Goal: Task Accomplishment & Management: Manage account settings

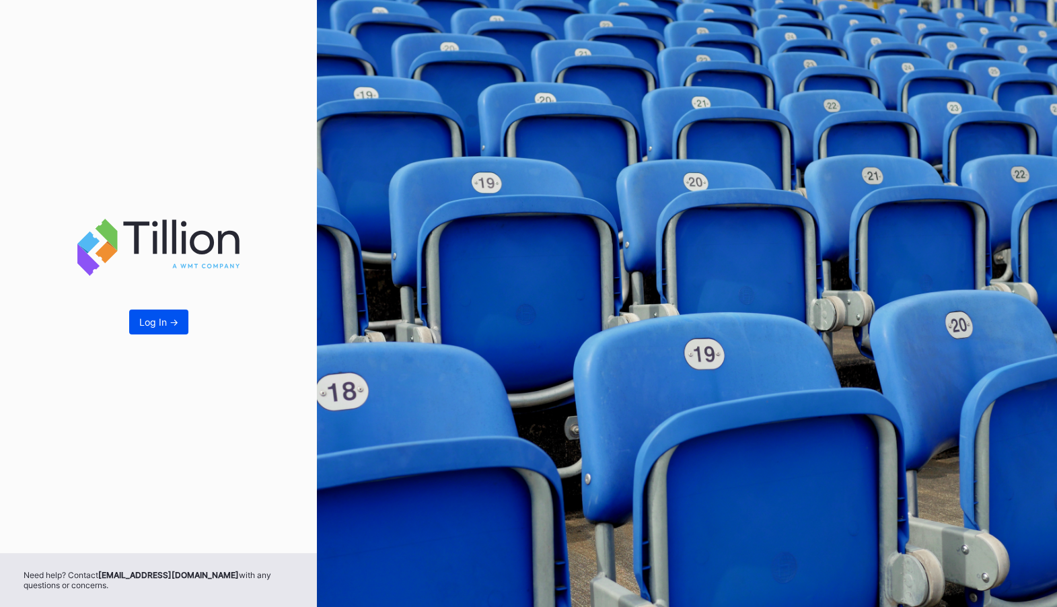
click at [152, 323] on div "Log In ->" at bounding box center [158, 321] width 39 height 11
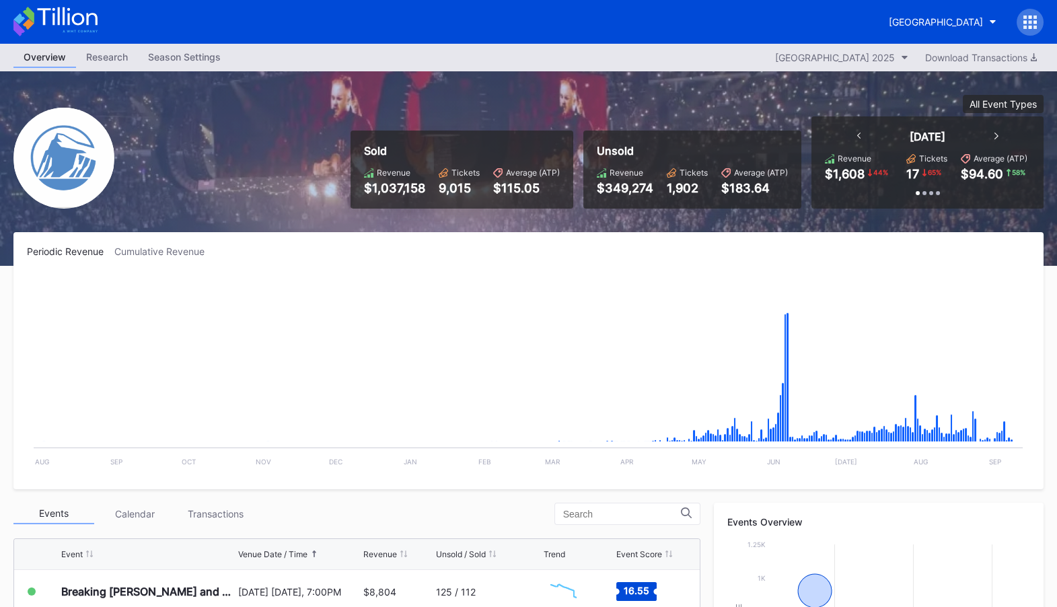
click at [1035, 23] on icon at bounding box center [1034, 21] width 3 height 3
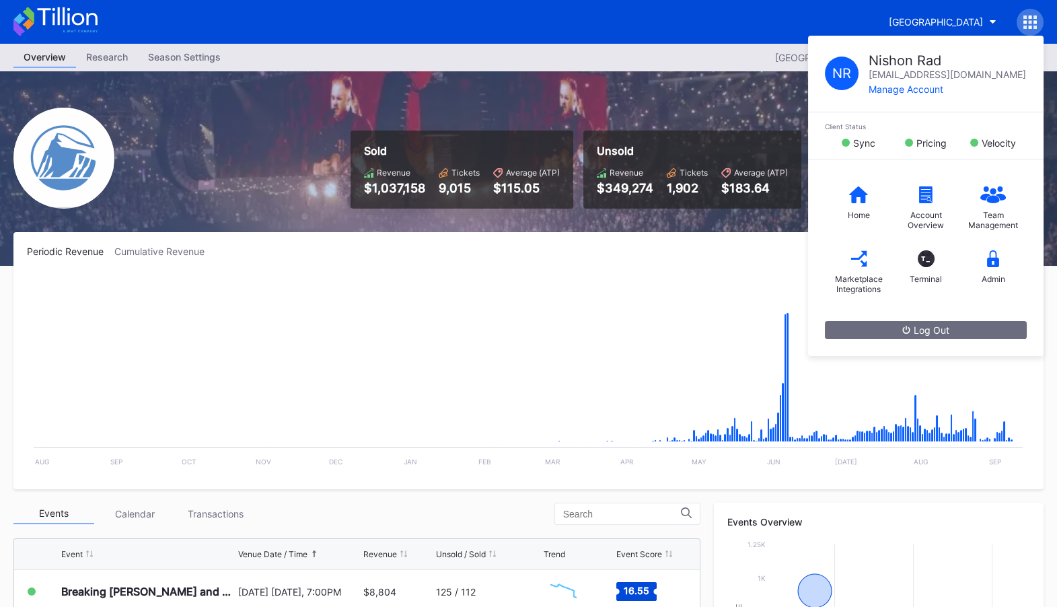
click at [696, 36] on div "Prudential Center Secondary N R Nishon Rad nishon.rad@eventdynamic.com Manage A…" at bounding box center [528, 22] width 1057 height 44
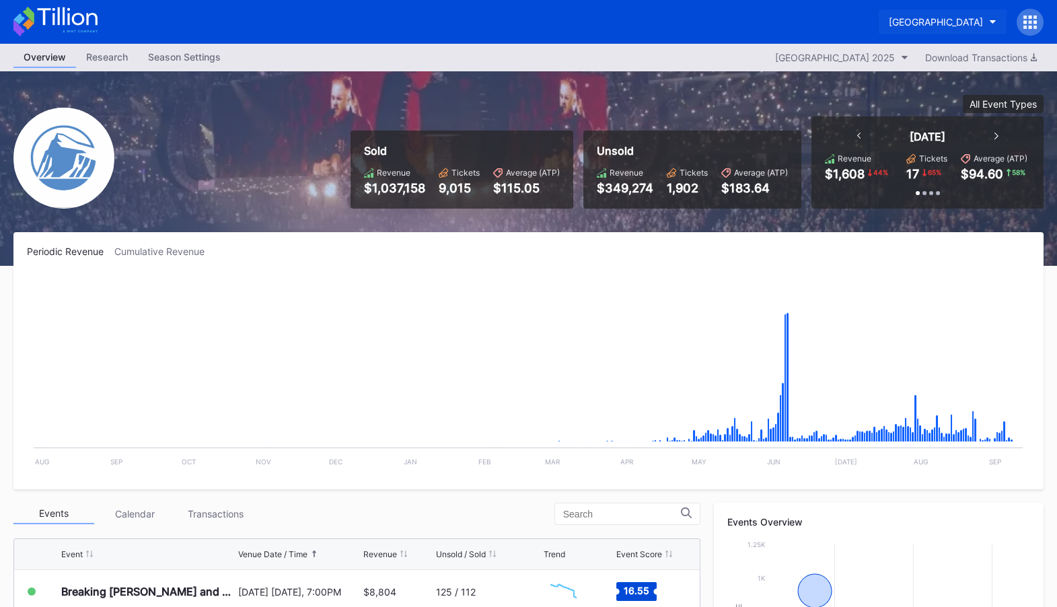
click at [985, 23] on button "[GEOGRAPHIC_DATA]" at bounding box center [943, 21] width 128 height 25
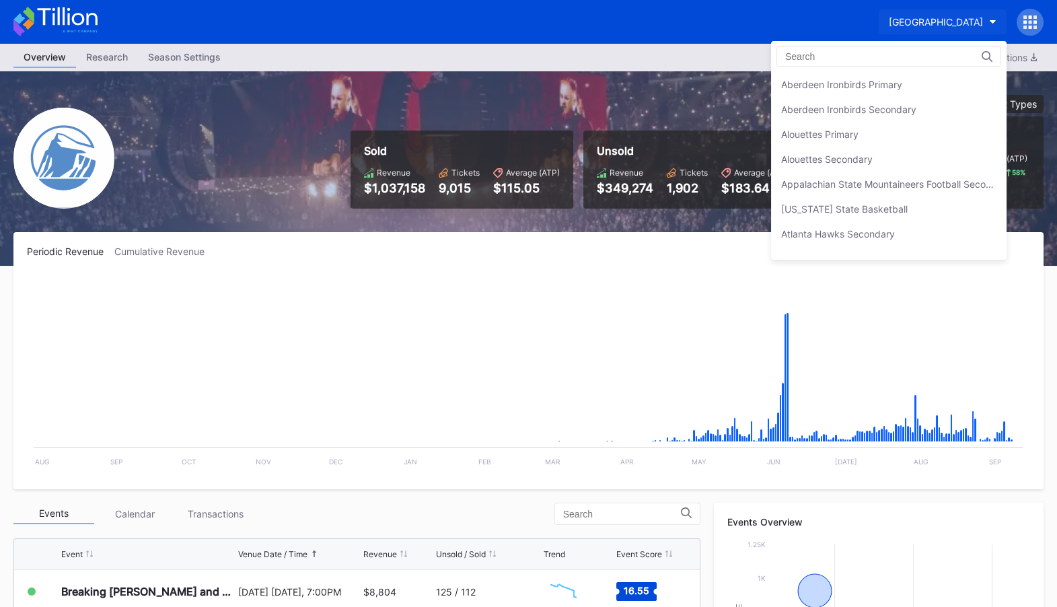
scroll to position [3095, 0]
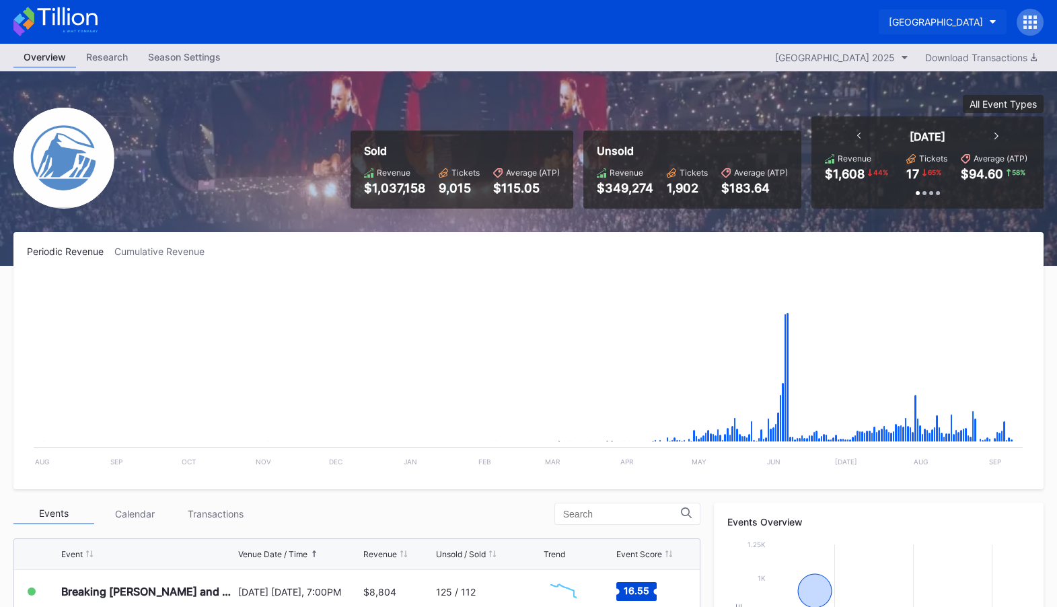
click at [975, 18] on div "[GEOGRAPHIC_DATA]" at bounding box center [936, 21] width 94 height 11
click at [1031, 24] on icon at bounding box center [1029, 21] width 13 height 13
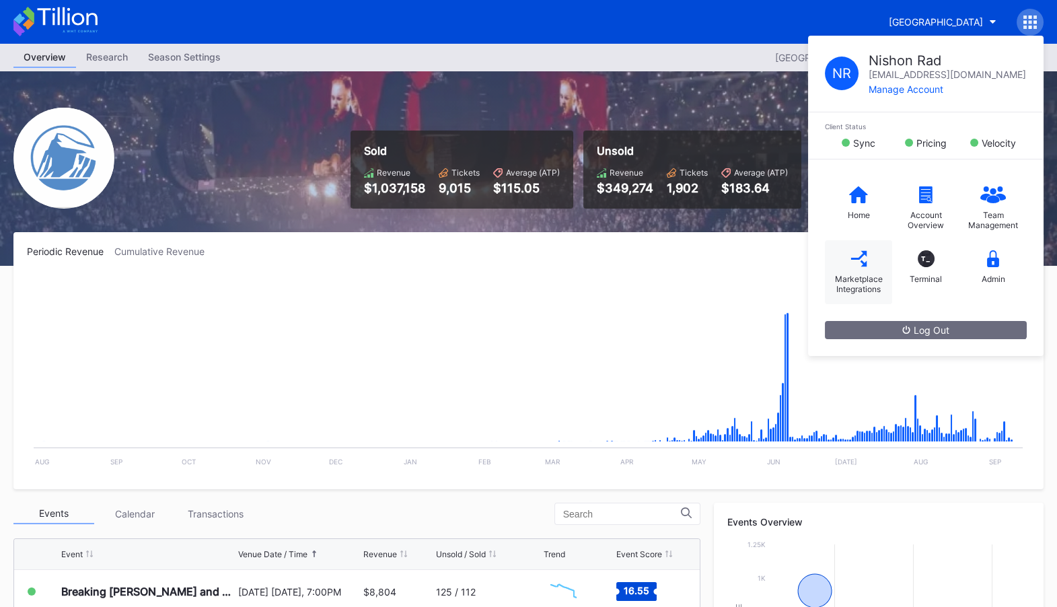
click at [866, 283] on div "Marketplace Integrations" at bounding box center [858, 284] width 54 height 20
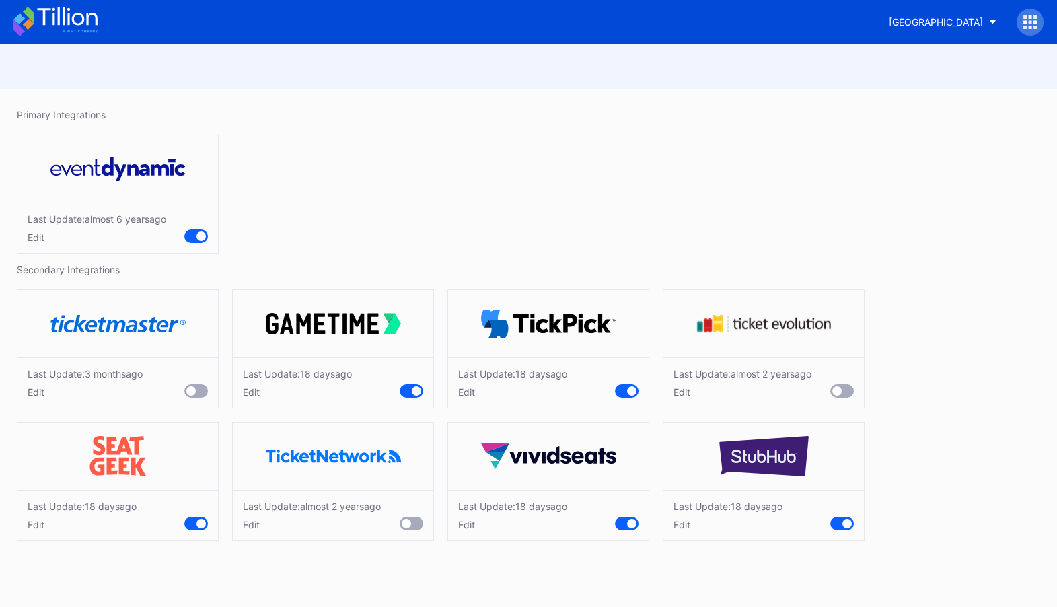
click at [248, 525] on div "Edit" at bounding box center [312, 524] width 138 height 11
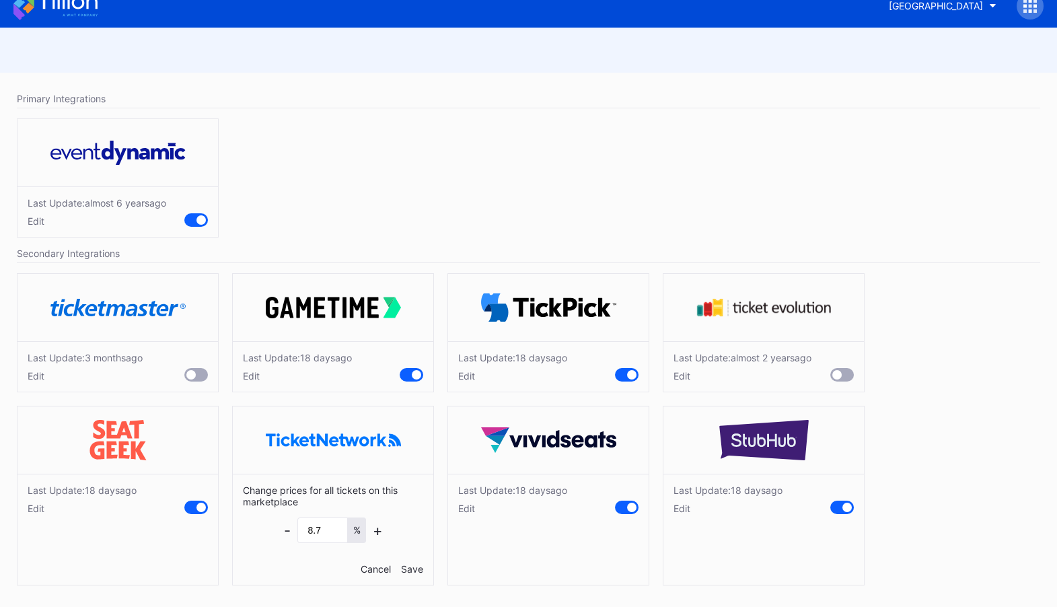
click at [377, 565] on div "Cancel" at bounding box center [376, 568] width 30 height 11
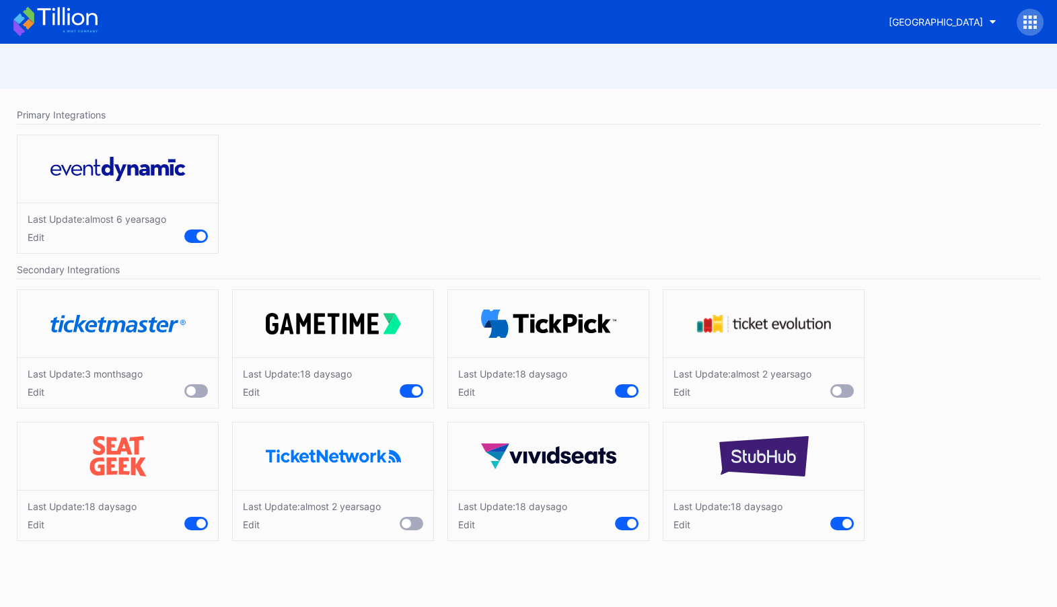
click at [36, 389] on div "Edit" at bounding box center [85, 391] width 115 height 11
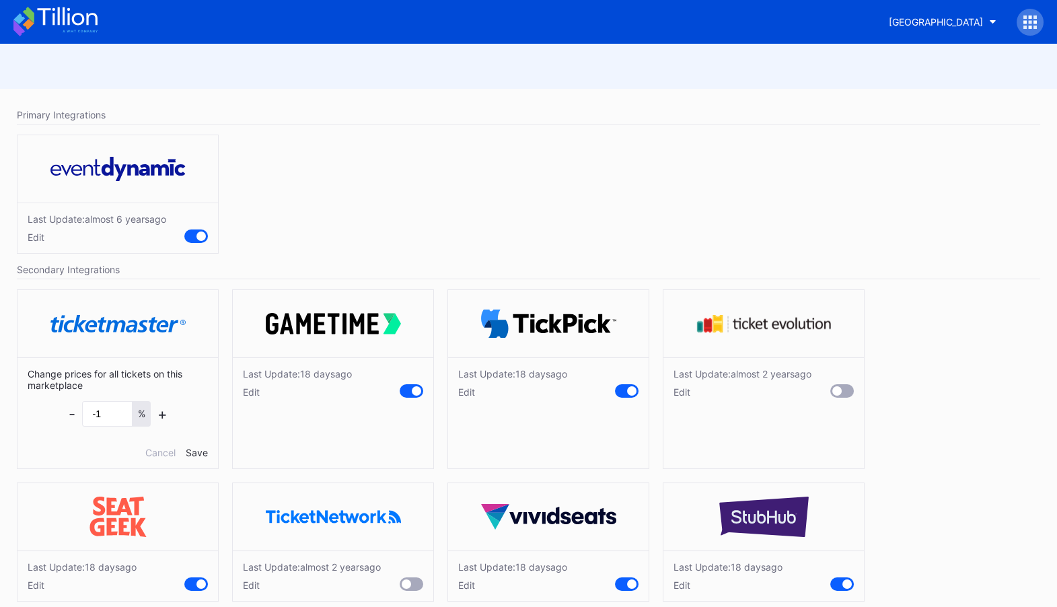
click at [326, 226] on div "Last Update: almost 6 years ago Edit" at bounding box center [528, 197] width 1037 height 139
click at [155, 457] on div "Change prices for all tickets on this marketplace - -1 % + Cancel Save" at bounding box center [117, 412] width 200 height 111
click at [165, 439] on div "Change prices for all tickets on this marketplace - -1 % + Cancel Save" at bounding box center [117, 412] width 200 height 111
click at [165, 455] on div "Cancel" at bounding box center [160, 452] width 30 height 11
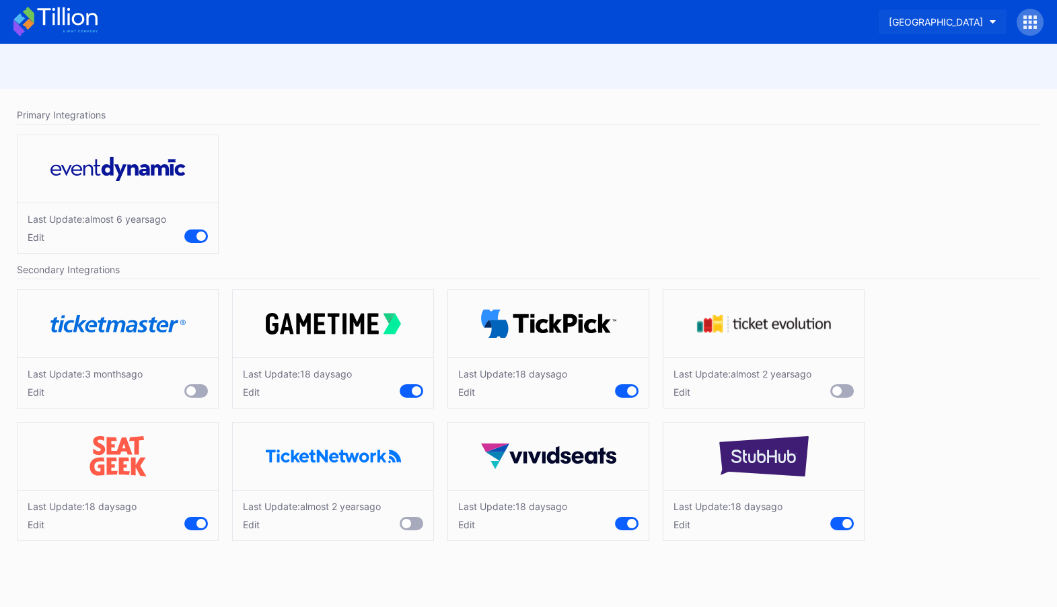
click at [889, 23] on div "[GEOGRAPHIC_DATA]" at bounding box center [936, 21] width 94 height 11
type input "dev"
click at [884, 83] on div "NJ Devils Hockey Secondary" at bounding box center [924, 84] width 128 height 11
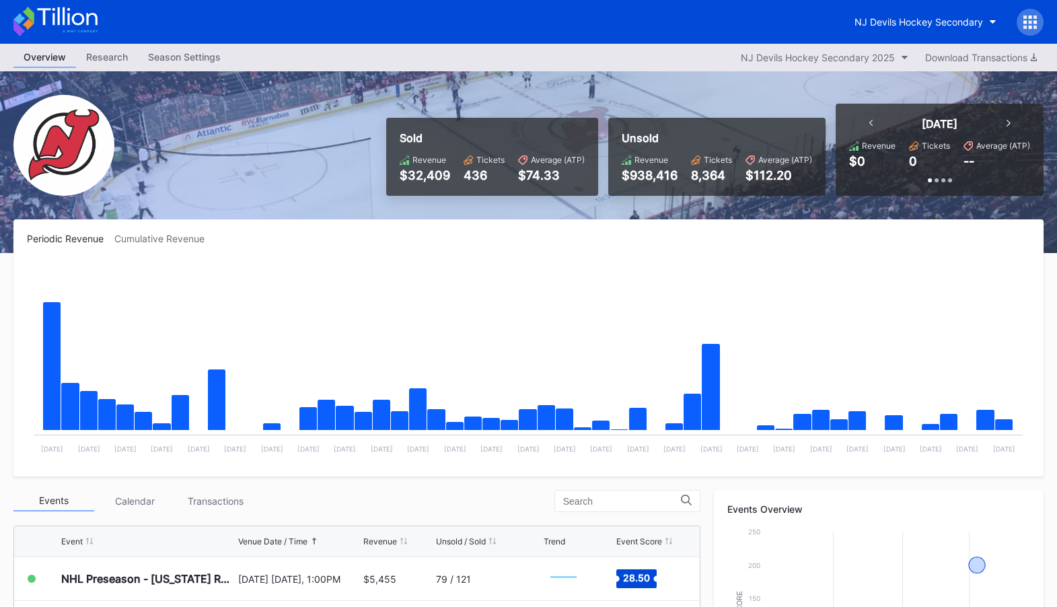
click at [1030, 17] on icon at bounding box center [1030, 16] width 3 height 3
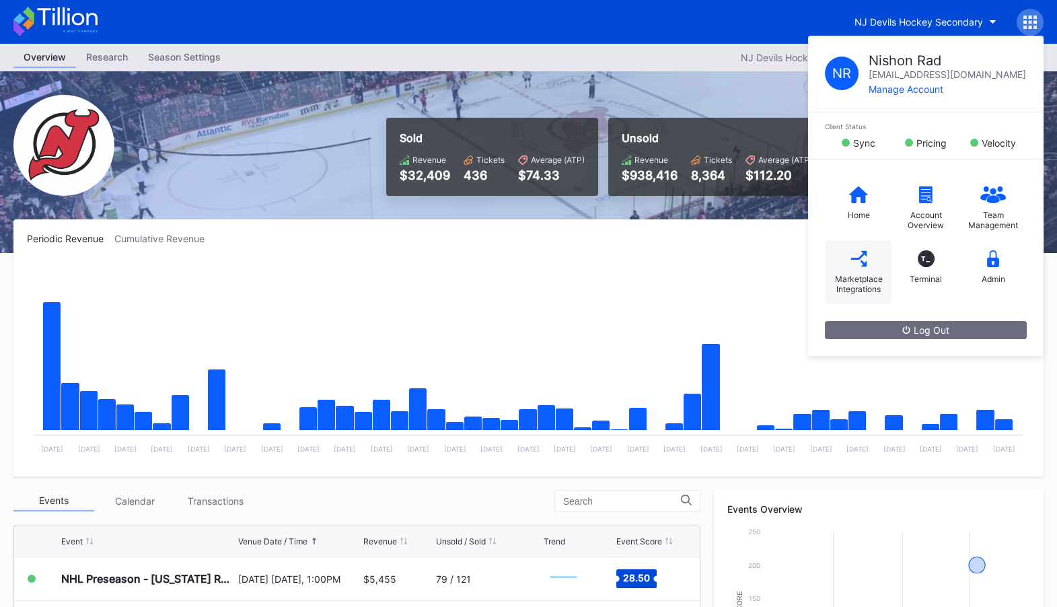
click at [827, 281] on div "Marketplace Integrations" at bounding box center [858, 272] width 67 height 64
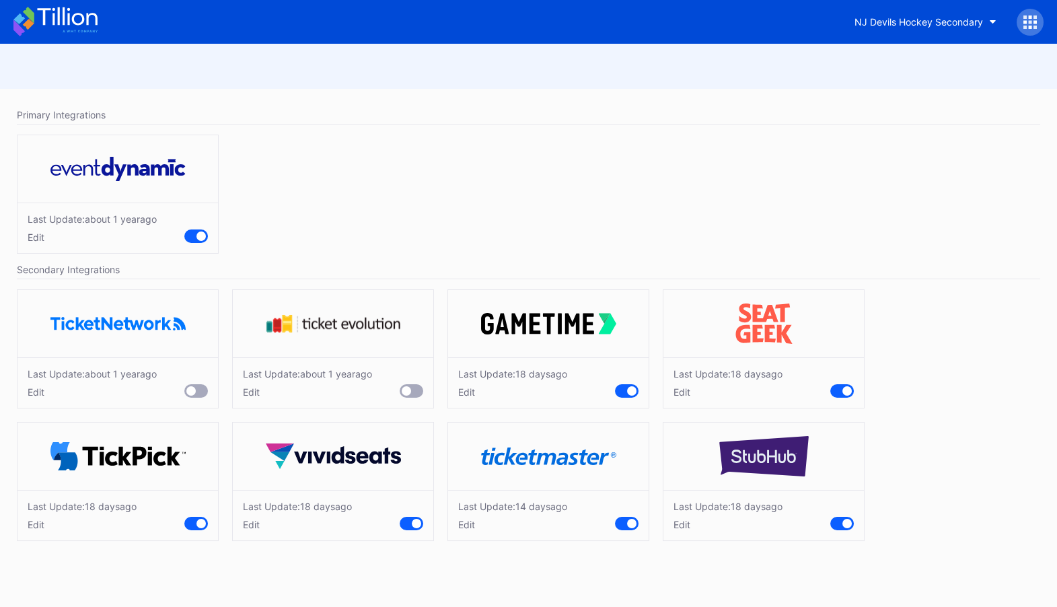
click at [460, 523] on div "Edit" at bounding box center [512, 524] width 109 height 11
click at [593, 587] on div "Cancel" at bounding box center [591, 584] width 30 height 11
click at [683, 524] on div "Edit" at bounding box center [727, 524] width 109 height 11
click at [931, 22] on div "NJ Devils Hockey Secondary" at bounding box center [918, 21] width 128 height 11
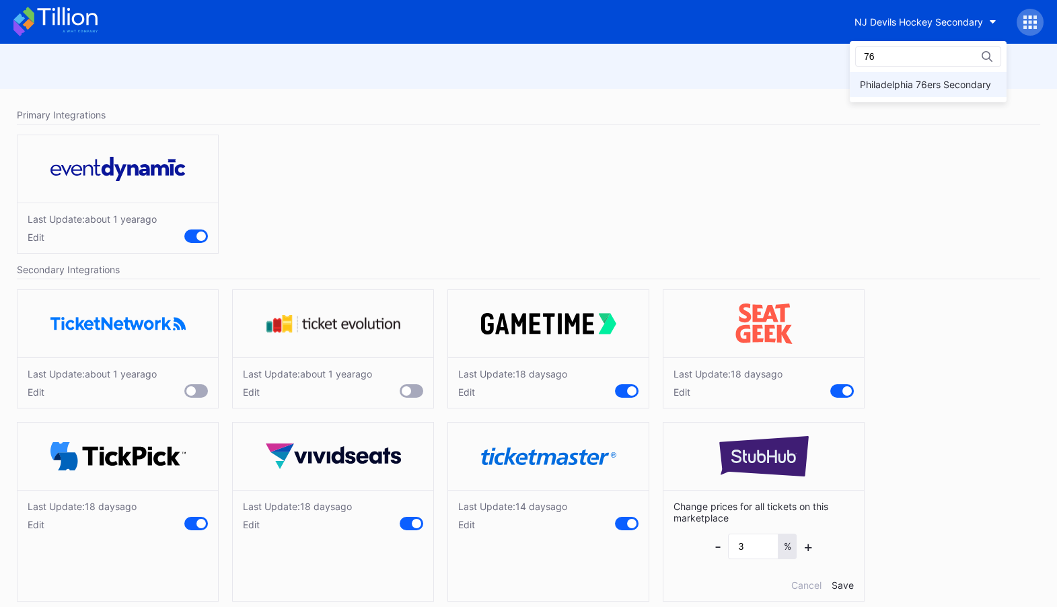
type input "76"
click at [928, 87] on div "Philadelphia 76ers Secondary" at bounding box center [925, 84] width 131 height 11
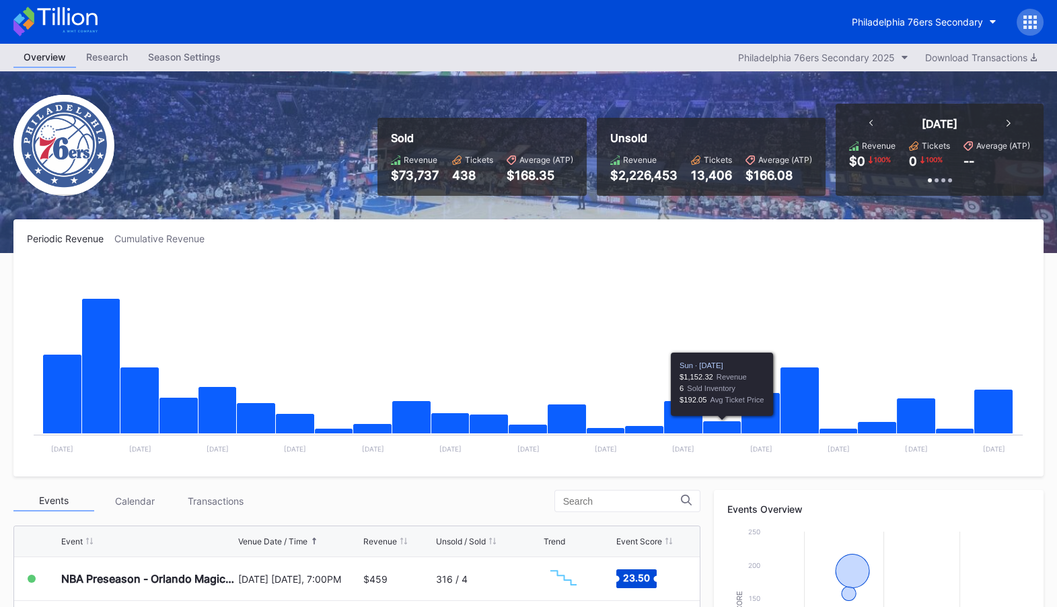
click at [1035, 20] on icon at bounding box center [1029, 21] width 13 height 13
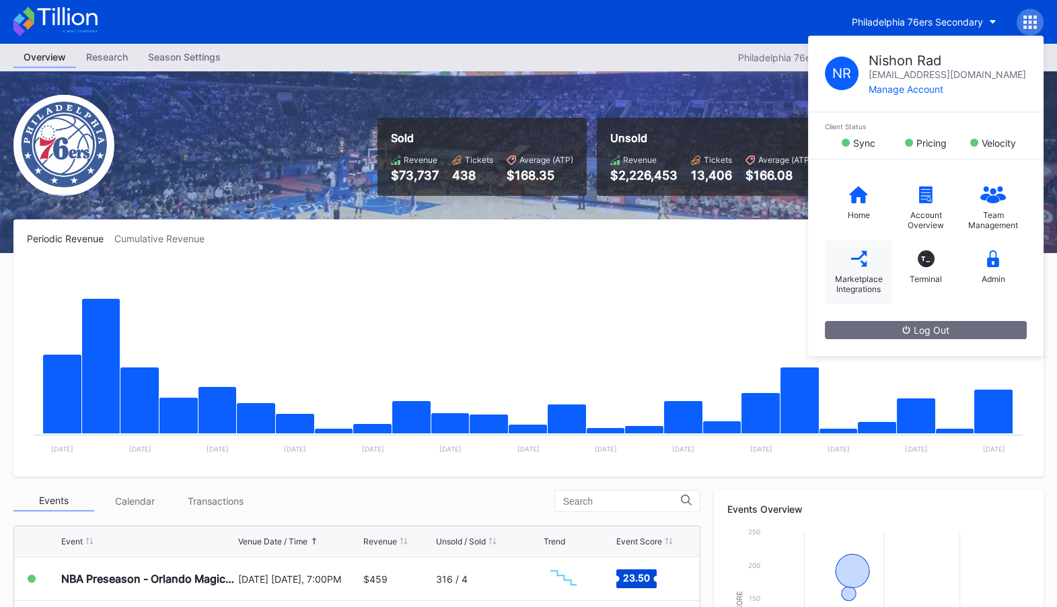
click at [860, 274] on div "Marketplace Integrations" at bounding box center [858, 284] width 54 height 20
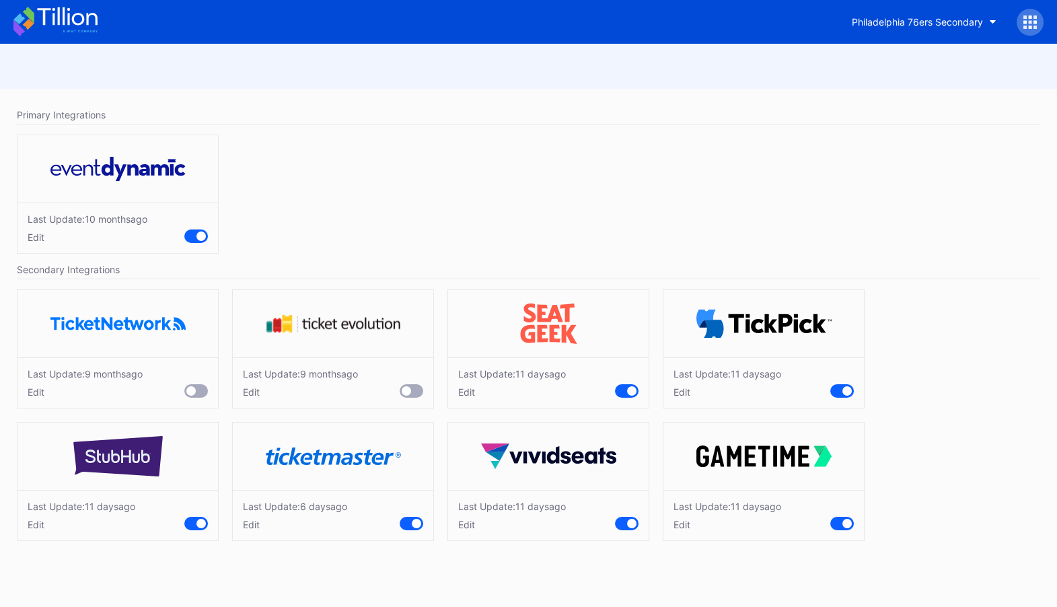
click at [254, 524] on div "Edit" at bounding box center [295, 524] width 104 height 11
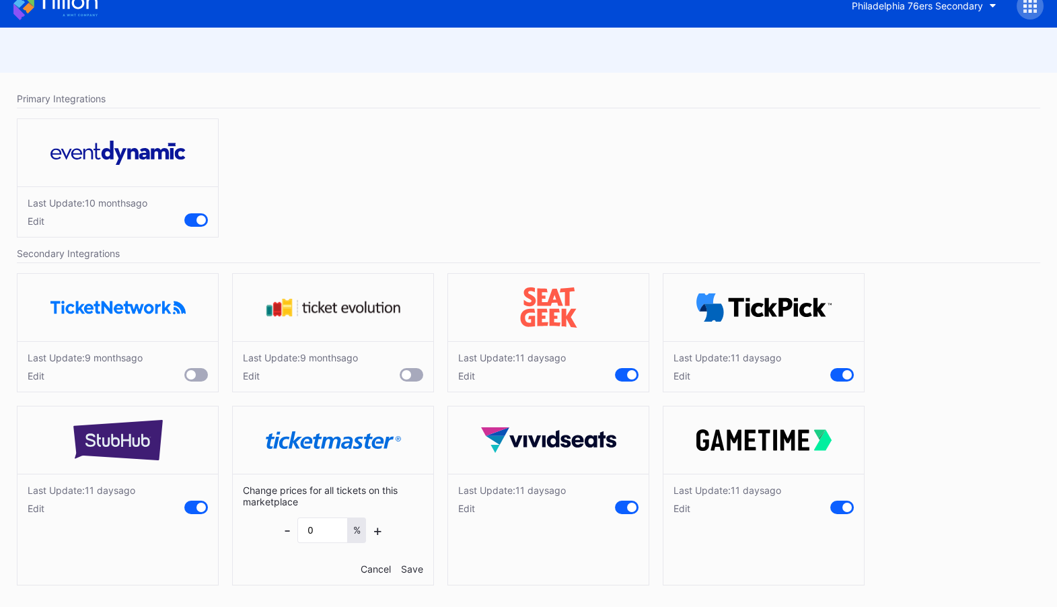
click at [376, 568] on div "Cancel" at bounding box center [376, 568] width 30 height 11
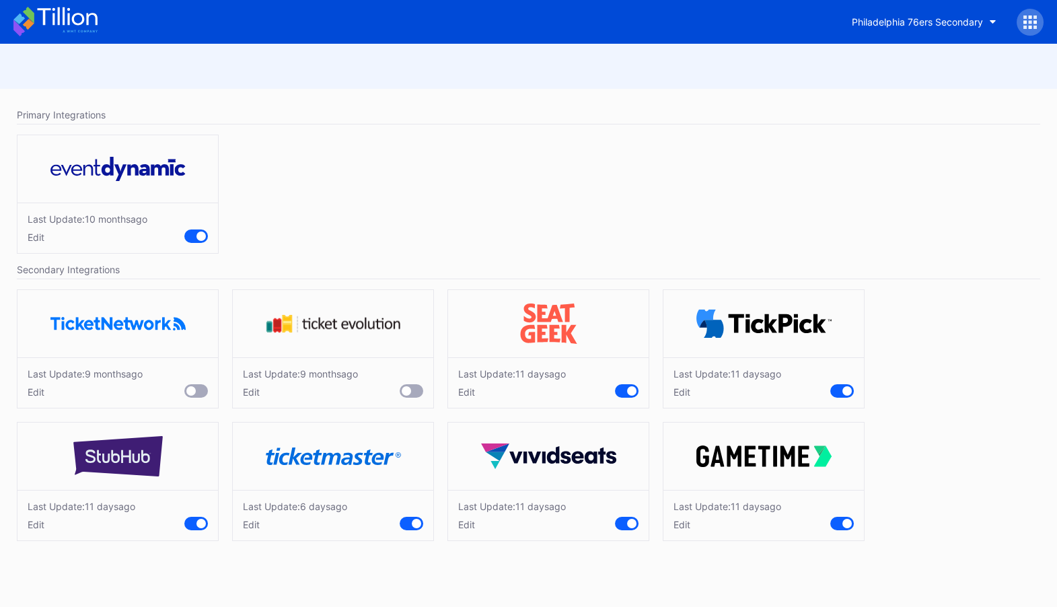
click at [468, 526] on div "Edit" at bounding box center [512, 524] width 108 height 11
click at [688, 522] on div "Edit" at bounding box center [727, 524] width 108 height 11
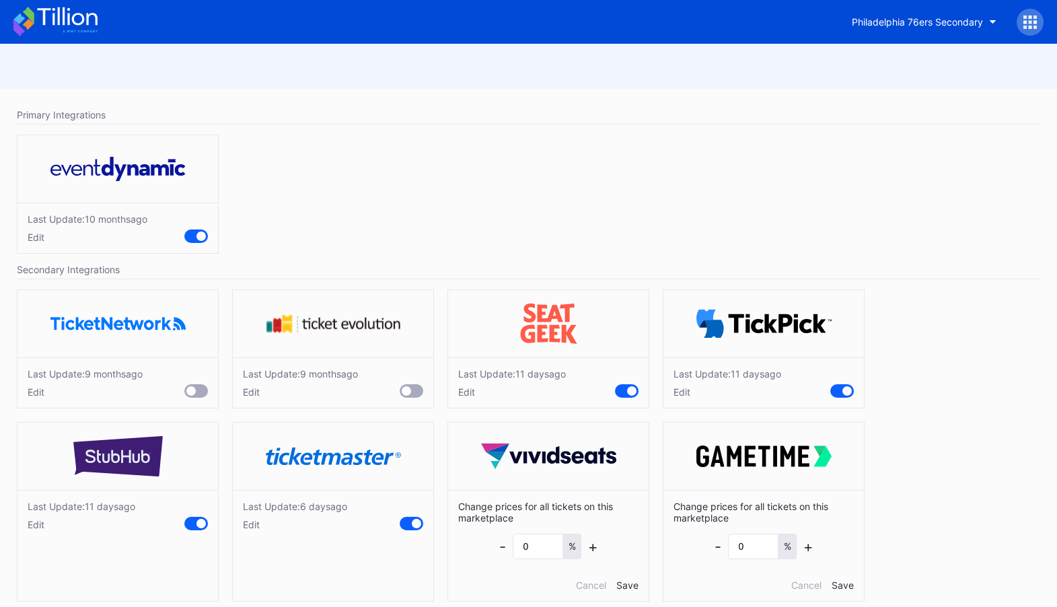
click at [41, 519] on div "Edit" at bounding box center [82, 524] width 108 height 11
click at [40, 387] on div "Edit" at bounding box center [85, 391] width 115 height 11
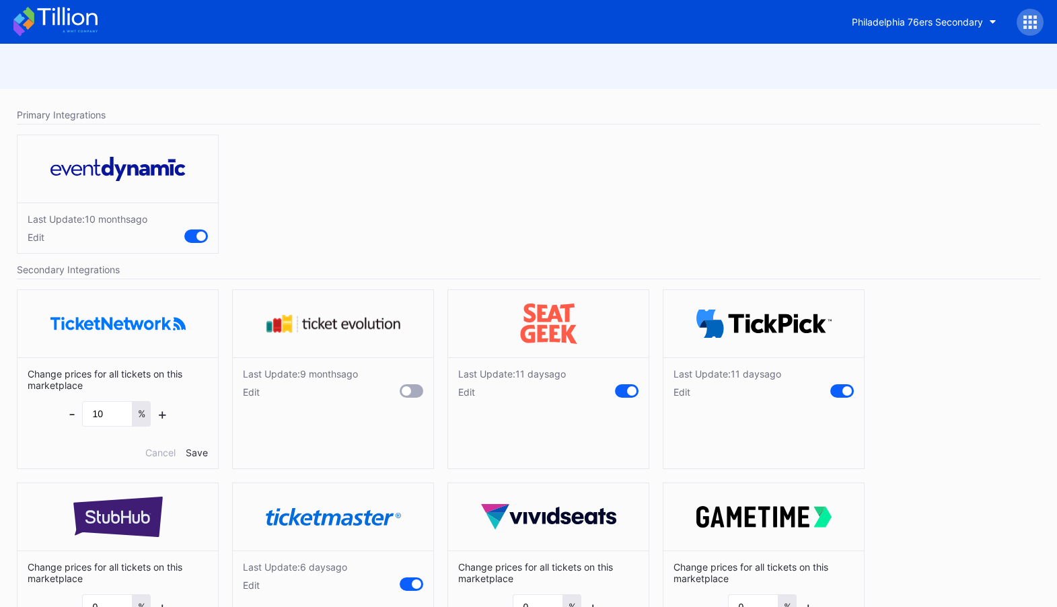
click at [253, 390] on div "Edit" at bounding box center [300, 391] width 115 height 11
click at [460, 391] on div "Edit" at bounding box center [512, 391] width 108 height 11
click at [689, 386] on div "Edit" at bounding box center [727, 391] width 108 height 11
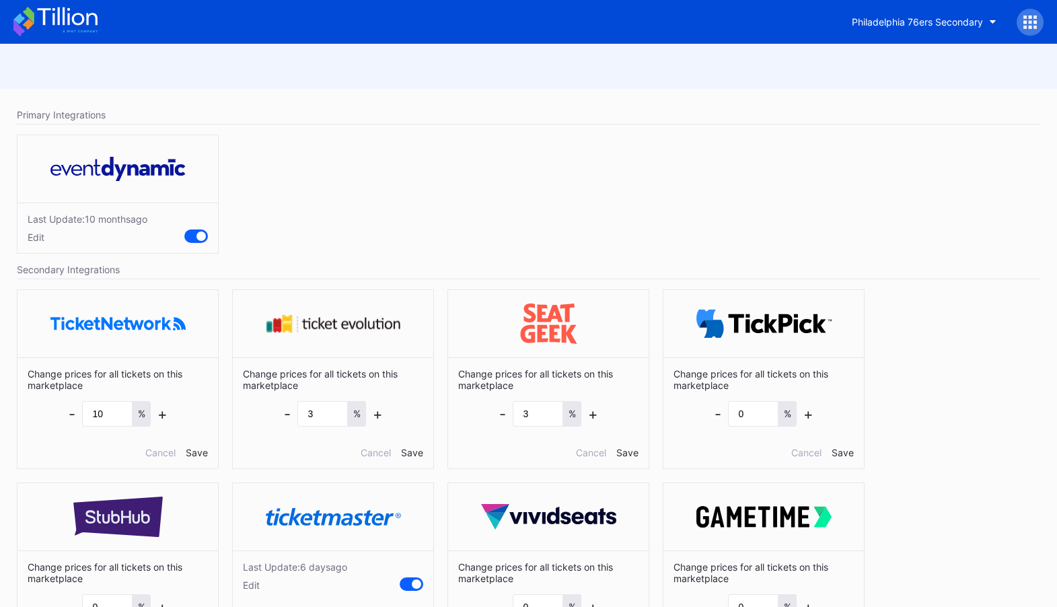
click at [510, 163] on div "Last Update: 10 months ago Edit" at bounding box center [528, 197] width 1037 height 139
click at [69, 22] on icon at bounding box center [67, 16] width 60 height 18
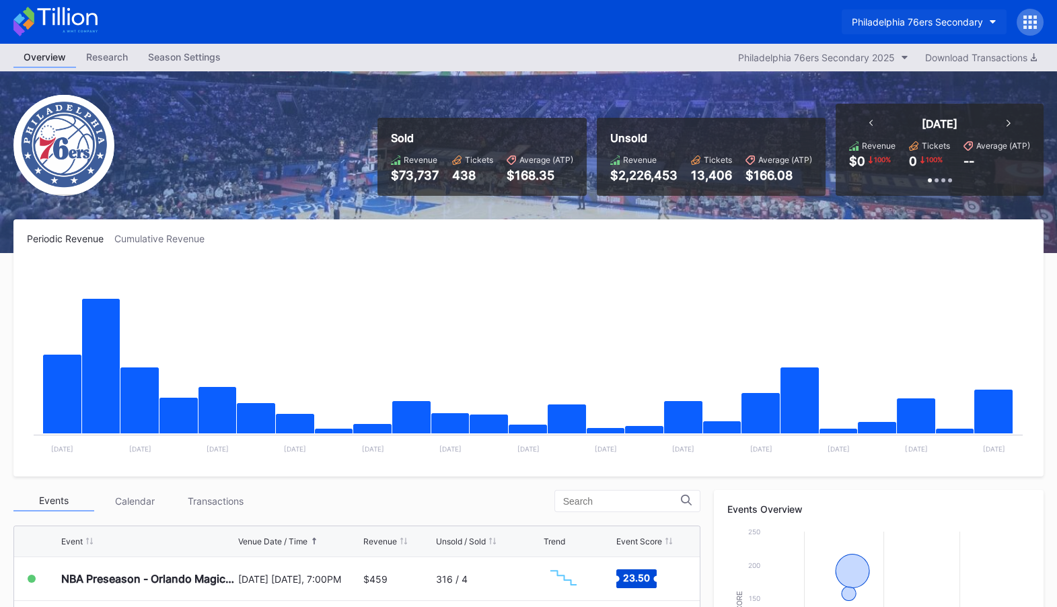
click at [991, 26] on button "Philadelphia 76ers Secondary" at bounding box center [924, 21] width 165 height 25
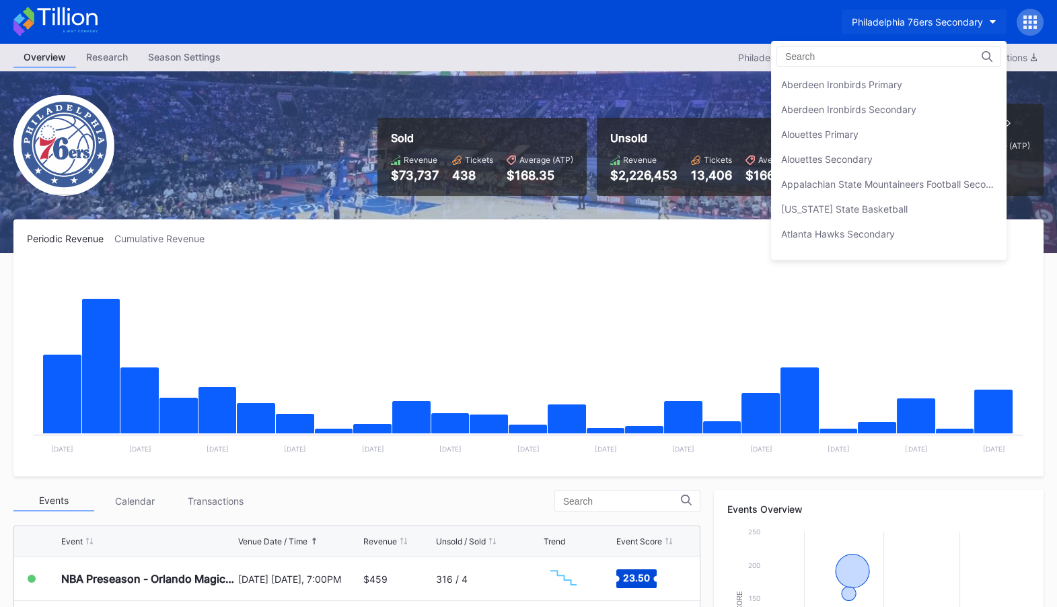
scroll to position [2923, 0]
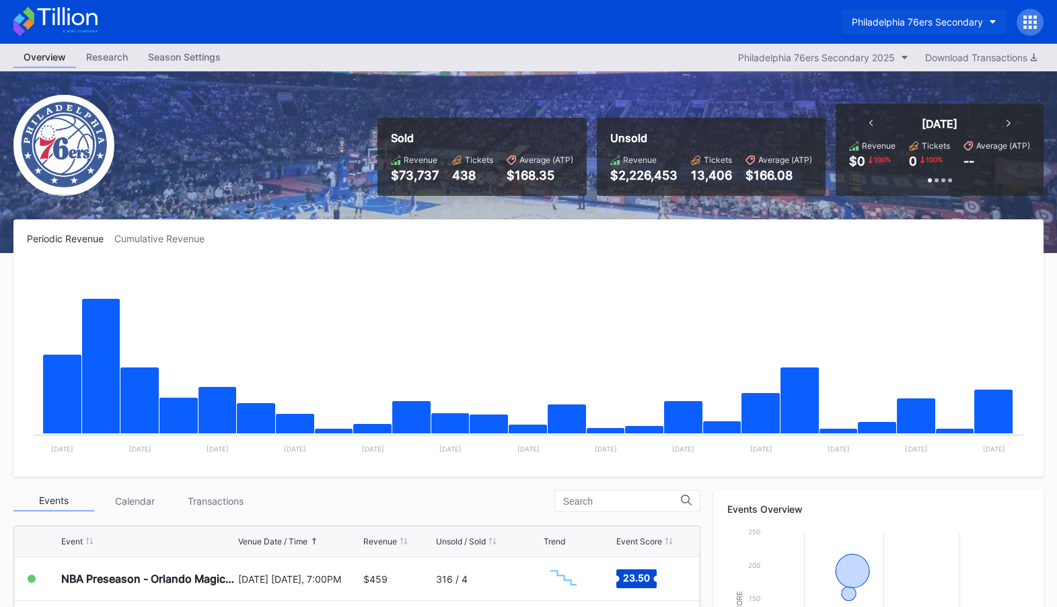
click at [958, 17] on div "Philadelphia 76ers Secondary" at bounding box center [917, 21] width 131 height 11
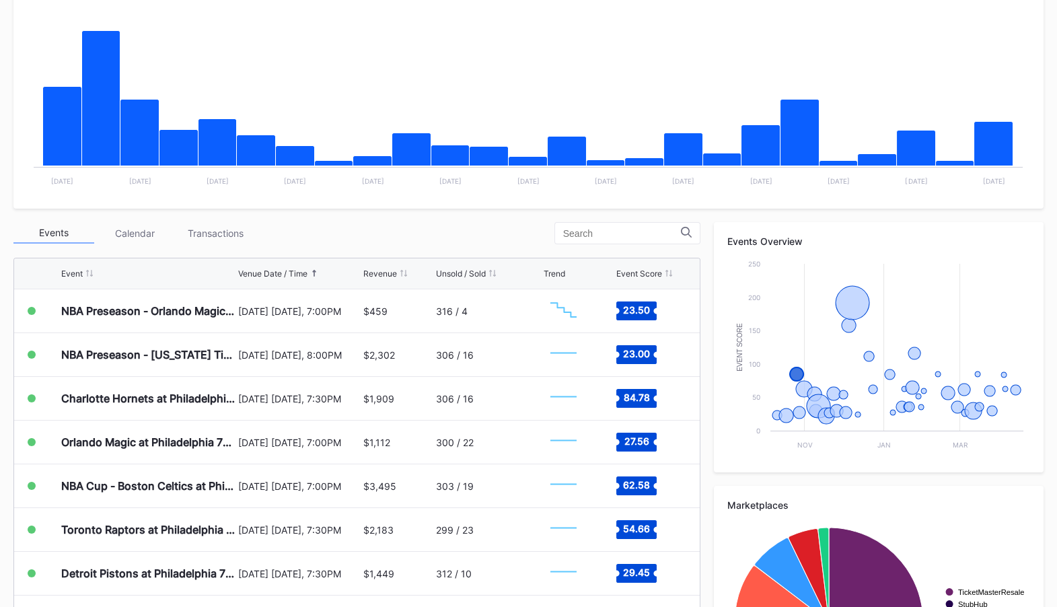
scroll to position [0, 0]
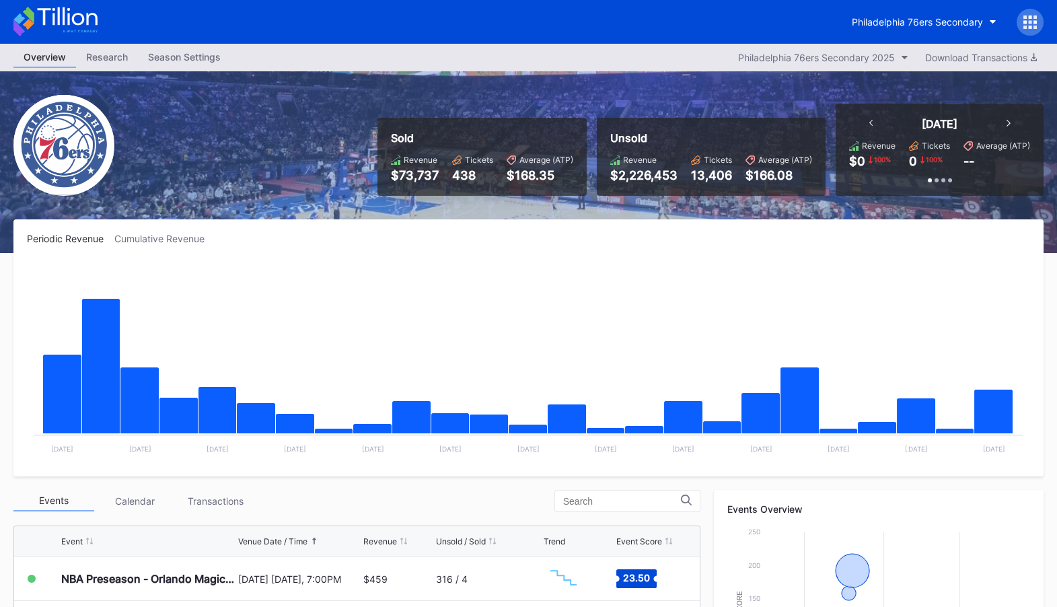
click at [65, 21] on icon at bounding box center [55, 22] width 84 height 30
click at [930, 20] on div "Philadelphia 76ers Secondary" at bounding box center [917, 21] width 131 height 11
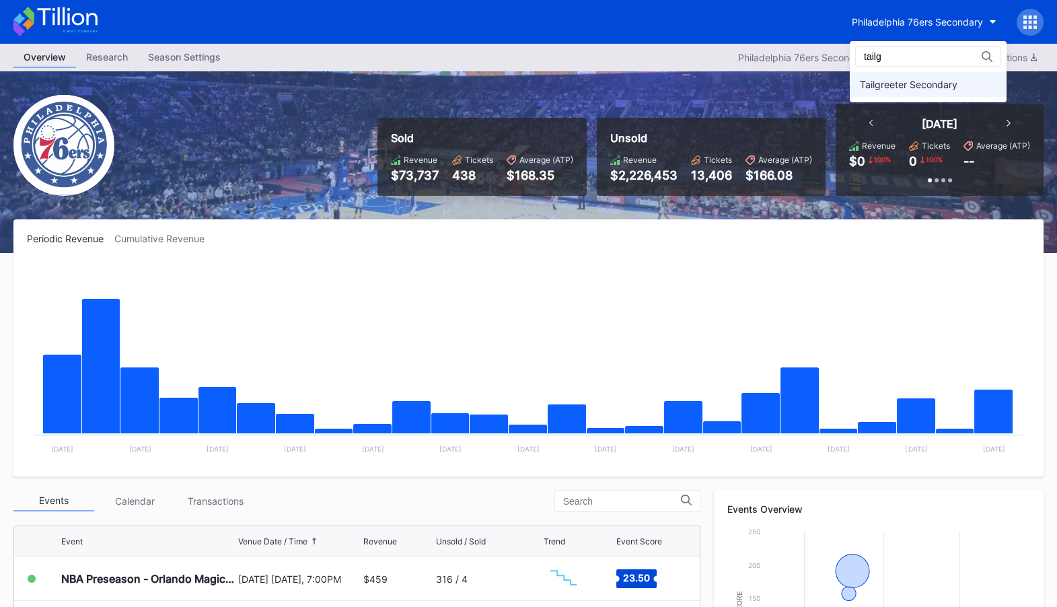
type input "tailg"
click at [899, 96] on div "Tailgreeter Secondary" at bounding box center [928, 84] width 157 height 25
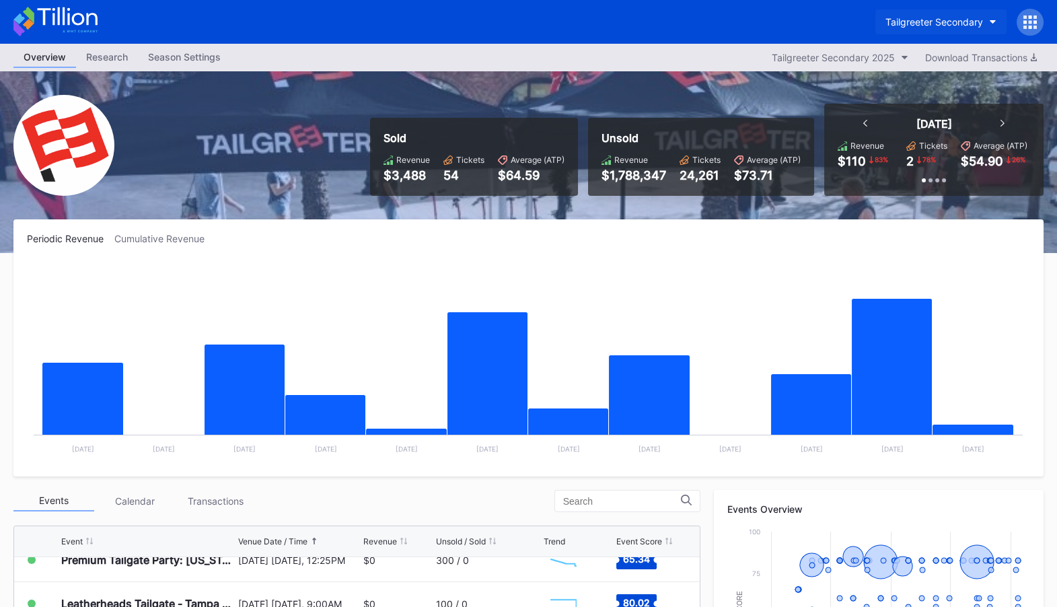
click at [950, 23] on div "Tailgreeter Secondary" at bounding box center [934, 21] width 98 height 11
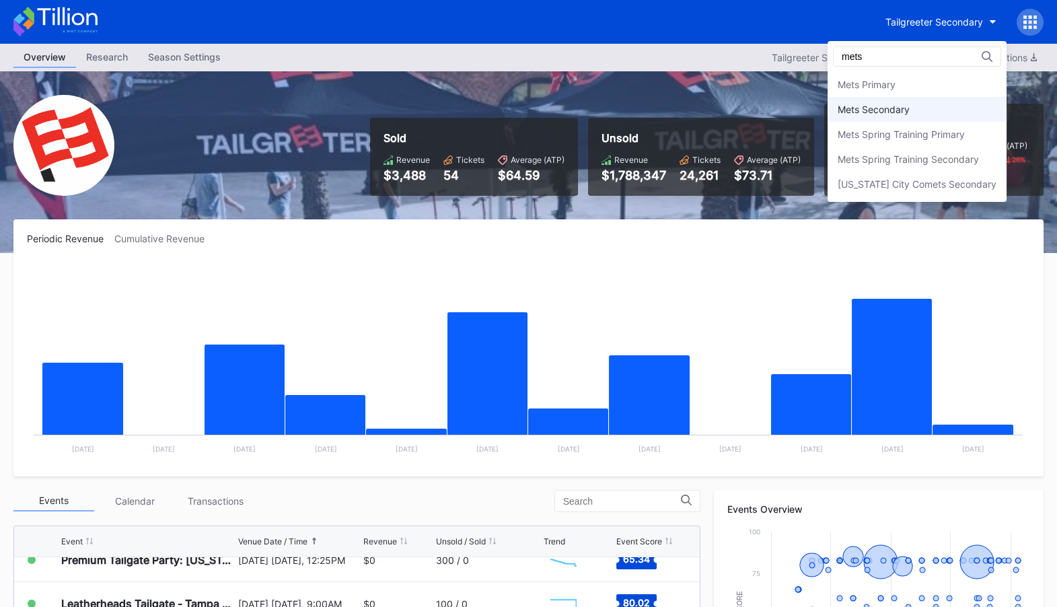
type input "mets"
click at [921, 113] on div "Mets Secondary" at bounding box center [916, 109] width 179 height 25
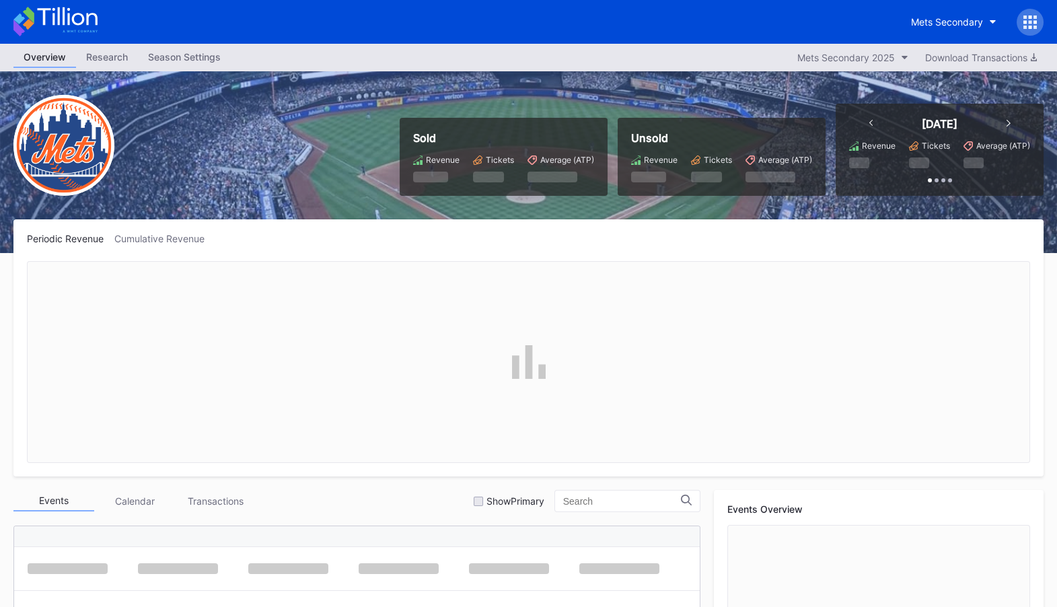
click at [1033, 15] on icon at bounding box center [1034, 16] width 3 height 3
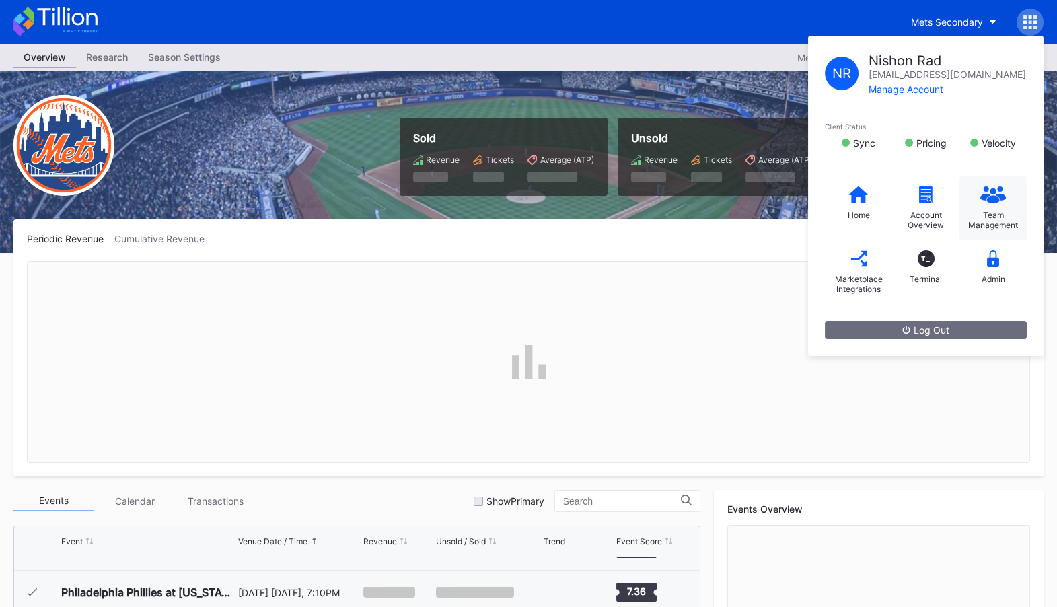
scroll to position [3057, 0]
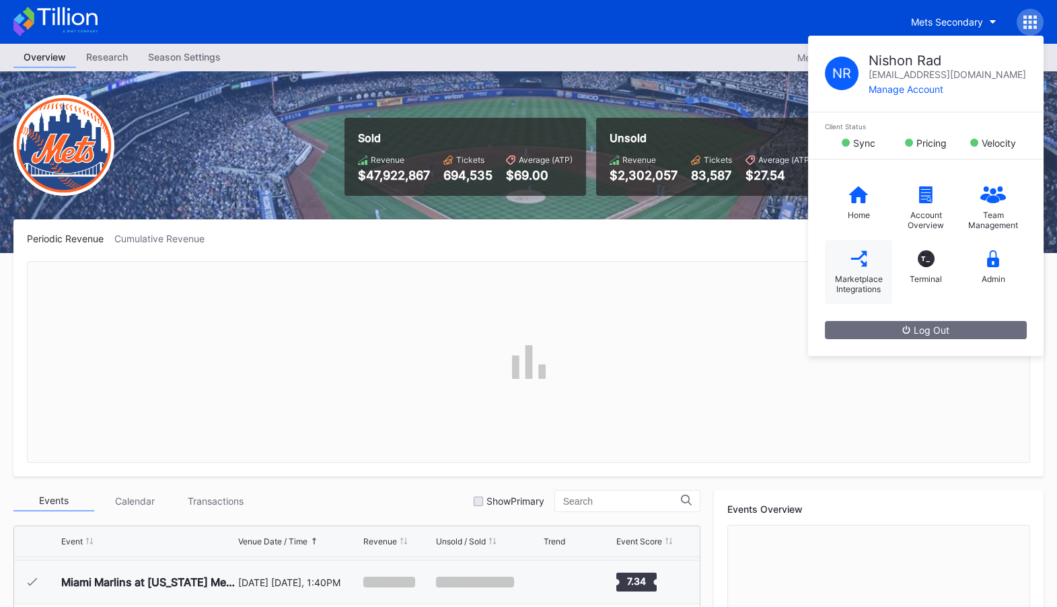
click at [860, 270] on div "Marketplace Integrations" at bounding box center [858, 272] width 67 height 64
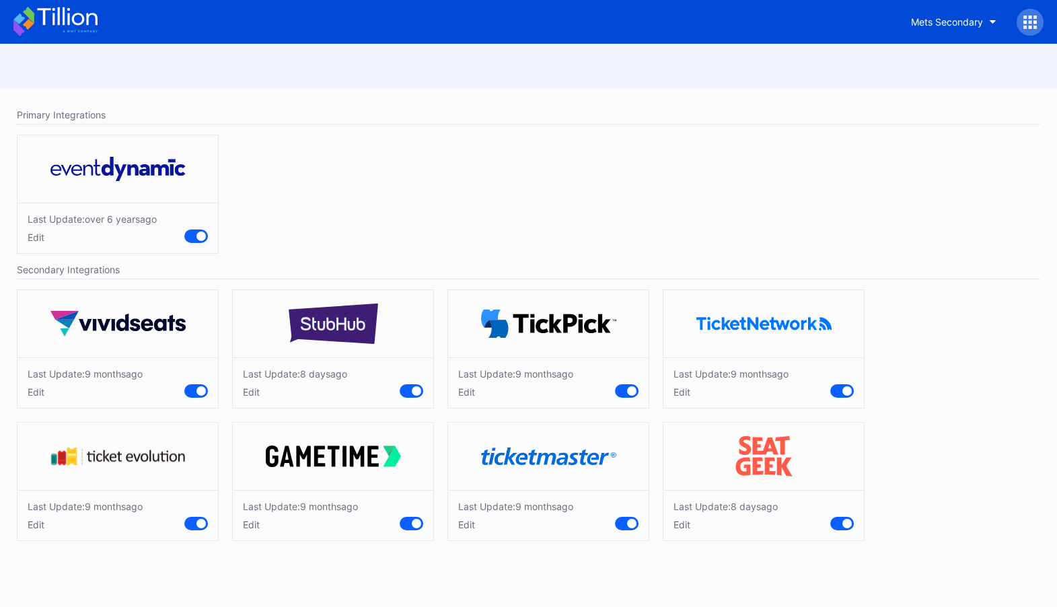
click at [254, 388] on div "Edit" at bounding box center [295, 391] width 104 height 11
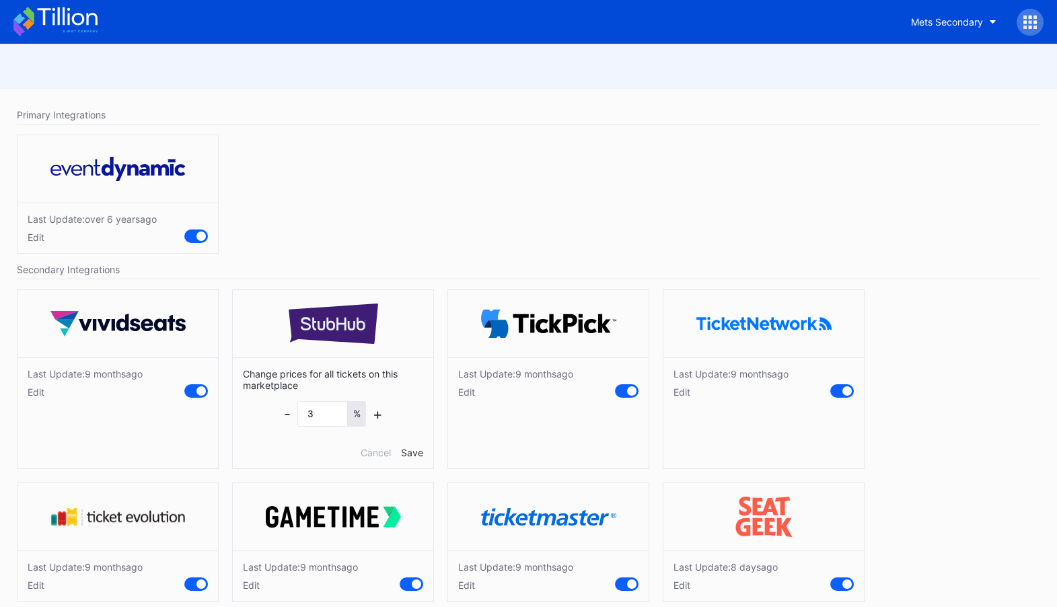
scroll to position [16, 0]
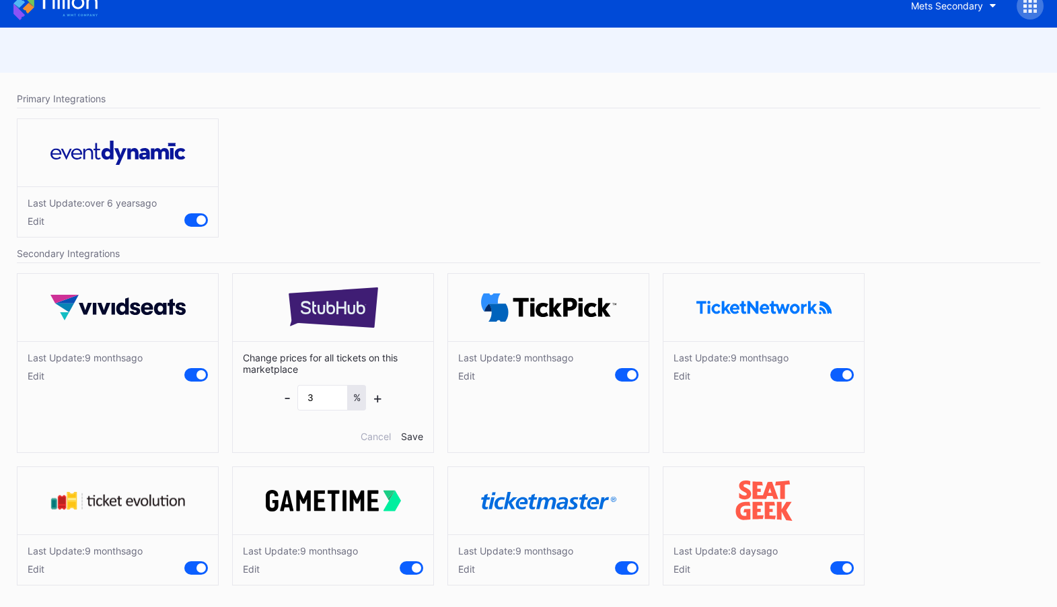
click at [682, 569] on div "Edit" at bounding box center [725, 568] width 104 height 11
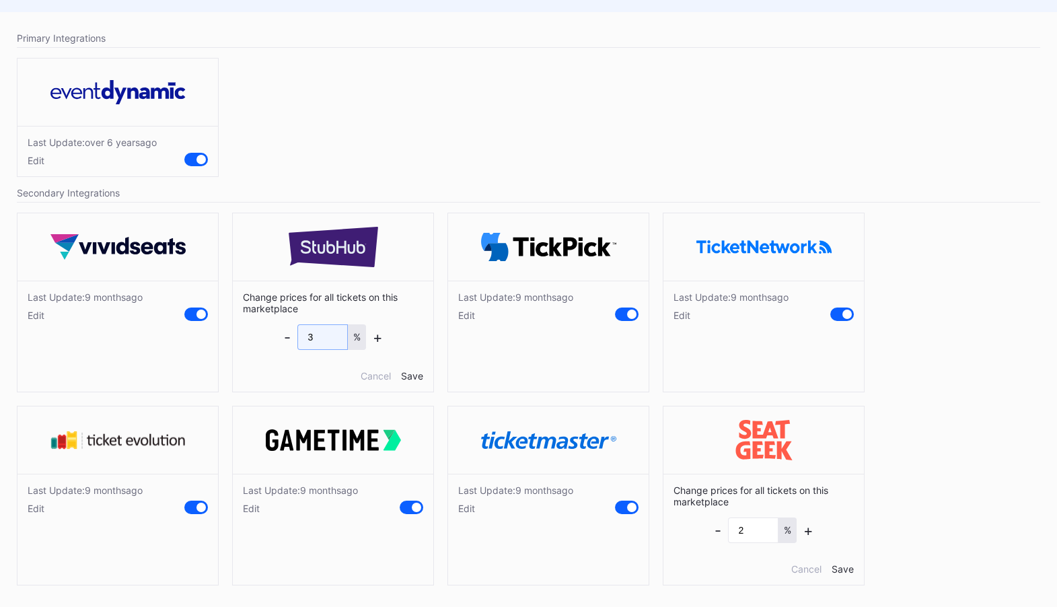
click at [322, 331] on input "3" at bounding box center [322, 337] width 50 height 26
type input "3.5"
drag, startPoint x: 326, startPoint y: 336, endPoint x: 306, endPoint y: 336, distance: 19.5
click at [306, 336] on input "3.5" at bounding box center [322, 337] width 50 height 26
click at [379, 373] on div "Cancel" at bounding box center [376, 375] width 30 height 11
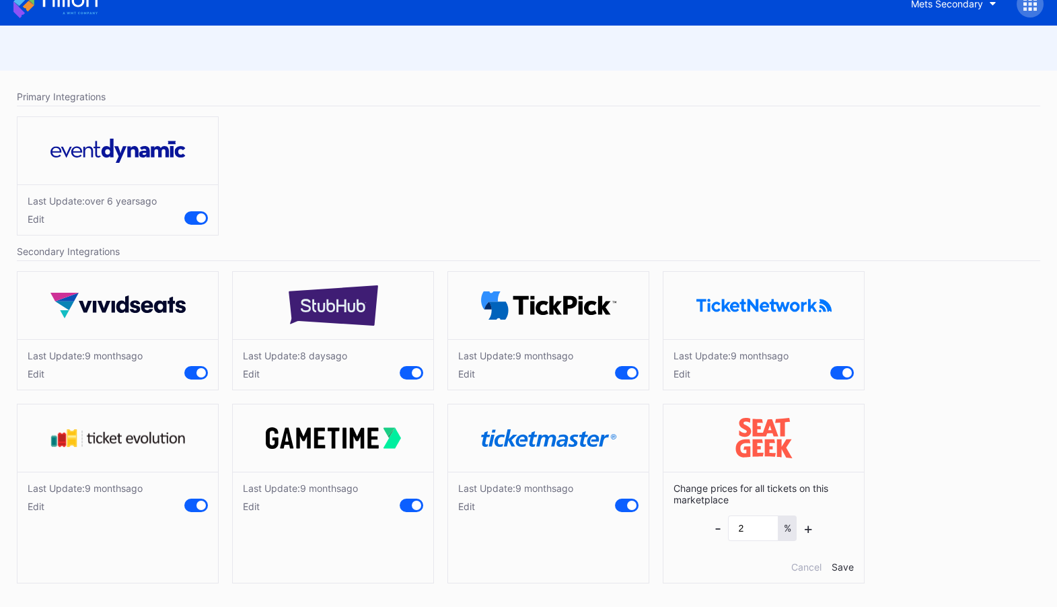
scroll to position [16, 0]
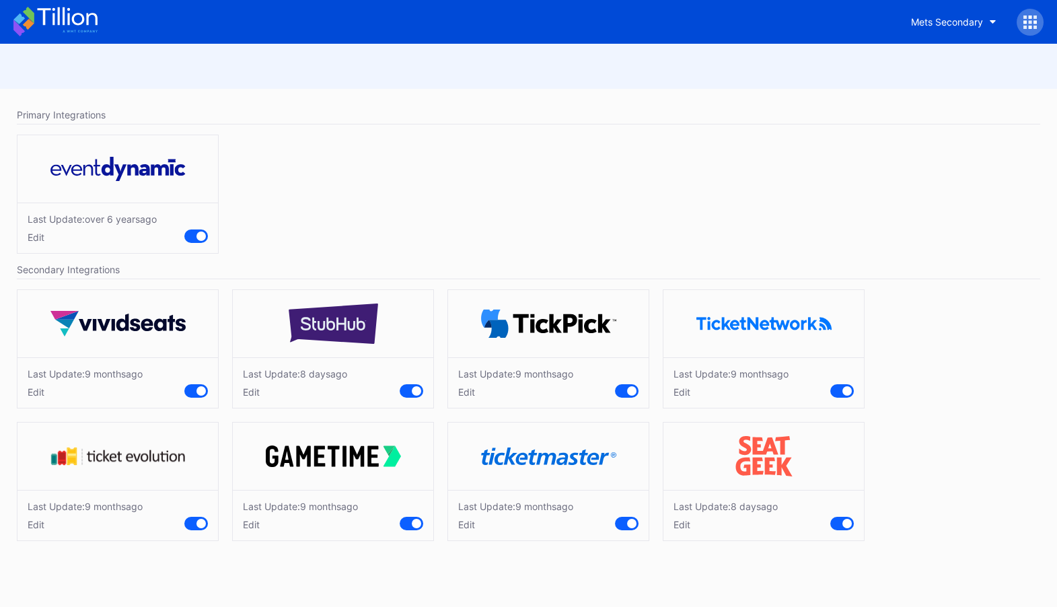
click at [253, 394] on div "Edit" at bounding box center [295, 391] width 104 height 11
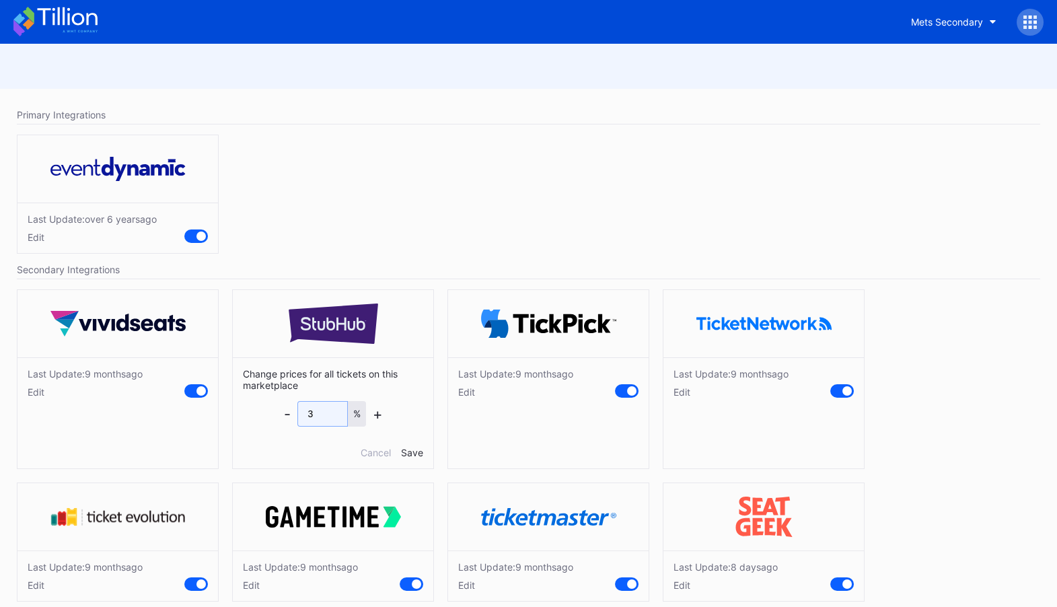
drag, startPoint x: 329, startPoint y: 411, endPoint x: 285, endPoint y: 411, distance: 43.7
click at [285, 411] on div "- 3 % +" at bounding box center [333, 414] width 99 height 26
type input "5"
click at [417, 449] on div "Save" at bounding box center [412, 452] width 22 height 11
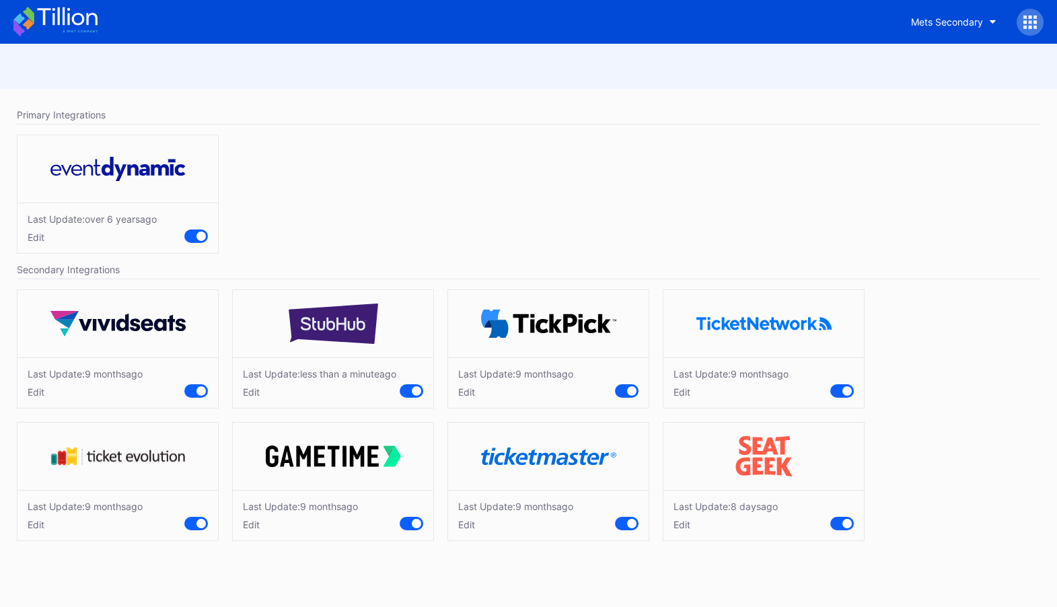
click at [1049, 29] on div "Mets Secondary" at bounding box center [528, 22] width 1057 height 44
click at [1031, 26] on icon at bounding box center [1029, 21] width 13 height 13
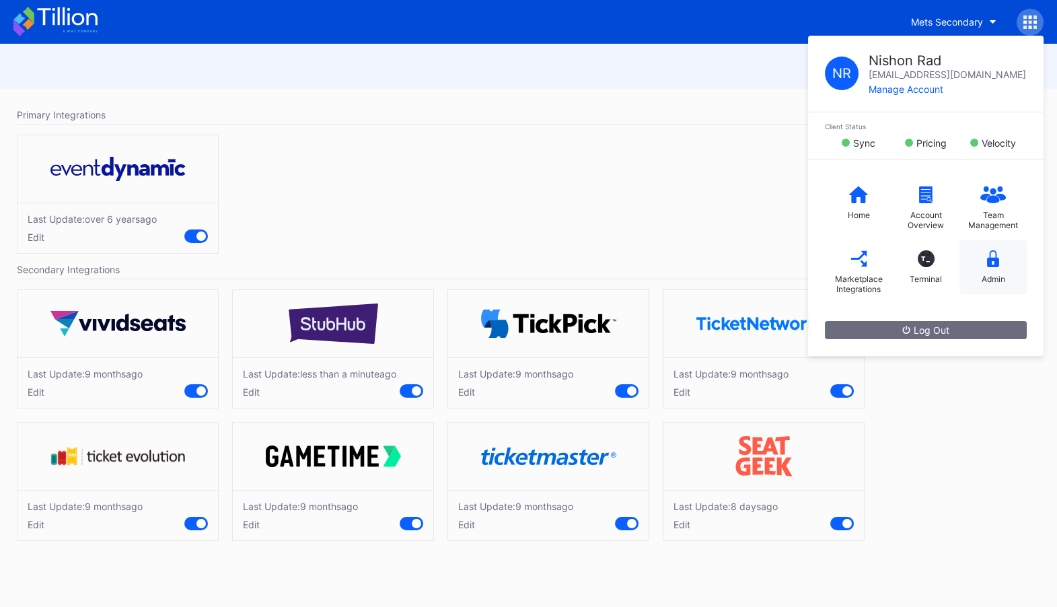
click at [990, 267] on div "Admin" at bounding box center [992, 267] width 67 height 54
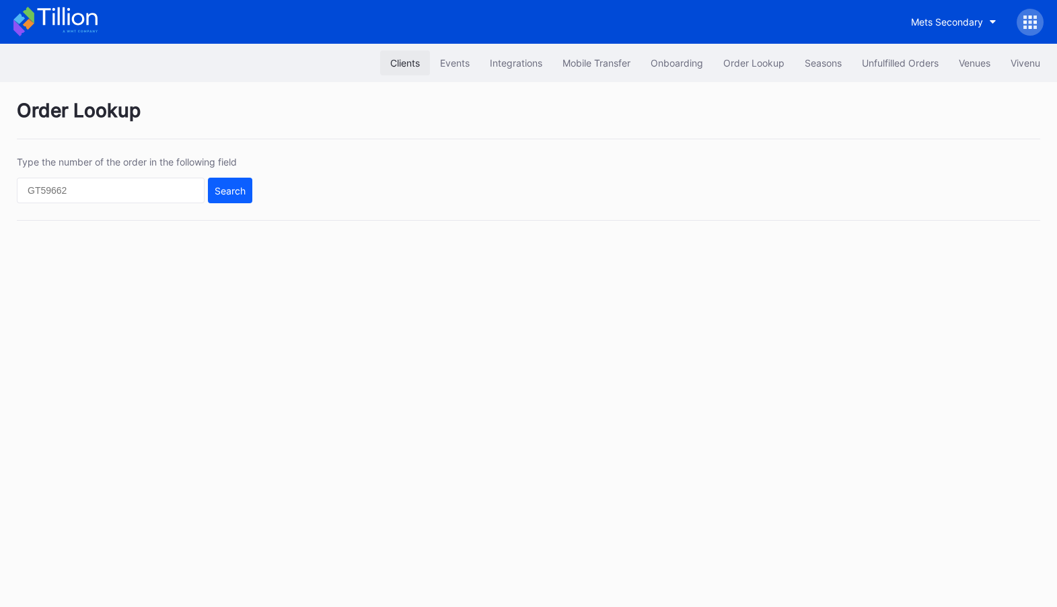
click at [394, 66] on div "Clients" at bounding box center [405, 62] width 30 height 11
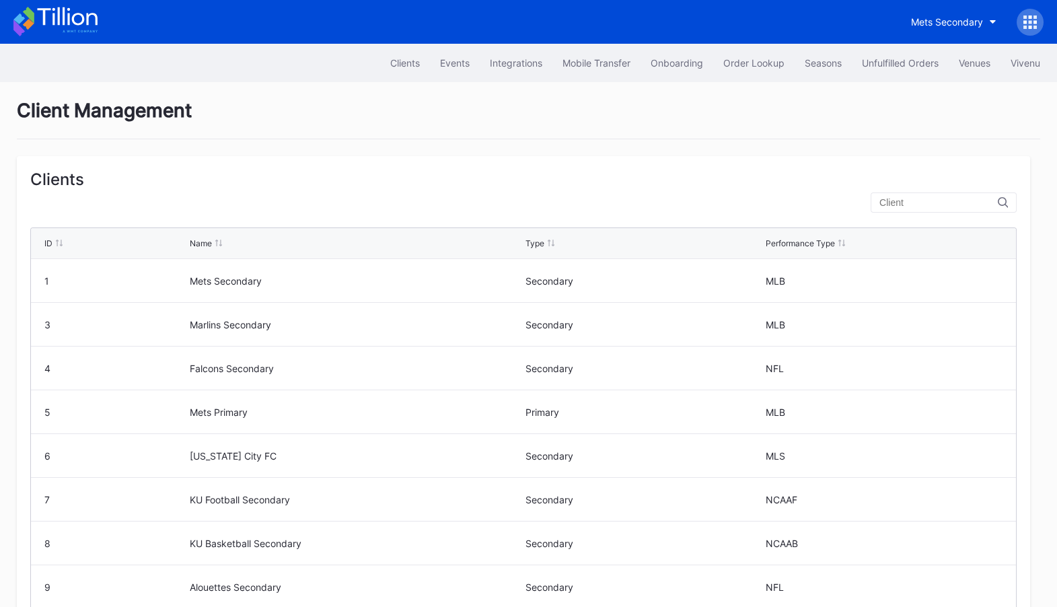
click at [953, 204] on input "text" at bounding box center [938, 202] width 118 height 11
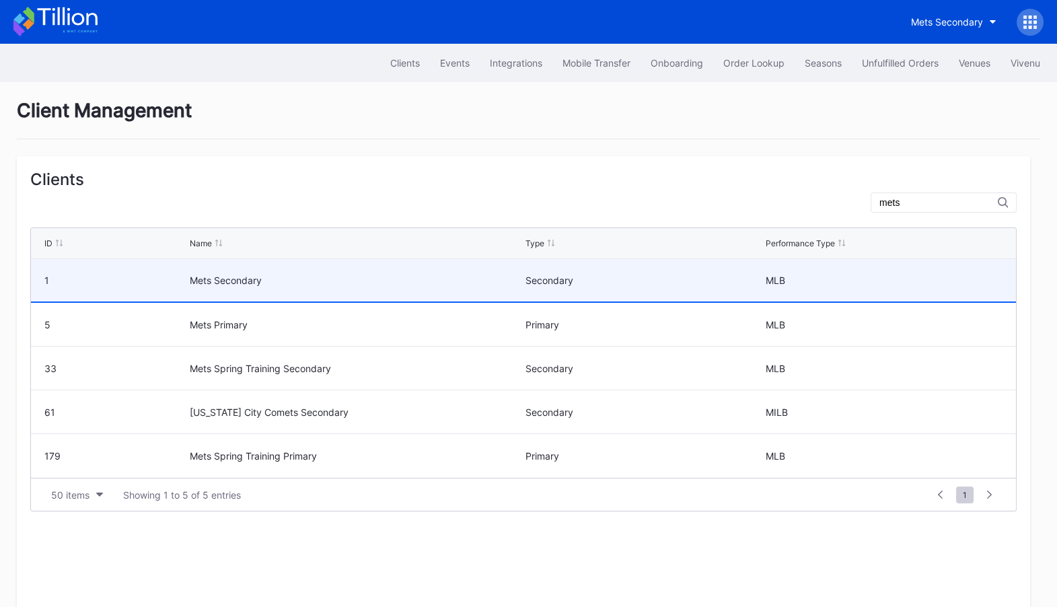
type input "mets"
click at [402, 278] on div "Mets Secondary" at bounding box center [356, 279] width 332 height 11
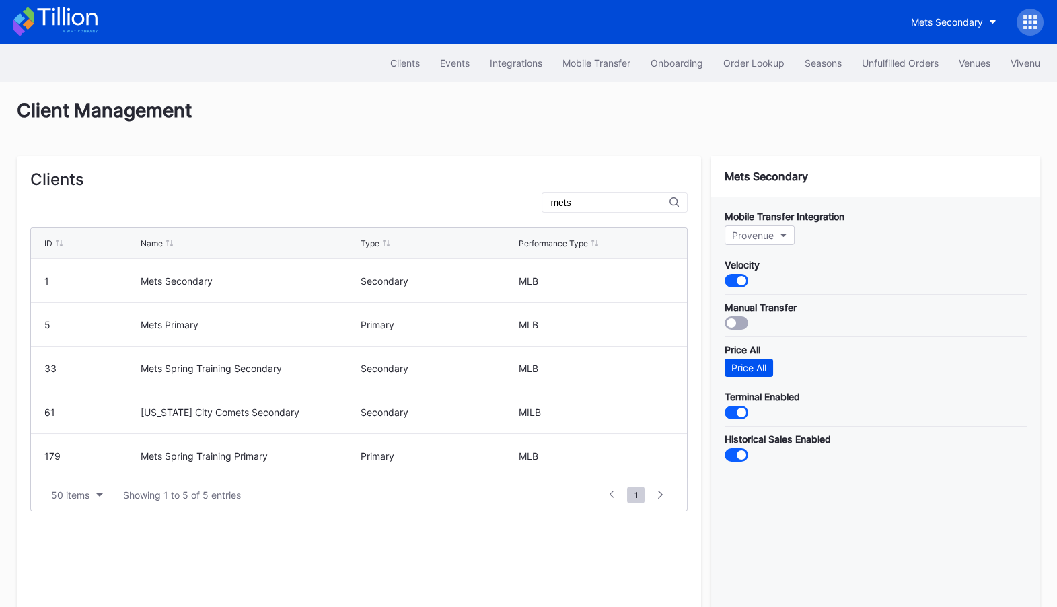
click at [762, 370] on div "Price All" at bounding box center [748, 367] width 35 height 11
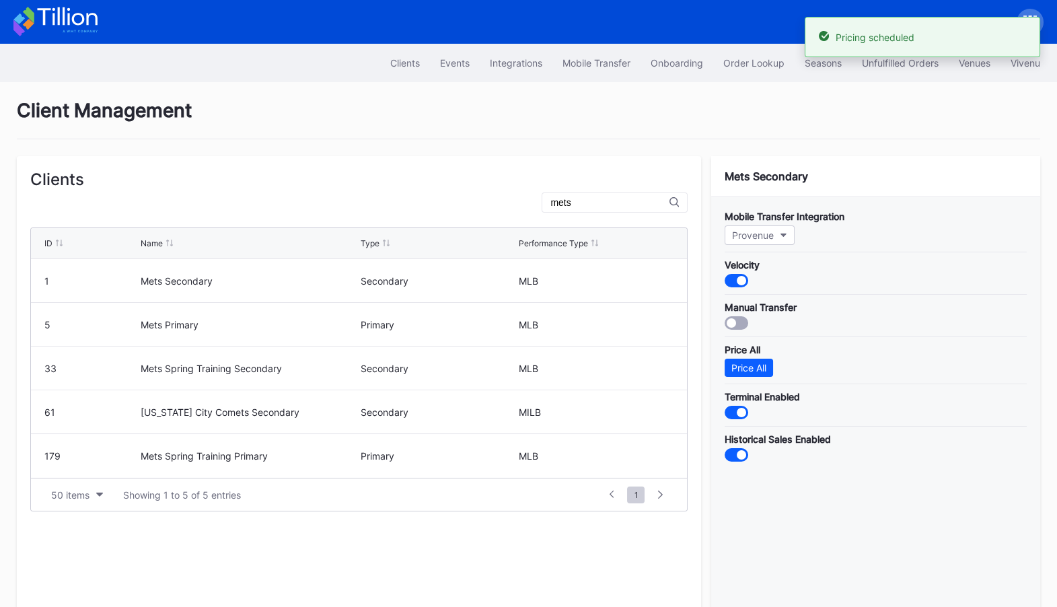
click at [57, 8] on icon at bounding box center [55, 22] width 84 height 30
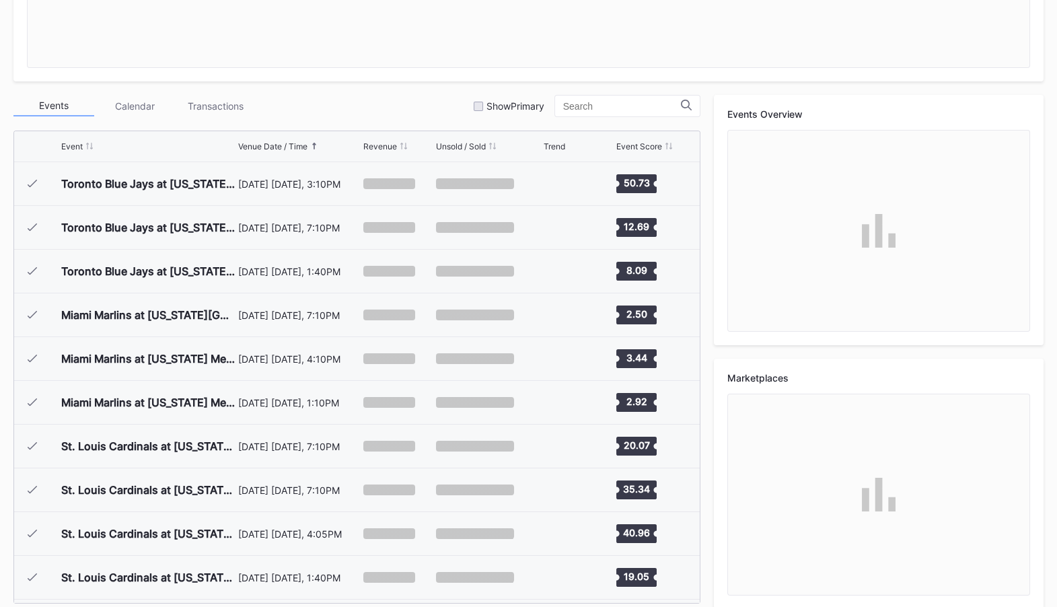
scroll to position [3057, 0]
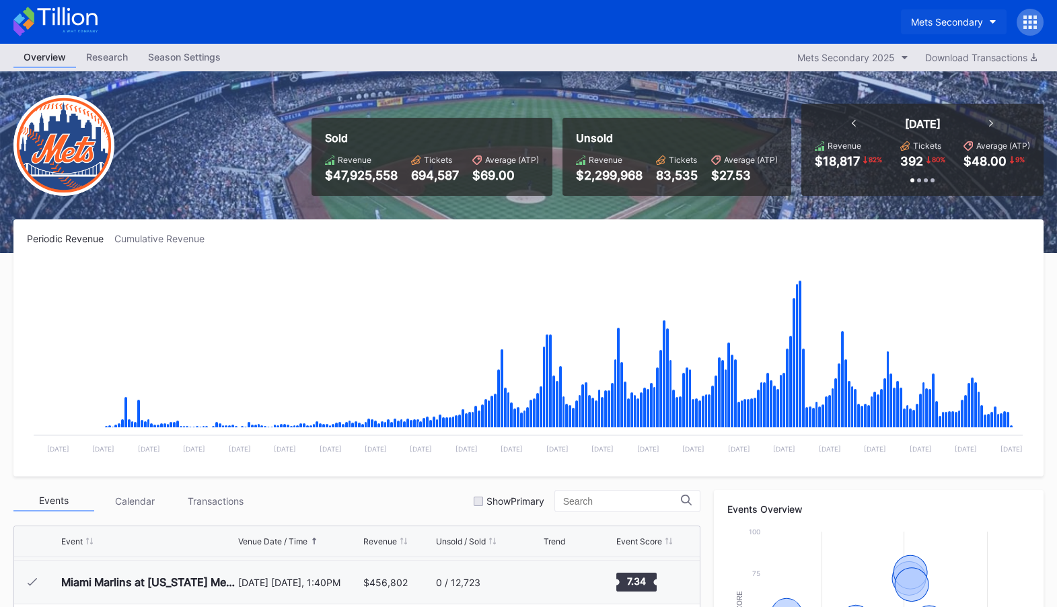
click at [922, 26] on div "Mets Secondary" at bounding box center [947, 21] width 72 height 11
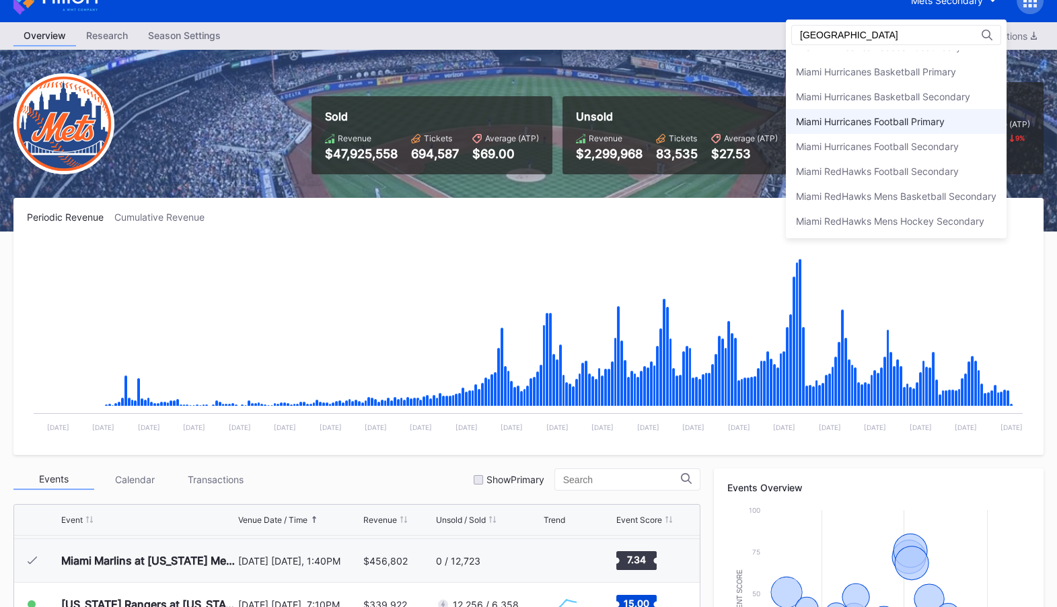
scroll to position [22, 0]
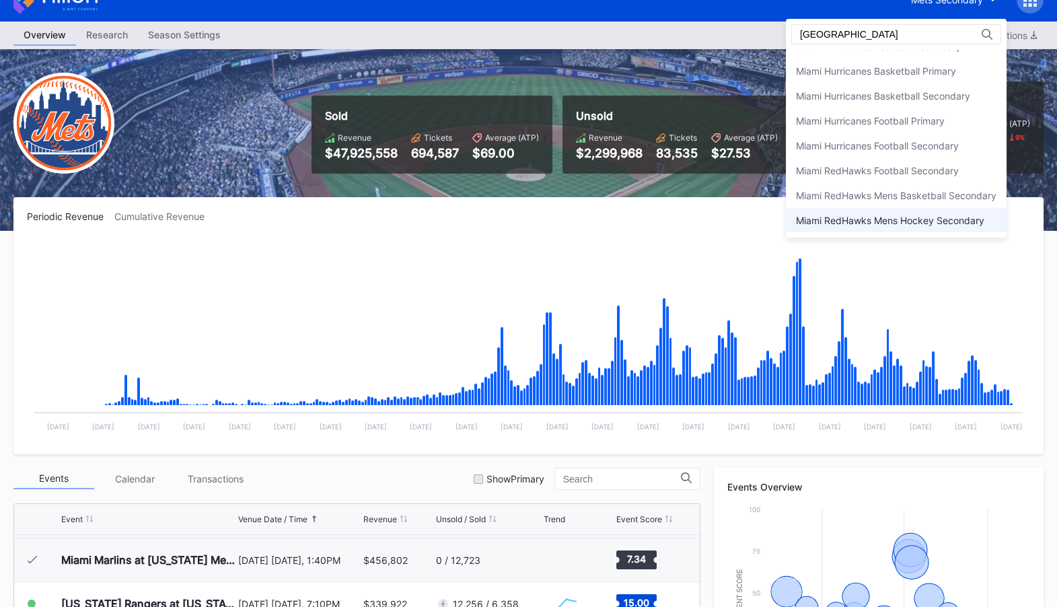
type input "miami"
click at [897, 221] on div "Miami RedHawks Mens Hockey Secondary" at bounding box center [890, 220] width 188 height 11
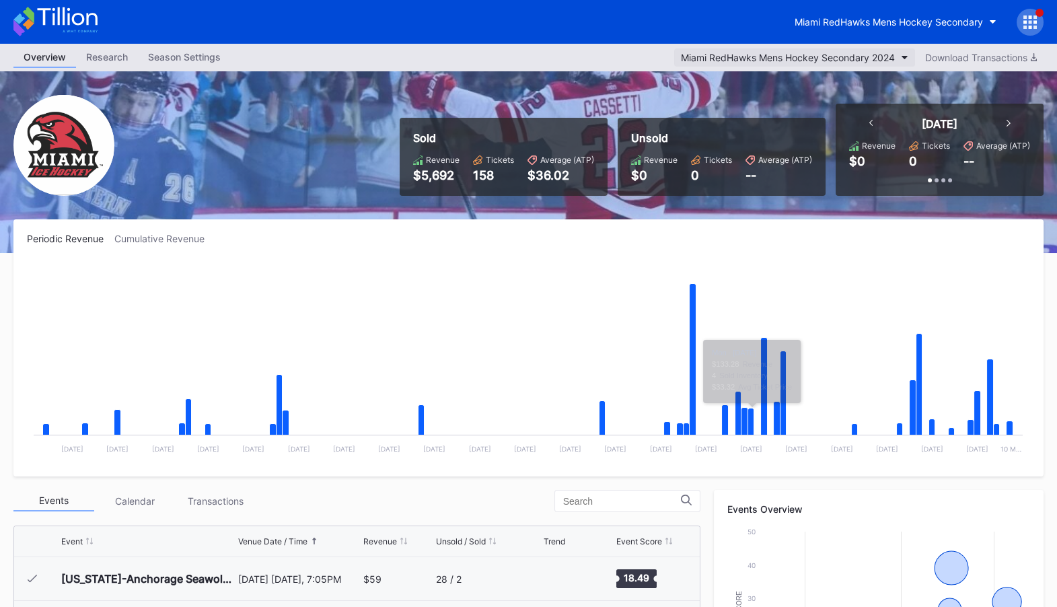
click at [876, 54] on div "Miami RedHawks Mens Hockey Secondary 2024" at bounding box center [788, 57] width 214 height 11
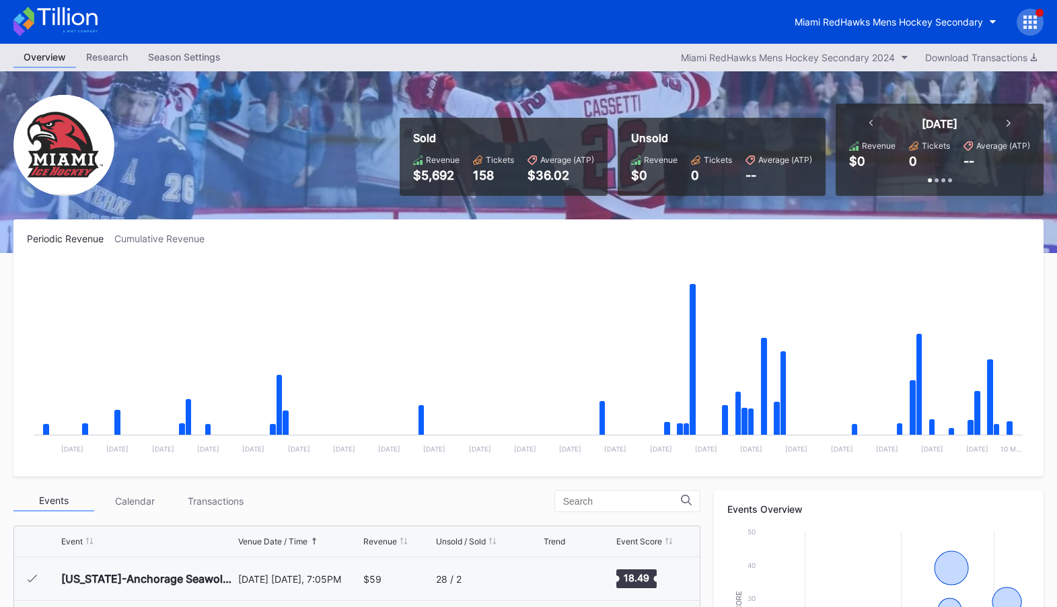
click at [1027, 18] on icon at bounding box center [1029, 21] width 13 height 13
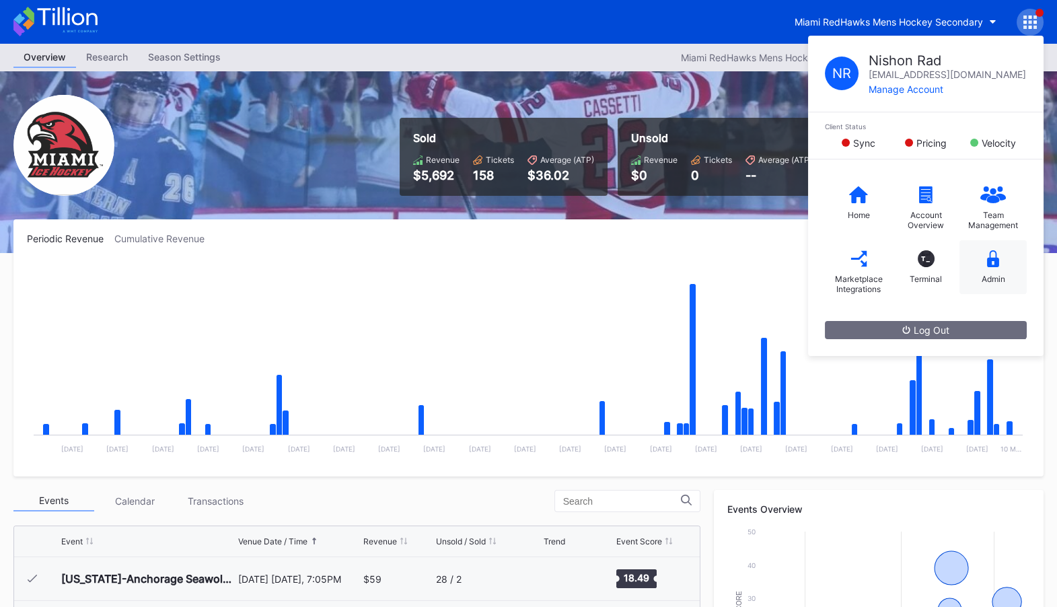
click at [1002, 271] on div "Admin" at bounding box center [992, 267] width 67 height 54
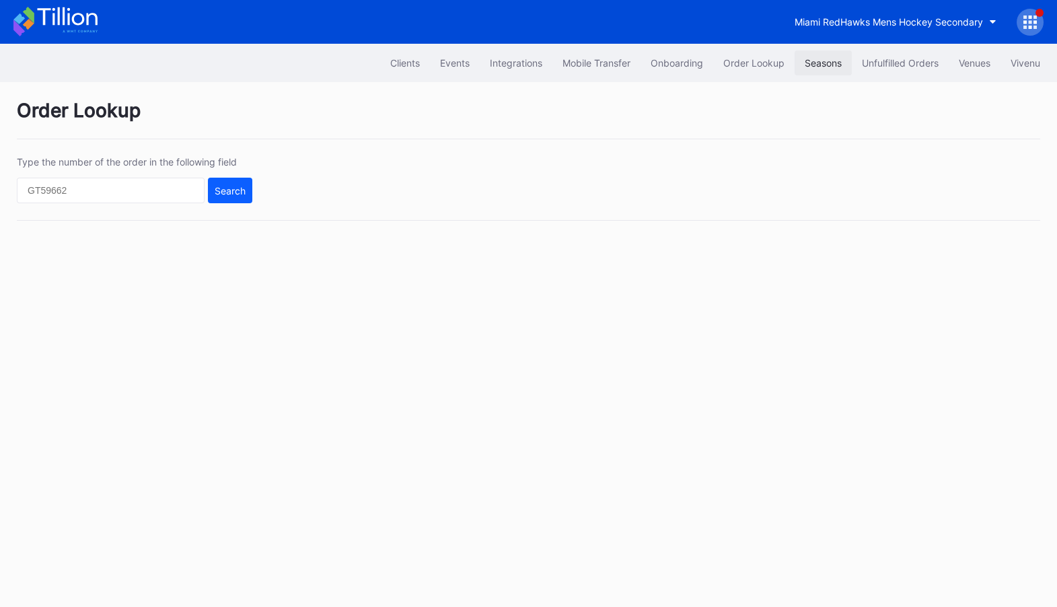
click at [817, 58] on div "Seasons" at bounding box center [823, 62] width 37 height 11
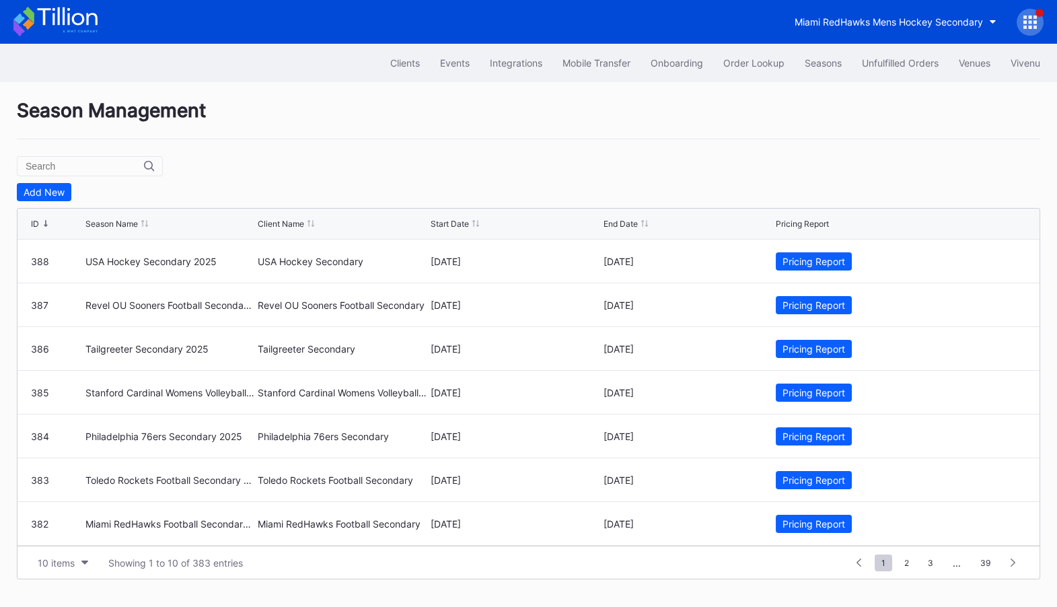
click at [63, 163] on input "text" at bounding box center [85, 166] width 118 height 11
type input "miami"
click at [54, 192] on div "Add New" at bounding box center [44, 191] width 41 height 11
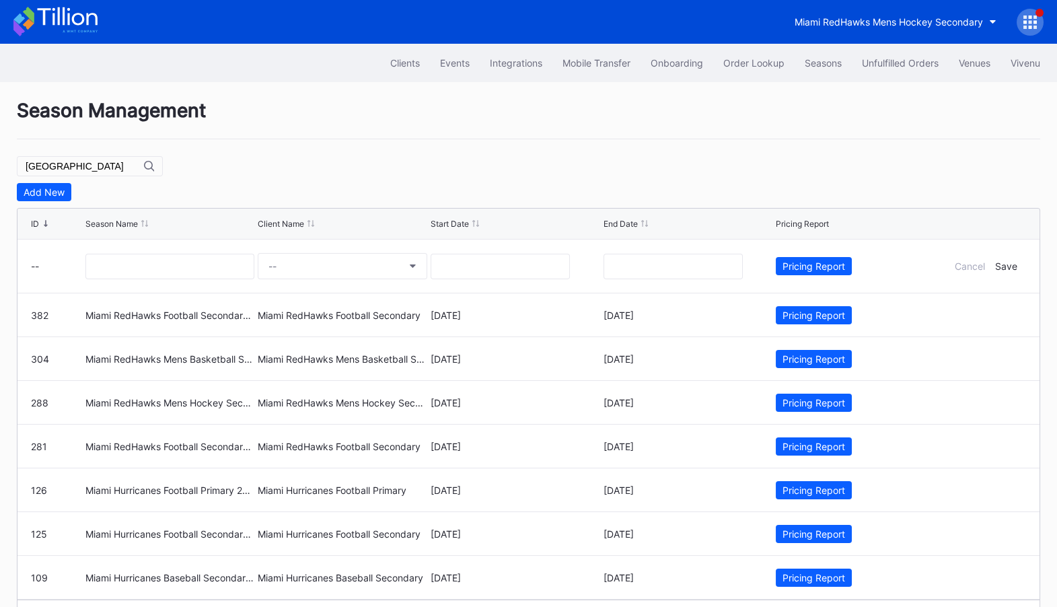
scroll to position [42, 0]
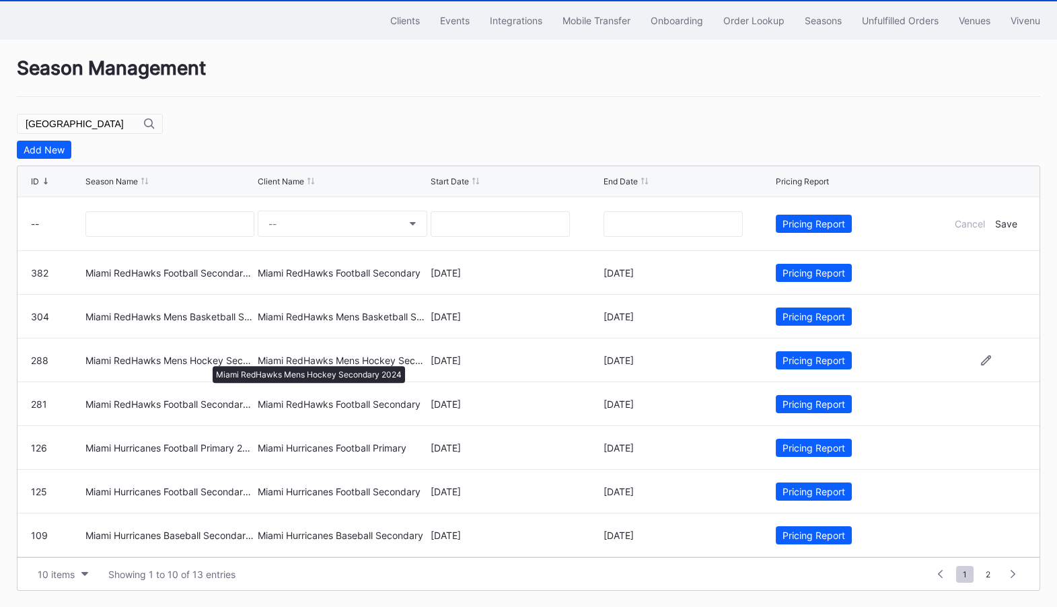
click at [206, 359] on div "Miami RedHawks Mens Hockey Secondary 2024" at bounding box center [170, 359] width 170 height 11
copy div "Miami RedHawks Mens Hockey Secondary 2024"
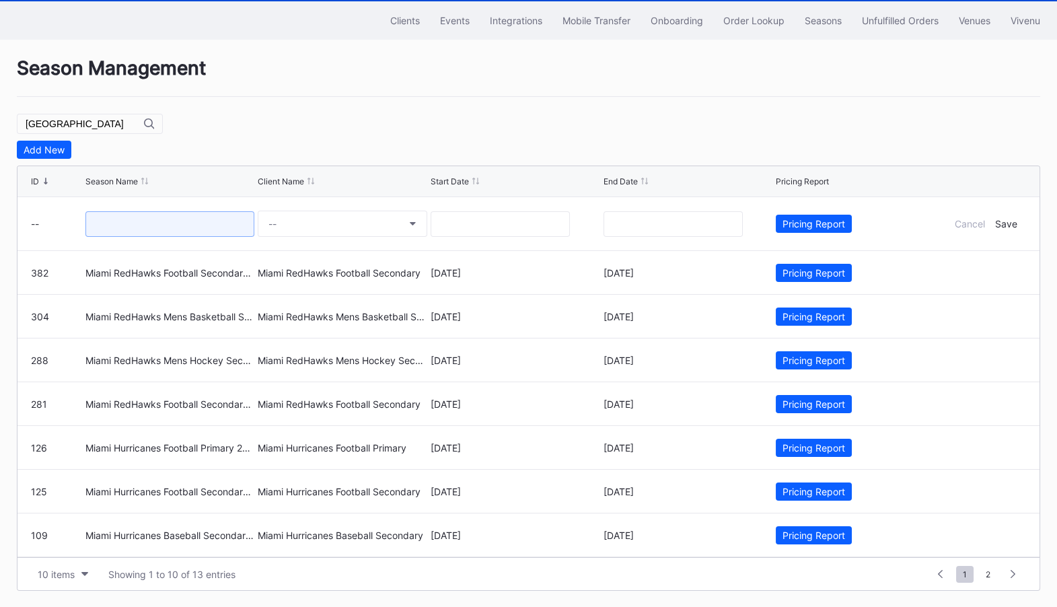
click at [176, 223] on input at bounding box center [170, 224] width 170 height 26
paste input "Miami RedHawks Mens Hockey Secondary 2024"
type input "Miami RedHawks Mens Hockey Secondary 2024"
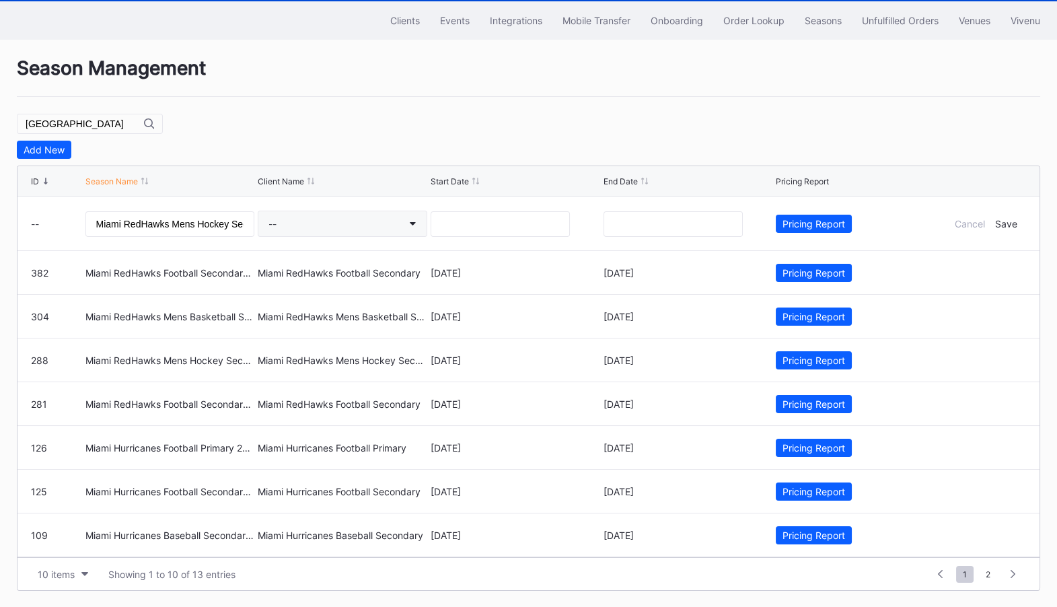
click at [391, 227] on button "--" at bounding box center [343, 224] width 170 height 26
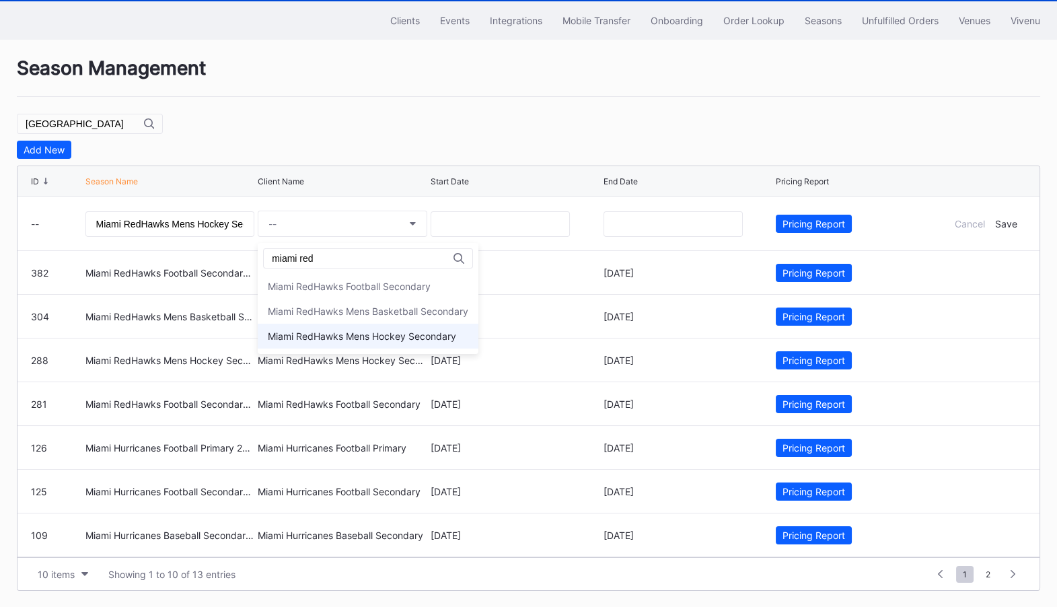
type input "miami red"
click at [340, 337] on div "Miami RedHawks Mens Hockey Secondary" at bounding box center [362, 335] width 188 height 11
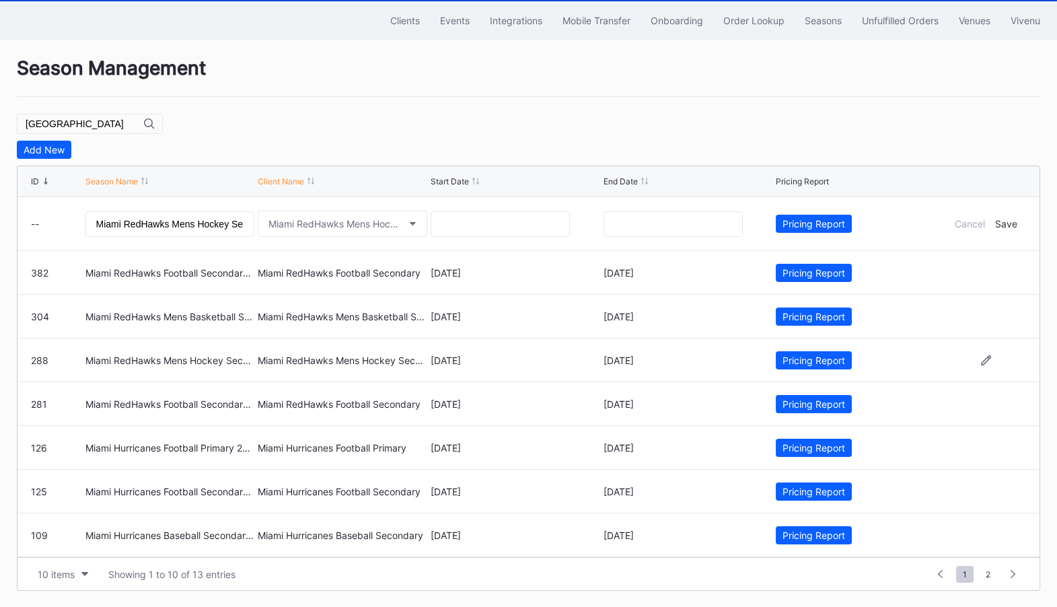
drag, startPoint x: 472, startPoint y: 359, endPoint x: 432, endPoint y: 359, distance: 40.4
click at [432, 359] on div "9/04/24" at bounding box center [516, 359] width 170 height 11
copy div "9/04/24"
click at [499, 214] on input "text" at bounding box center [500, 224] width 139 height 26
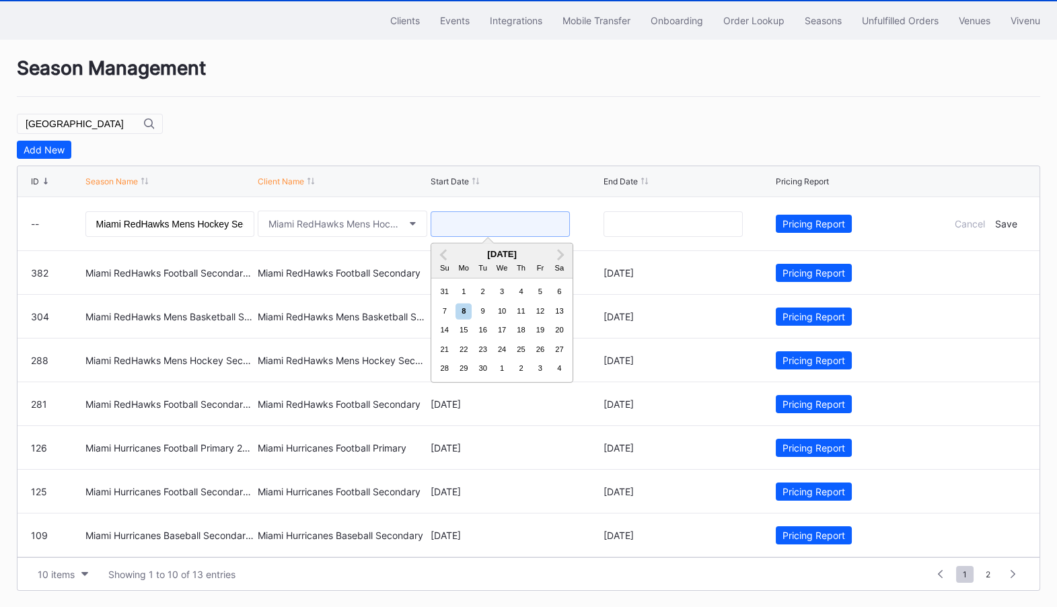
paste input "9/04/24"
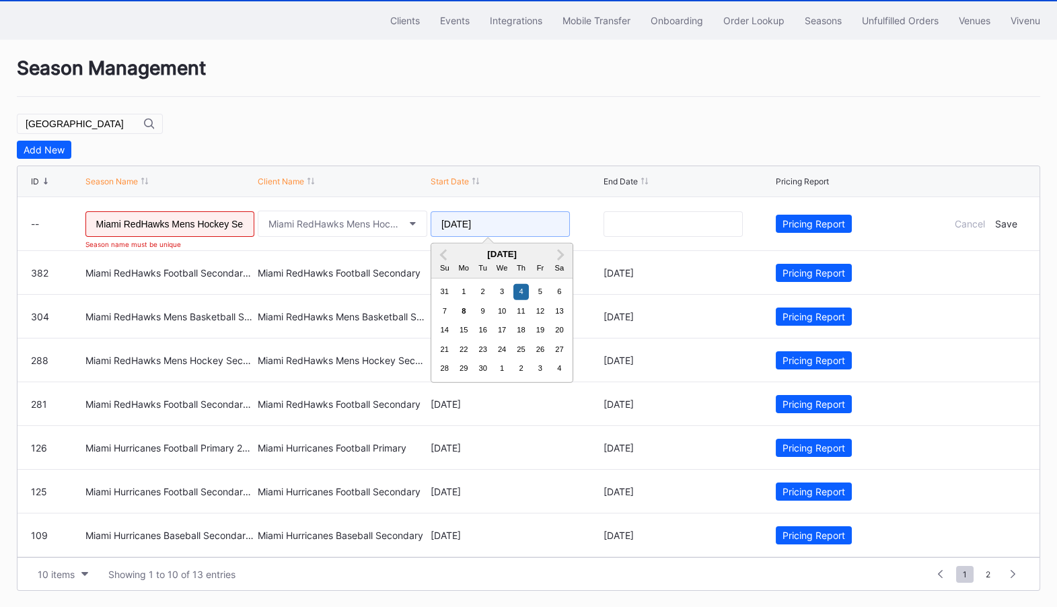
click at [451, 221] on input "09/04/2025" at bounding box center [500, 224] width 139 height 26
click at [517, 221] on input "08/04/2025" at bounding box center [500, 224] width 139 height 26
type input "08/04/2025"
click at [586, 200] on div "08/04/2025 August 2025 Previous Month Next Month August 2025 Su Mo Tu We Th Fr …" at bounding box center [516, 223] width 170 height 53
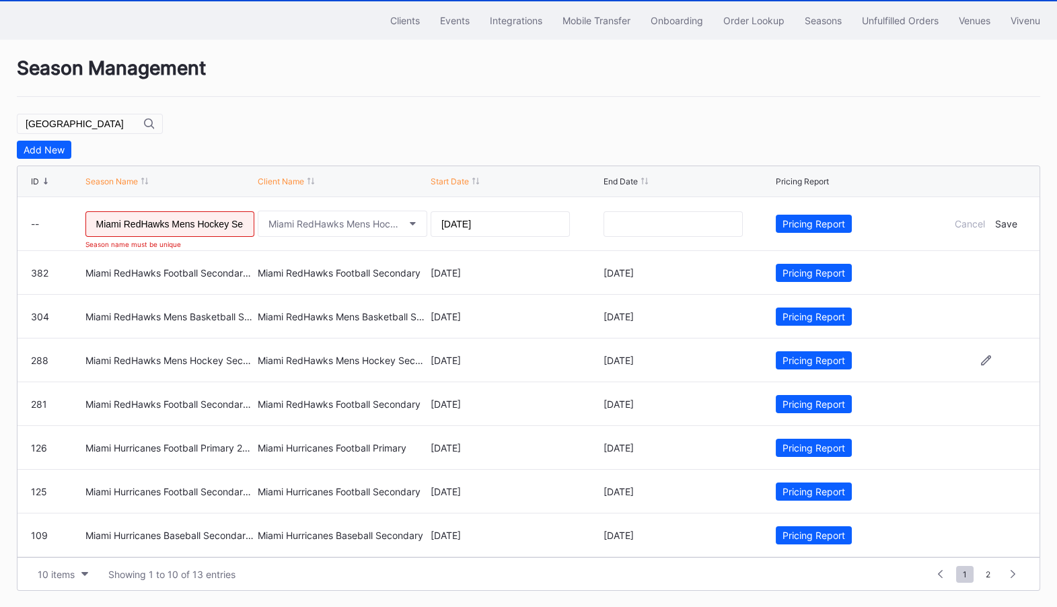
drag, startPoint x: 644, startPoint y: 359, endPoint x: 583, endPoint y: 359, distance: 61.9
click at [583, 359] on div "288 Miami RedHawks Mens Hockey Secondary 2024 Miami RedHawks Mens Hockey Second…" at bounding box center [528, 360] width 1022 height 44
copy div "3/10/25"
click at [673, 211] on input "text" at bounding box center [672, 224] width 139 height 26
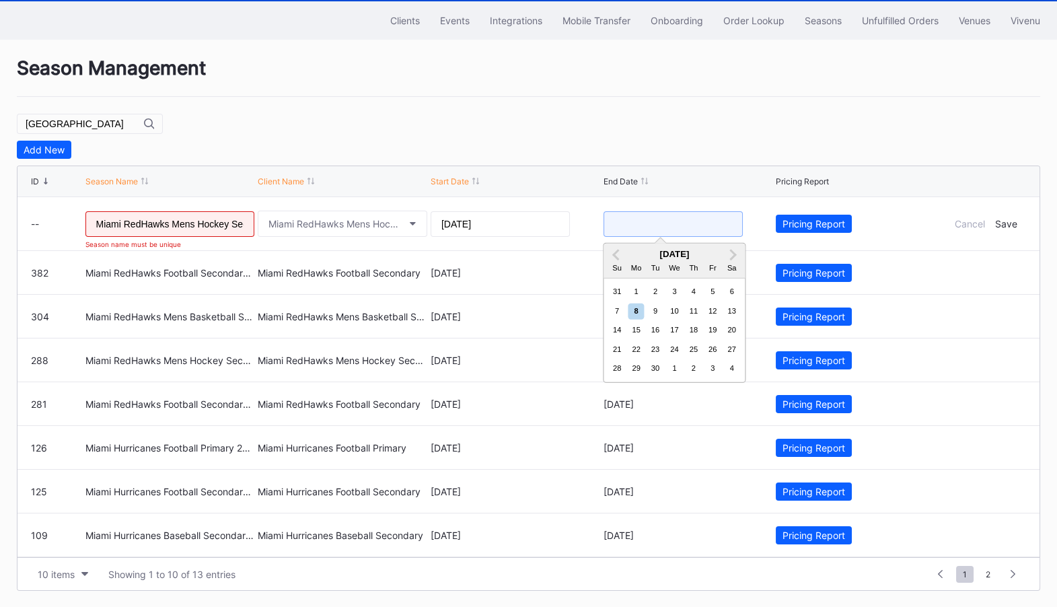
paste input "3/10/25"
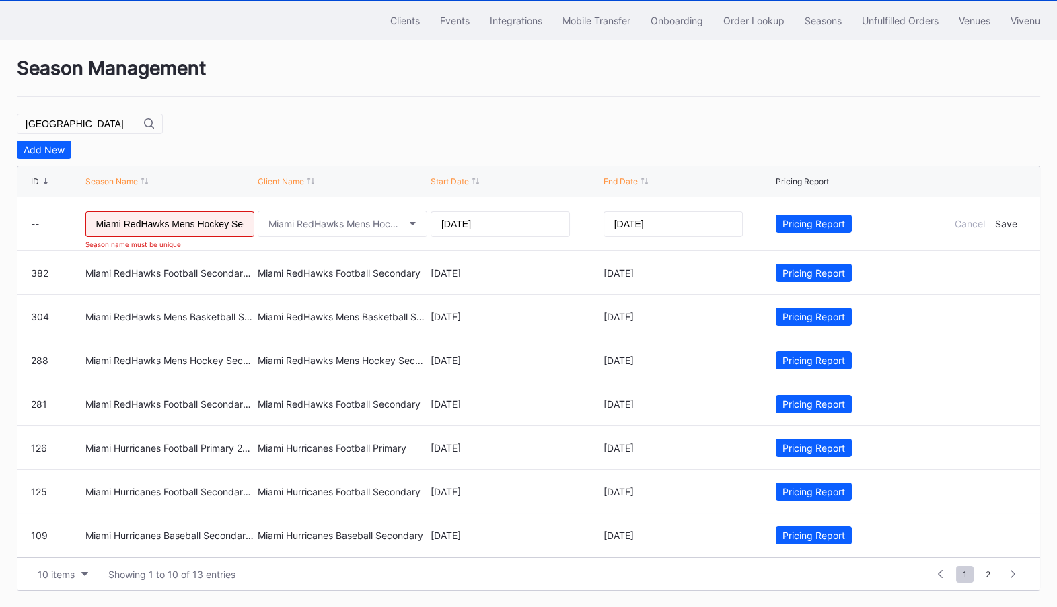
click at [729, 122] on div "Season Management miami Add New ID Season Name Client Name Start Date End Date …" at bounding box center [528, 324] width 1057 height 568
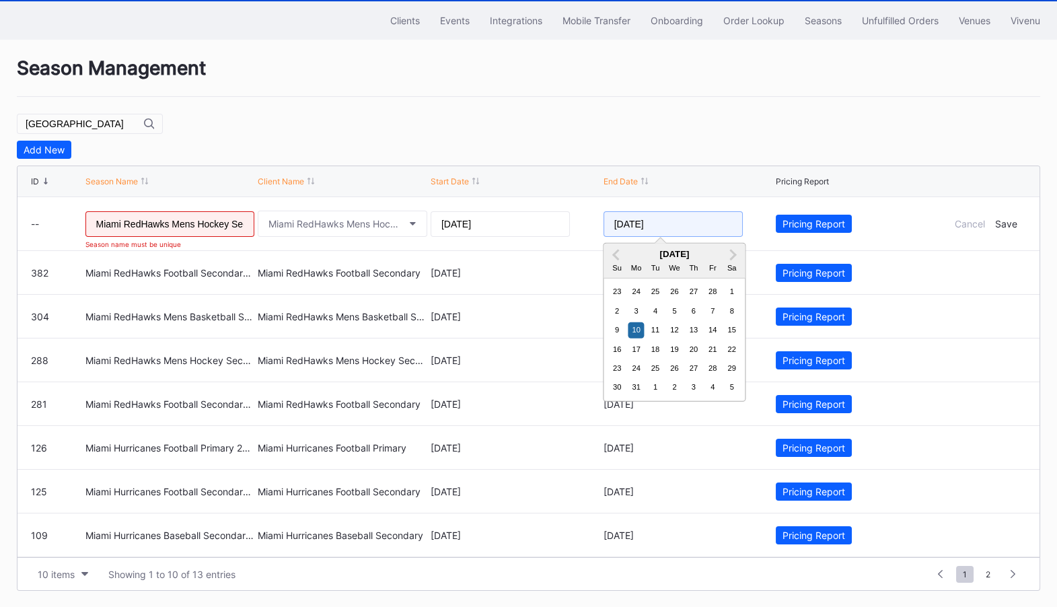
click at [665, 222] on input "03/10/2025" at bounding box center [672, 224] width 139 height 26
type input "03/10/2026"
click at [741, 118] on div "Season Management miami Add New ID Season Name Client Name Start Date End Date …" at bounding box center [528, 324] width 1057 height 568
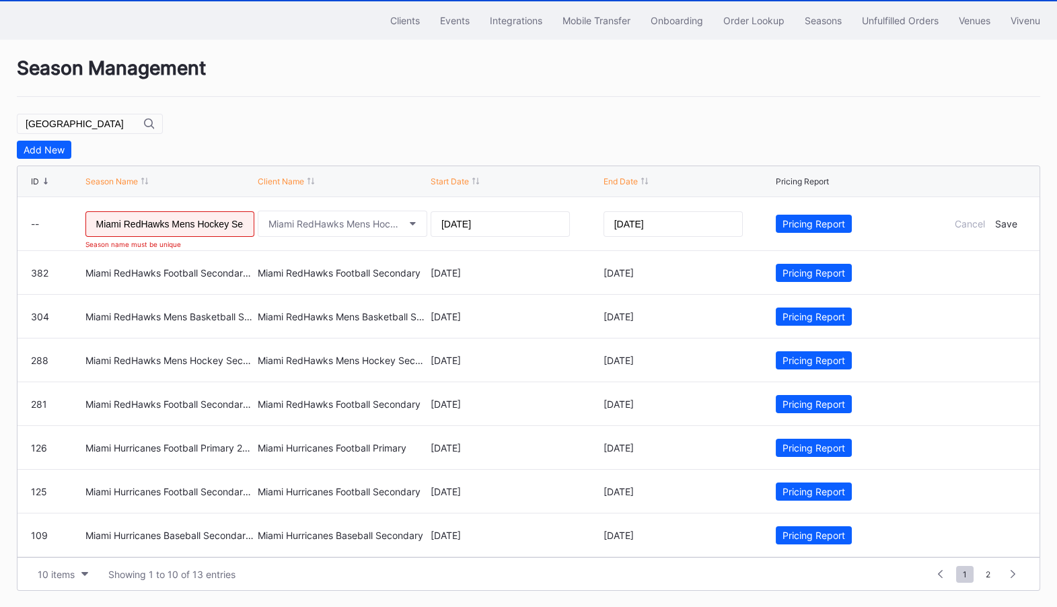
click at [239, 219] on input "Miami RedHawks Mens Hockey Secondary 2024" at bounding box center [170, 224] width 170 height 26
drag, startPoint x: 198, startPoint y: 225, endPoint x: 365, endPoint y: 216, distance: 167.8
click at [365, 216] on form "-- Miami RedHawks Mens Hockey Secondary 2024 Season name must be unique Miami R…" at bounding box center [528, 223] width 995 height 53
click at [242, 219] on input "Miami RedHawks Mens Hockey Secondary 2024" at bounding box center [170, 224] width 170 height 26
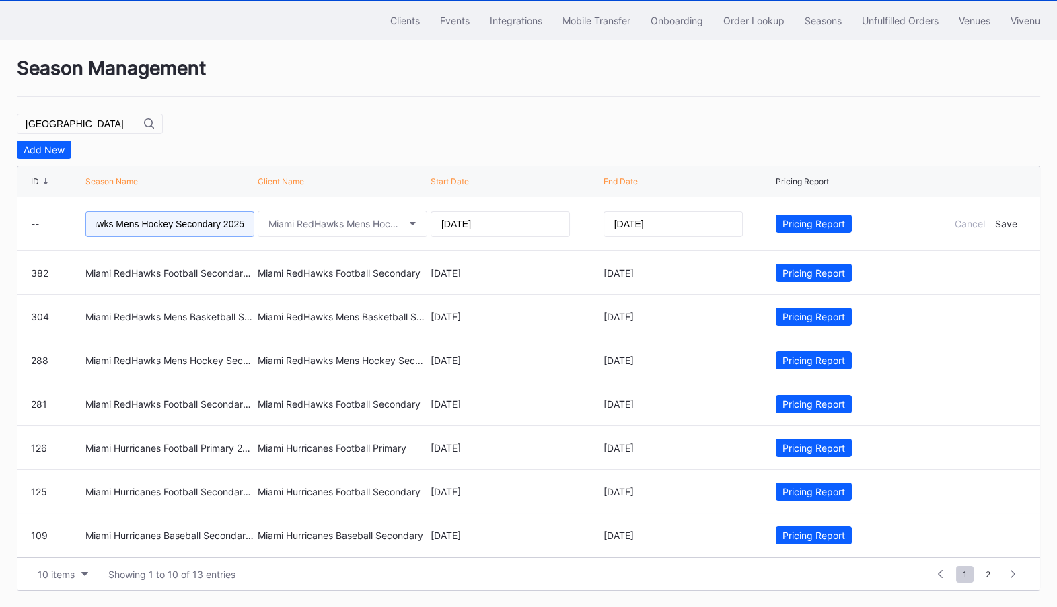
type input "Miami RedHawks Mens Hockey Secondary 2025"
click at [389, 107] on div "Season Management miami Add New ID Season Name Client Name Start Date End Date …" at bounding box center [528, 324] width 1057 height 568
click at [1008, 222] on div "Save" at bounding box center [1006, 223] width 22 height 11
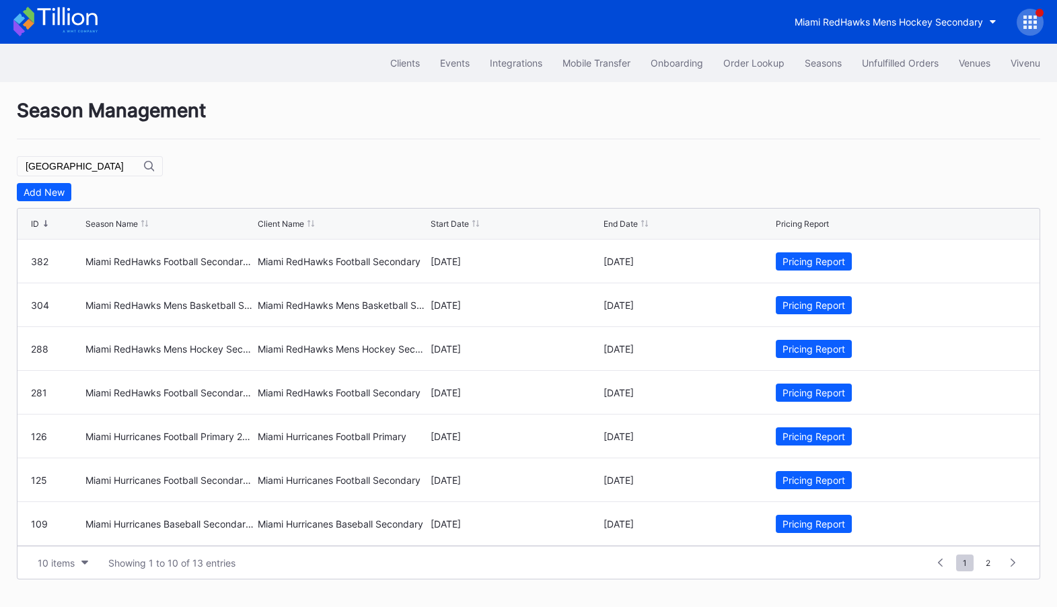
click at [67, 20] on icon at bounding box center [55, 22] width 84 height 30
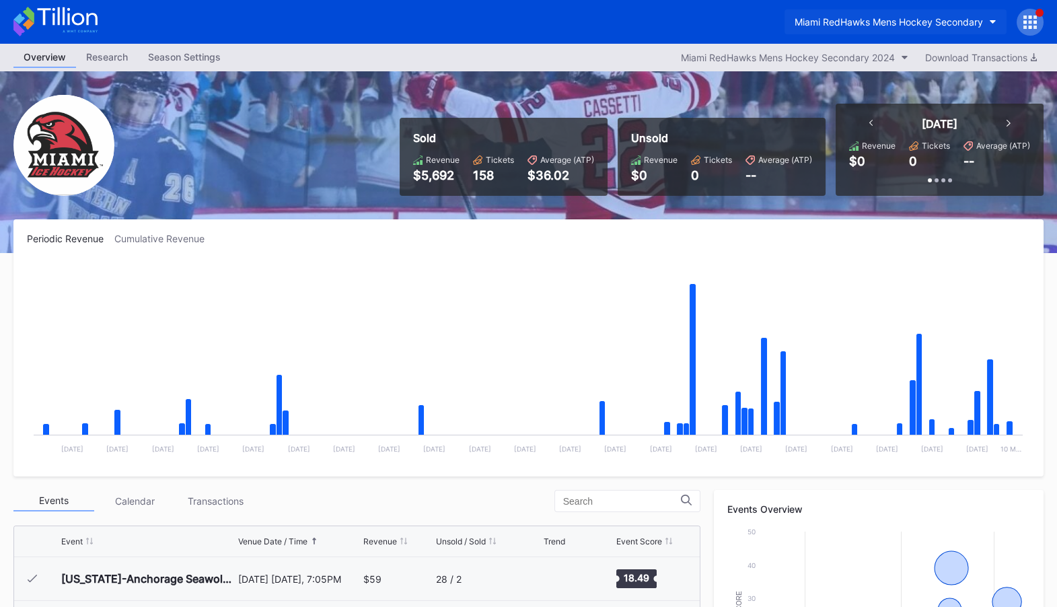
click at [876, 20] on div "Miami RedHawks Mens Hockey Secondary" at bounding box center [888, 21] width 188 height 11
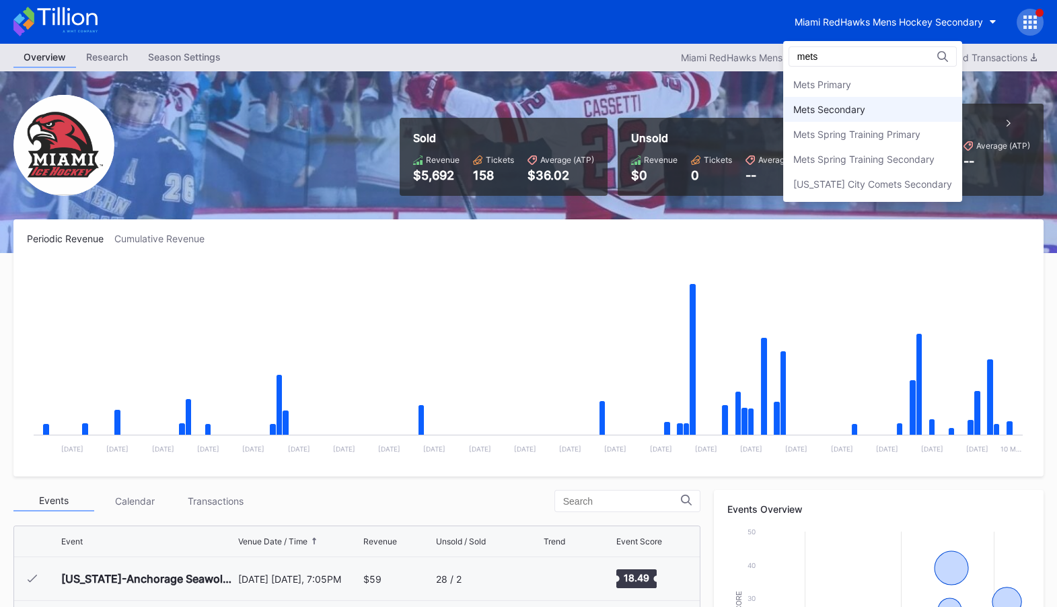
type input "mets"
click at [833, 110] on div "Mets Secondary" at bounding box center [829, 109] width 72 height 11
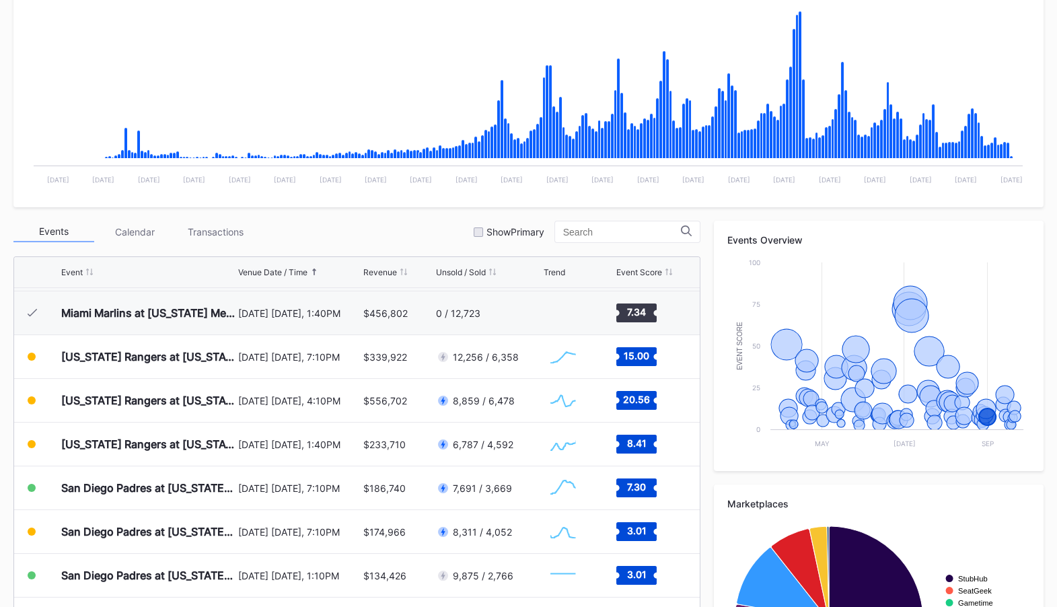
scroll to position [278, 0]
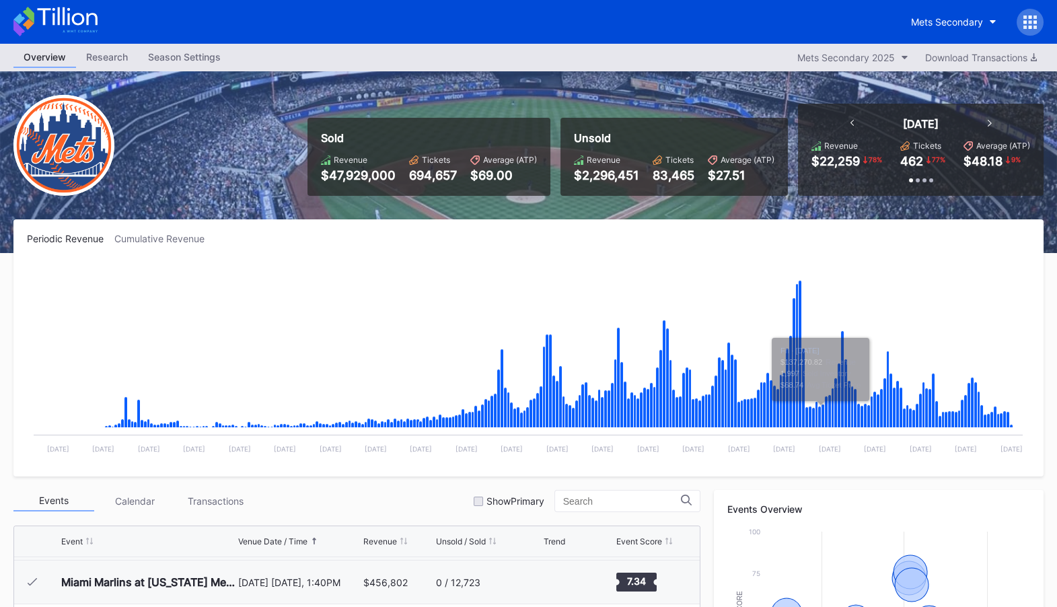
click at [1033, 14] on div at bounding box center [1029, 22] width 27 height 27
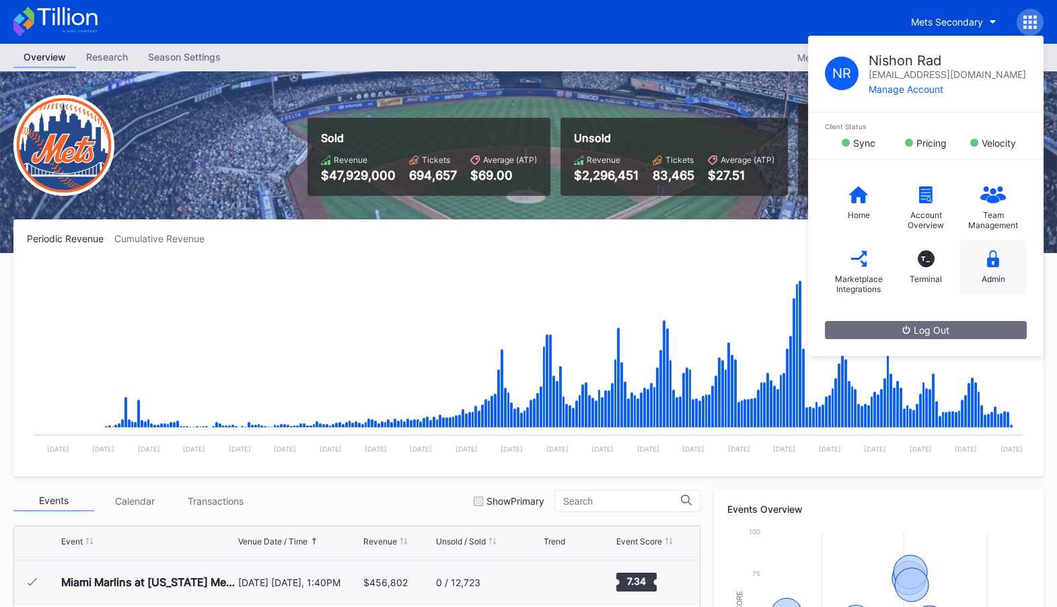
click at [1001, 264] on div "Admin" at bounding box center [992, 267] width 67 height 54
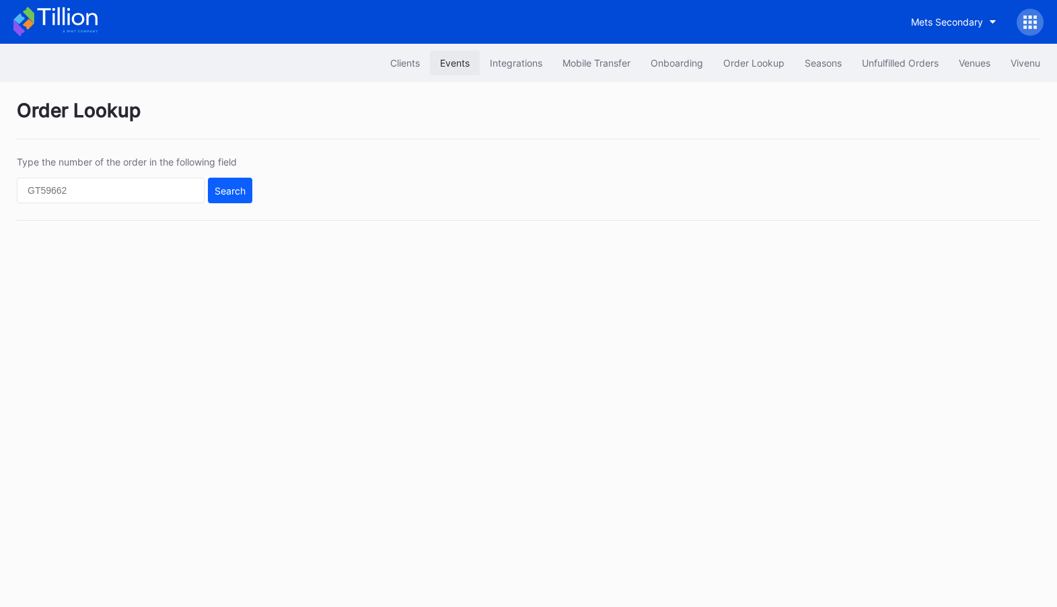
click at [464, 59] on div "Events" at bounding box center [455, 62] width 30 height 11
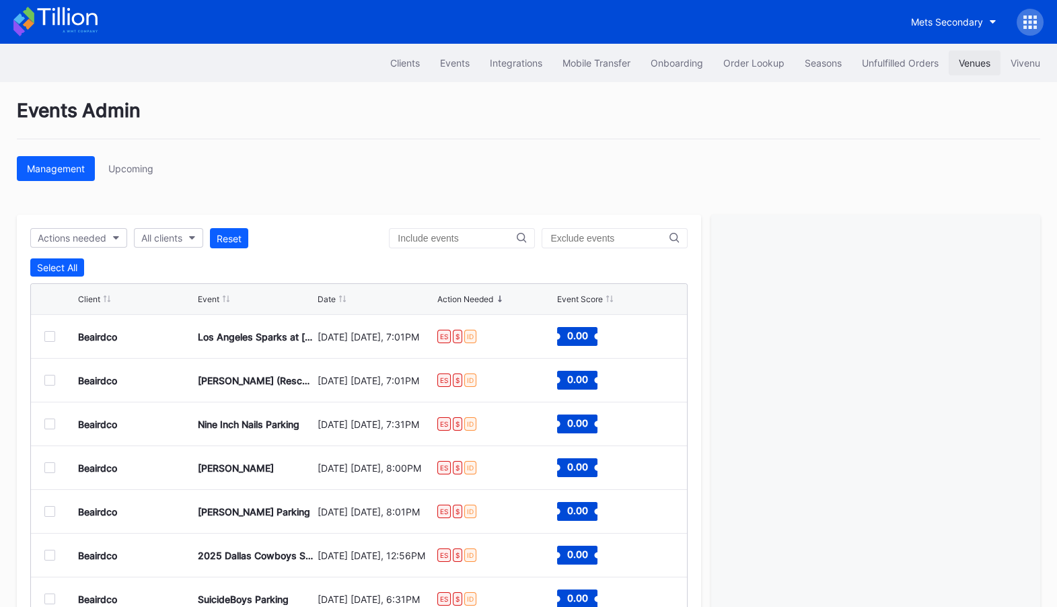
click at [964, 64] on div "Venues" at bounding box center [975, 62] width 32 height 11
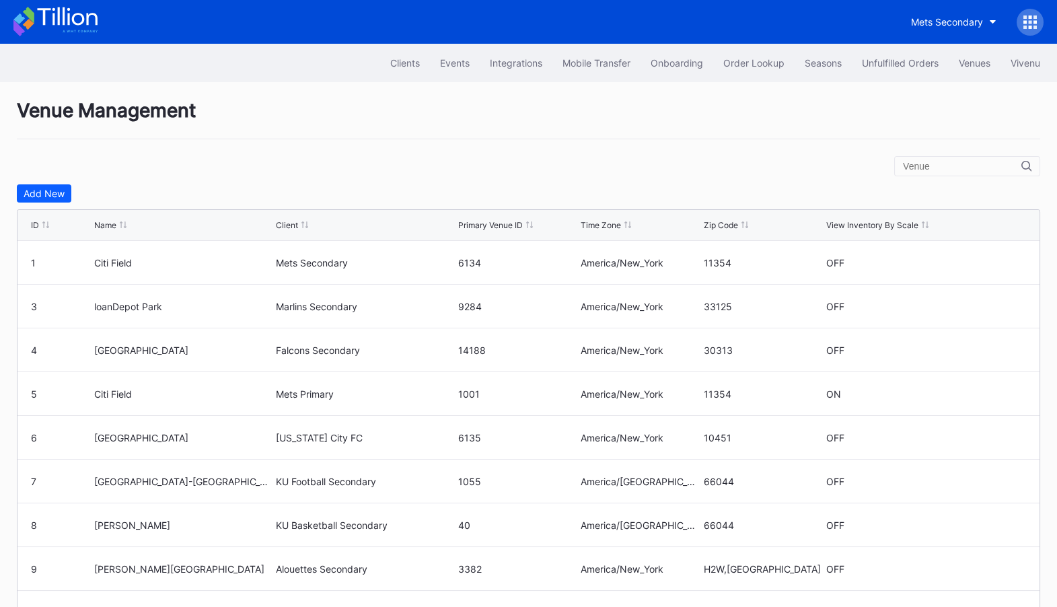
click at [953, 167] on input "text" at bounding box center [962, 166] width 118 height 11
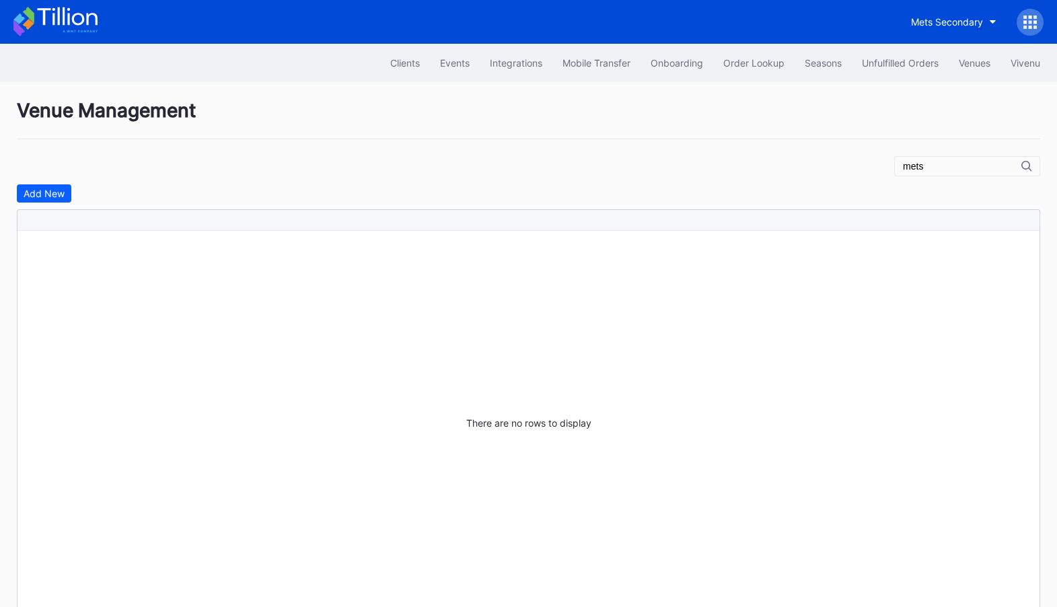
click at [953, 167] on input "mets" at bounding box center [962, 166] width 118 height 11
type input "m"
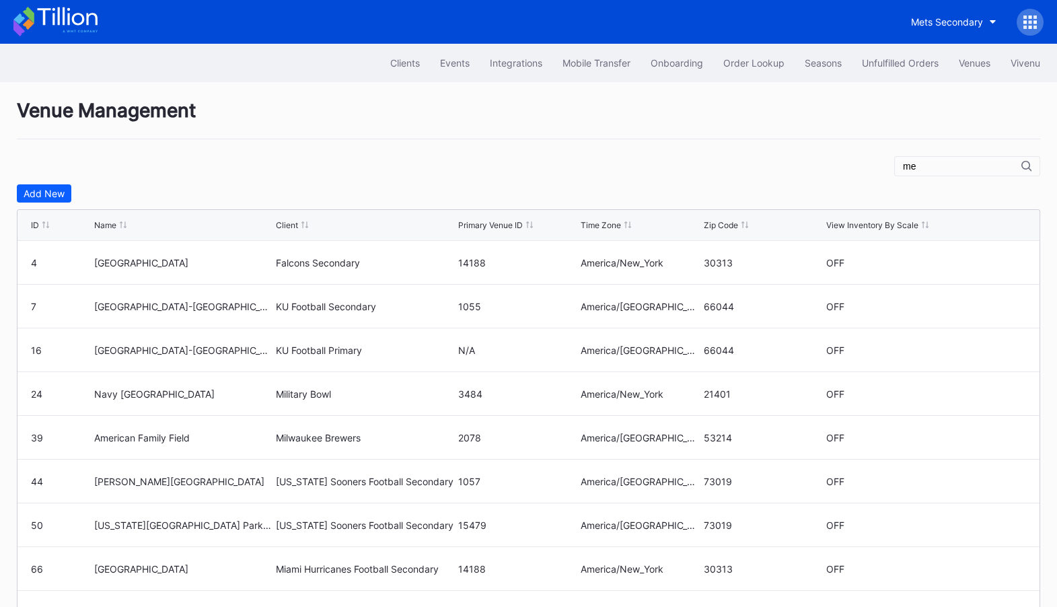
type input "m"
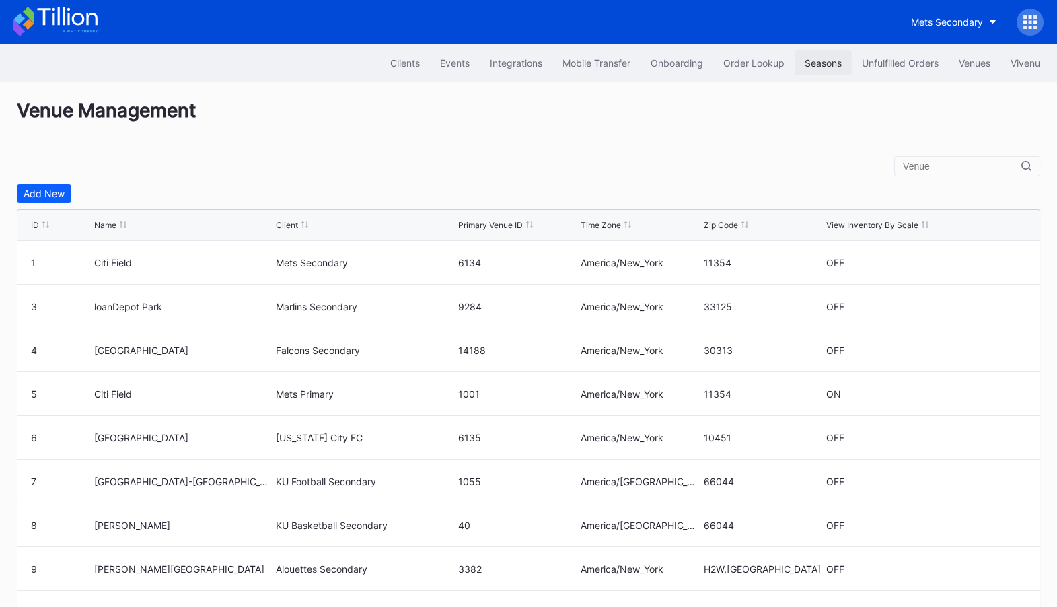
click at [819, 65] on div "Seasons" at bounding box center [823, 62] width 37 height 11
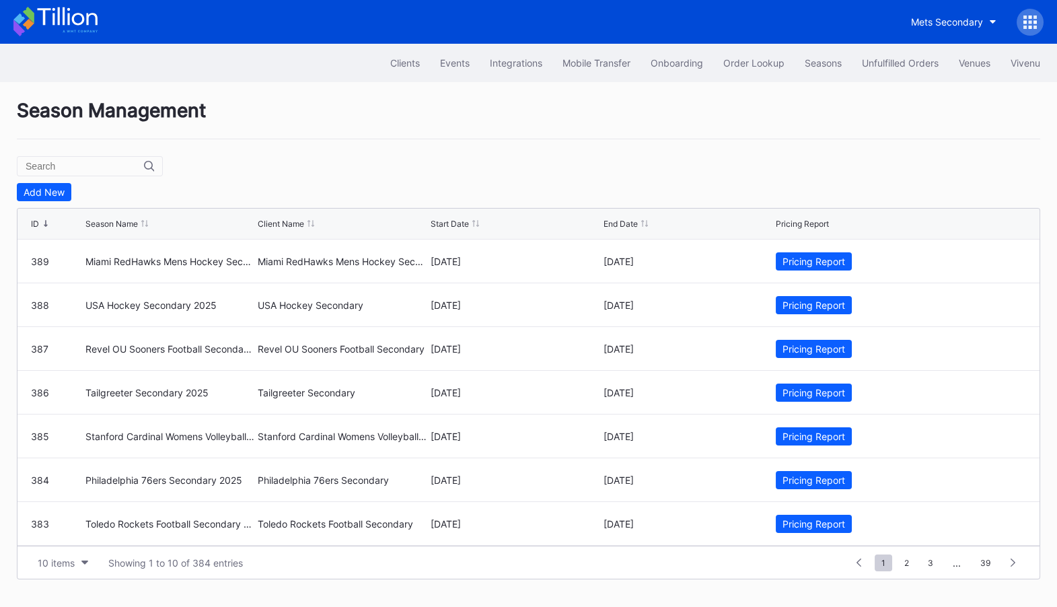
click at [65, 167] on input "text" at bounding box center [85, 166] width 118 height 11
type input "mets second"
click at [831, 305] on div "Pricing Report" at bounding box center [813, 304] width 63 height 11
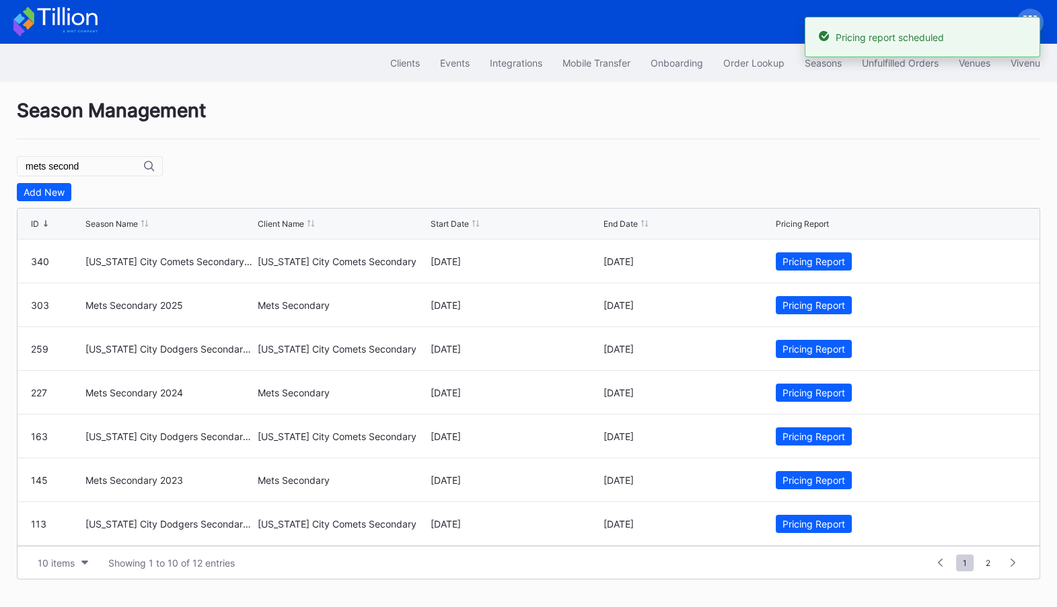
click at [75, 15] on icon at bounding box center [67, 16] width 60 height 18
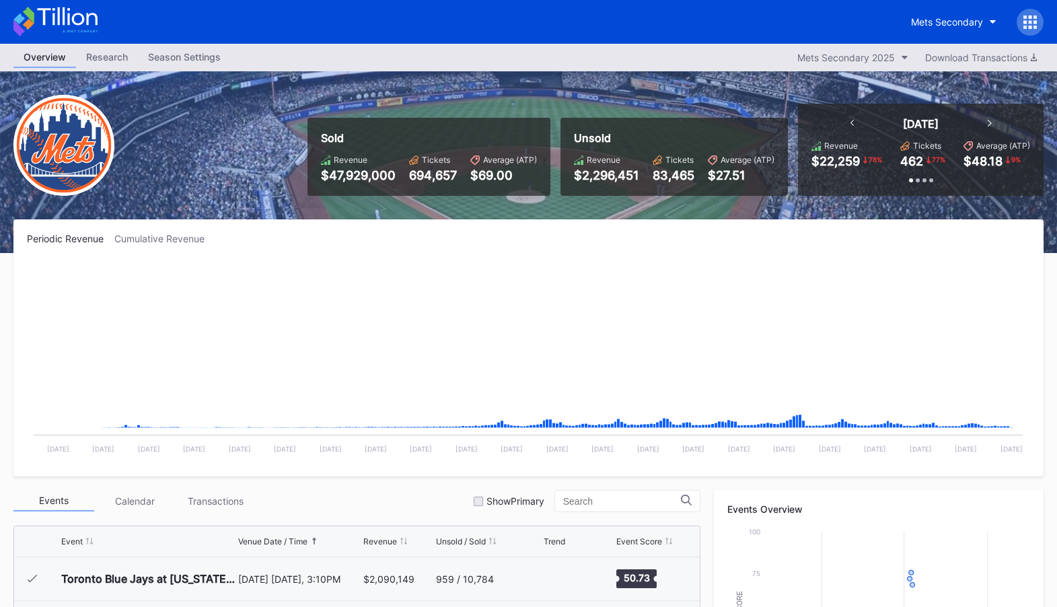
scroll to position [3057, 0]
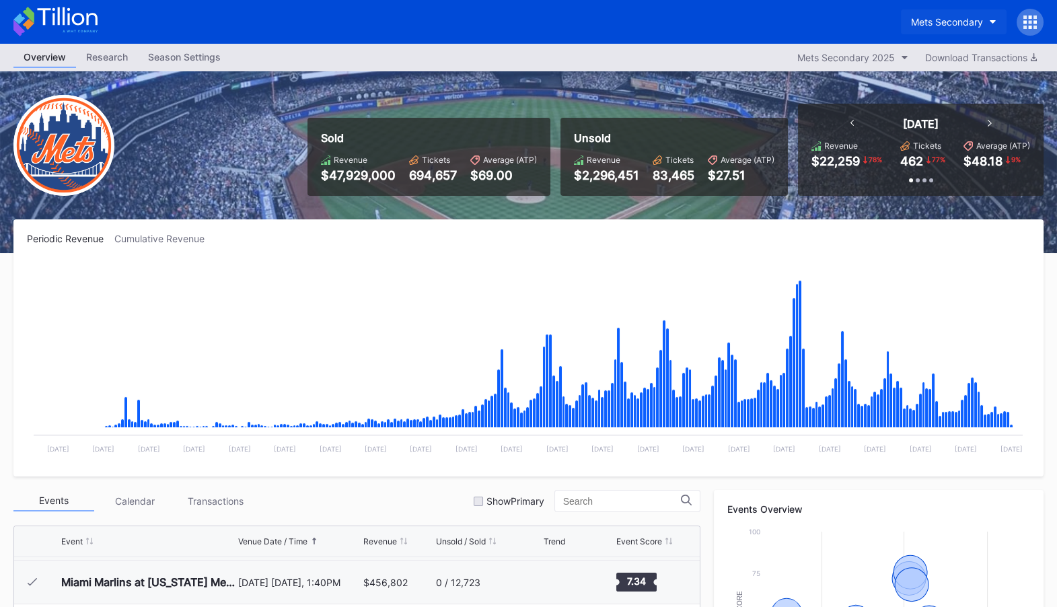
click at [967, 26] on div "Mets Secondary" at bounding box center [947, 21] width 72 height 11
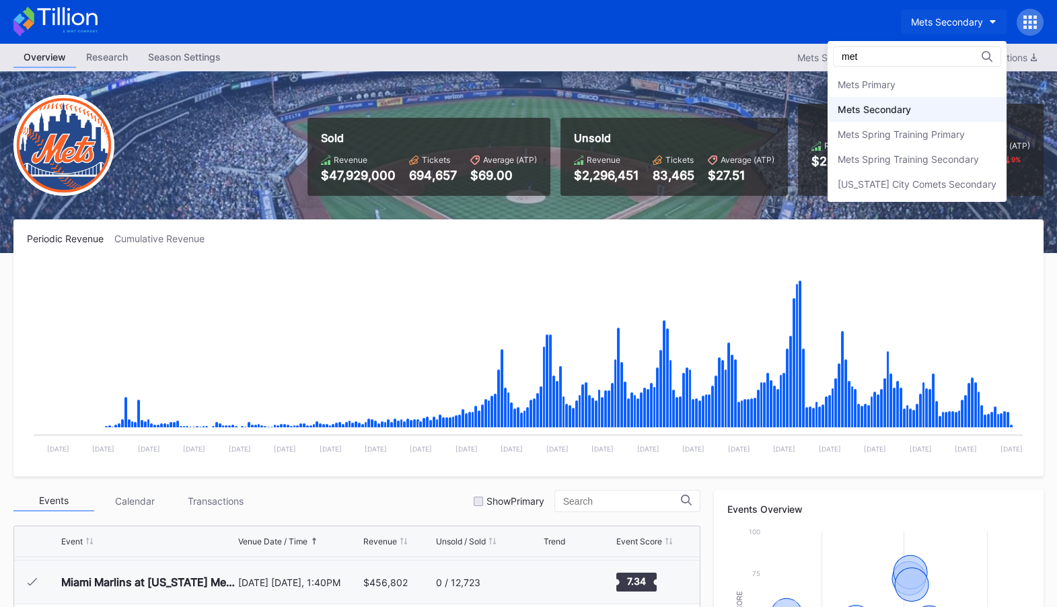
scroll to position [0, 0]
type input "mets"
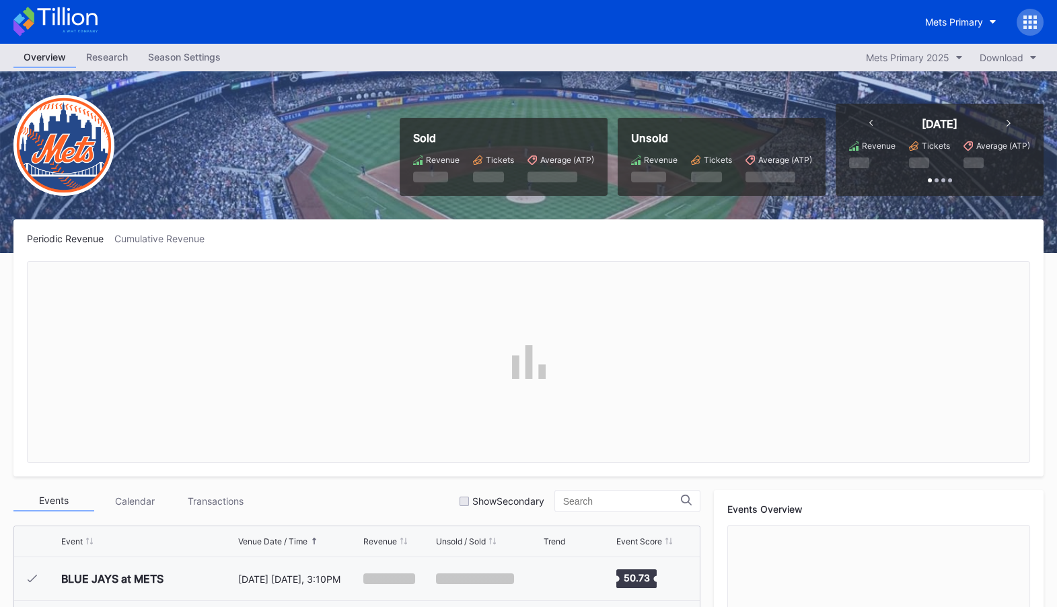
scroll to position [3104, 0]
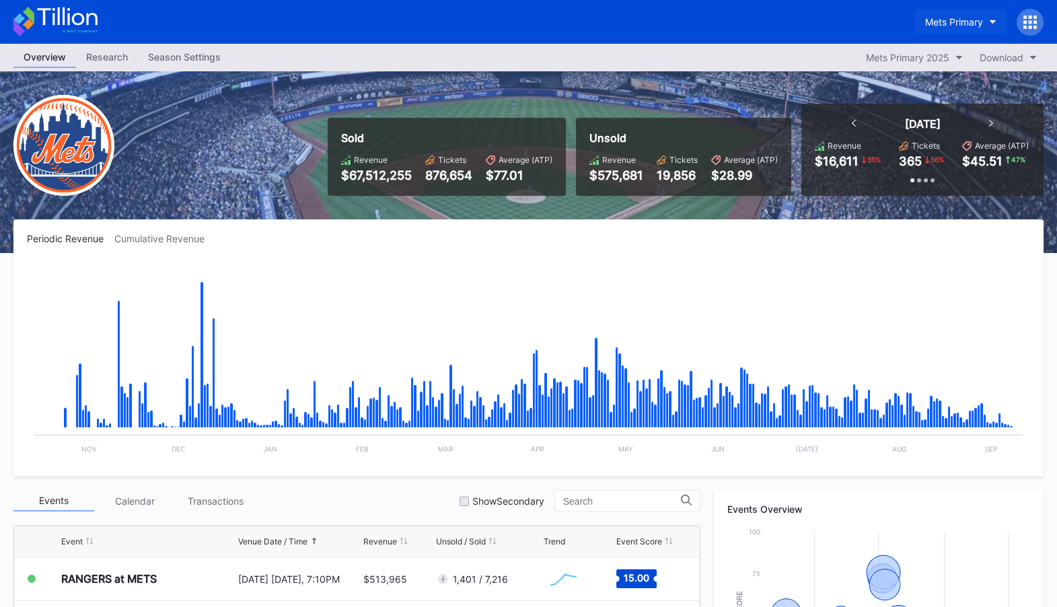
click at [973, 15] on button "Mets Primary" at bounding box center [960, 21] width 91 height 25
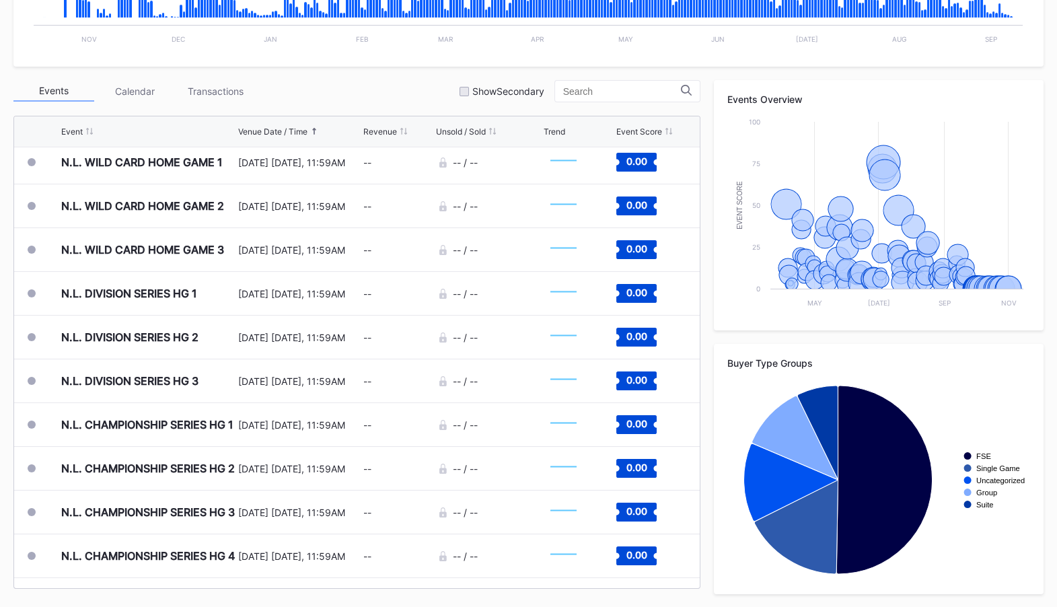
scroll to position [3507, 0]
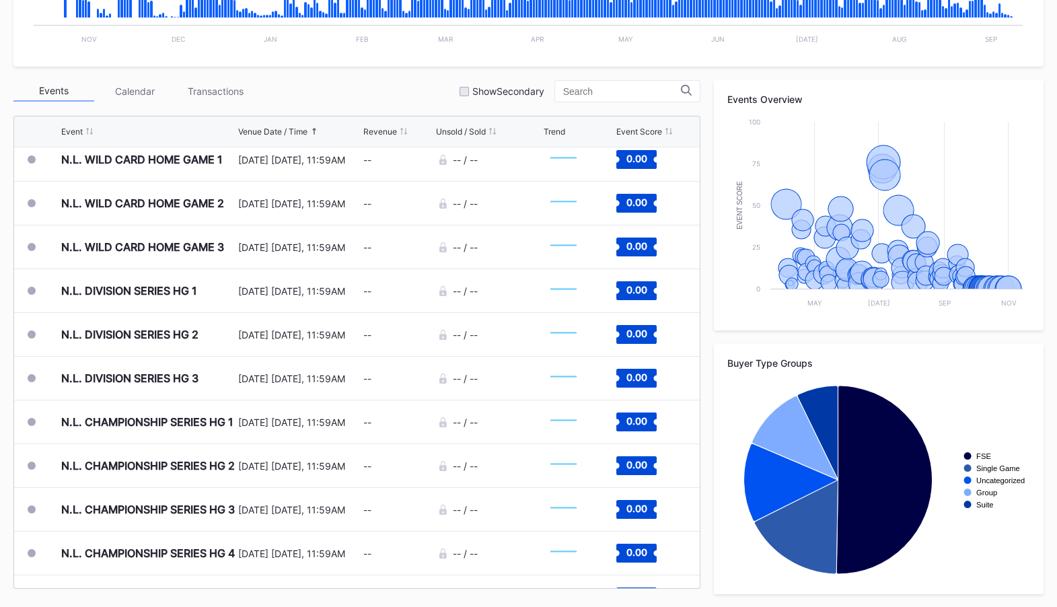
click at [711, 325] on div "Events Calendar Transactions Show Secondary Event Venue Date / Time Revenue Uns…" at bounding box center [528, 337] width 1030 height 514
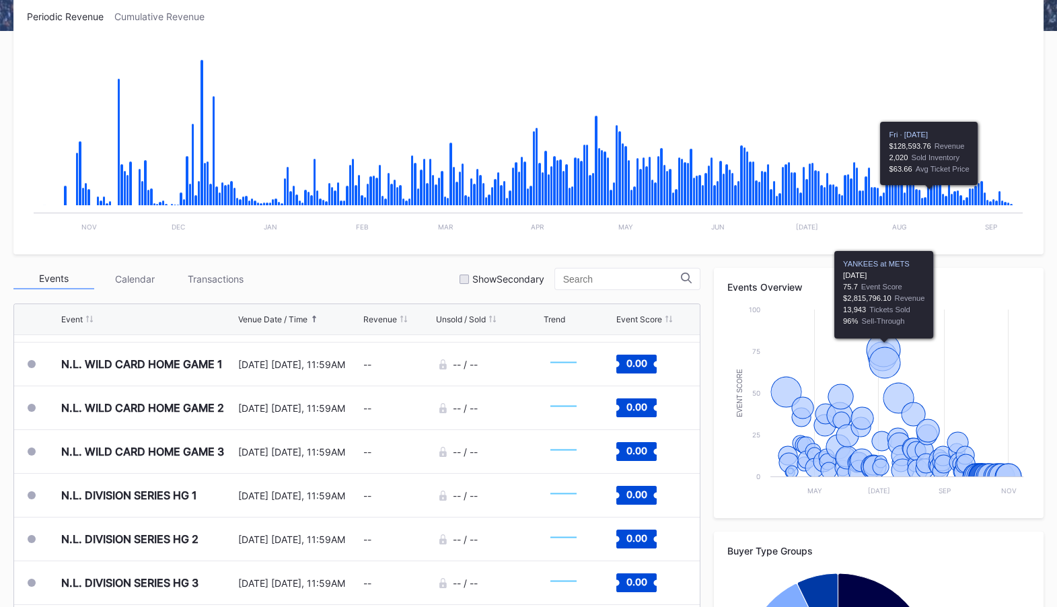
scroll to position [0, 0]
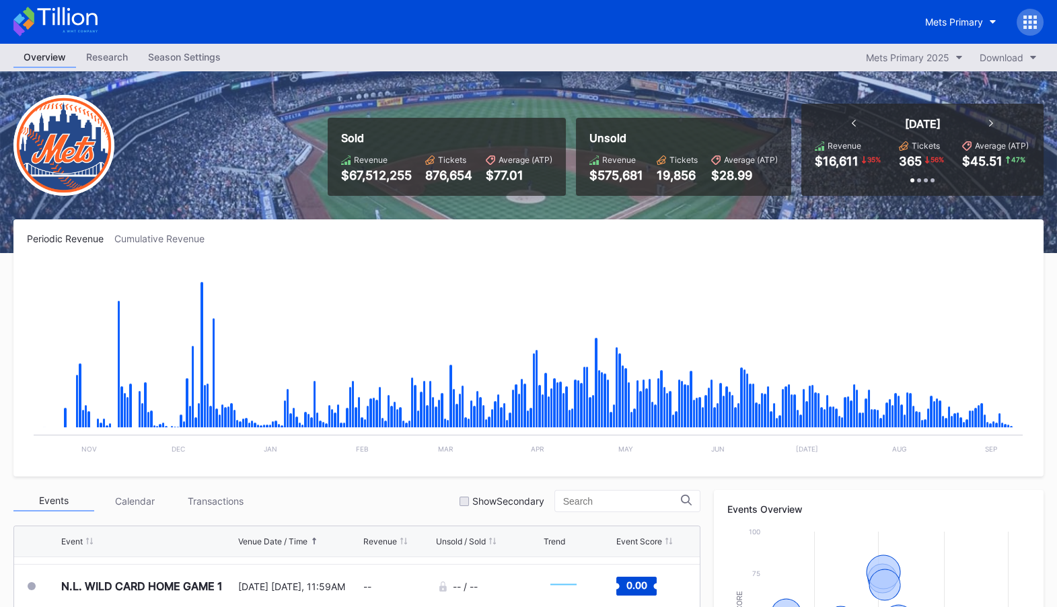
click at [1032, 19] on icon at bounding box center [1029, 21] width 13 height 13
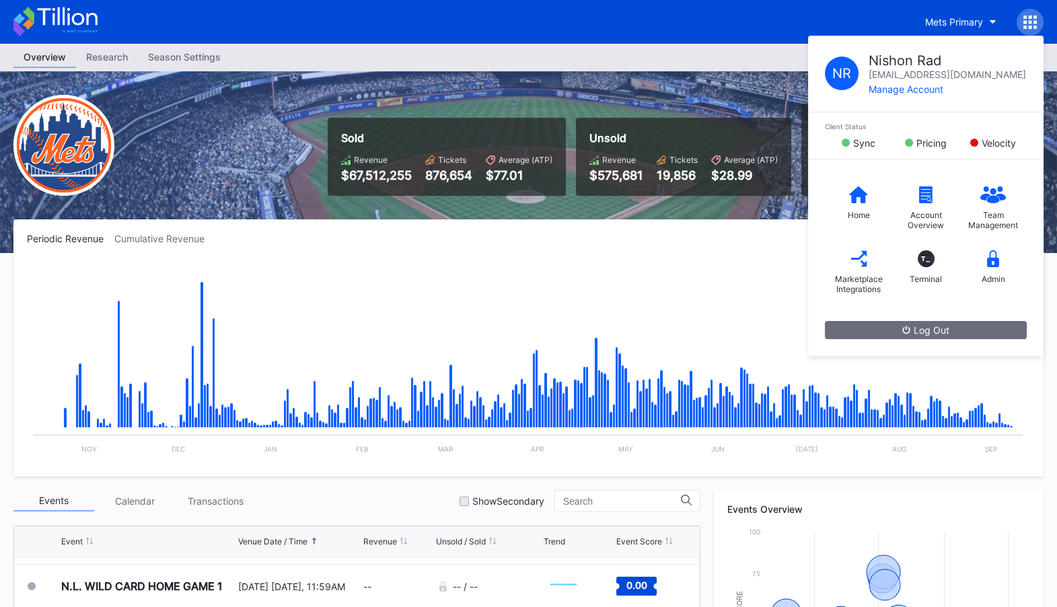
click at [779, 24] on div "Mets Primary N R Nishon Rad [EMAIL_ADDRESS][DOMAIN_NAME] Manage Account Client …" at bounding box center [528, 22] width 1057 height 44
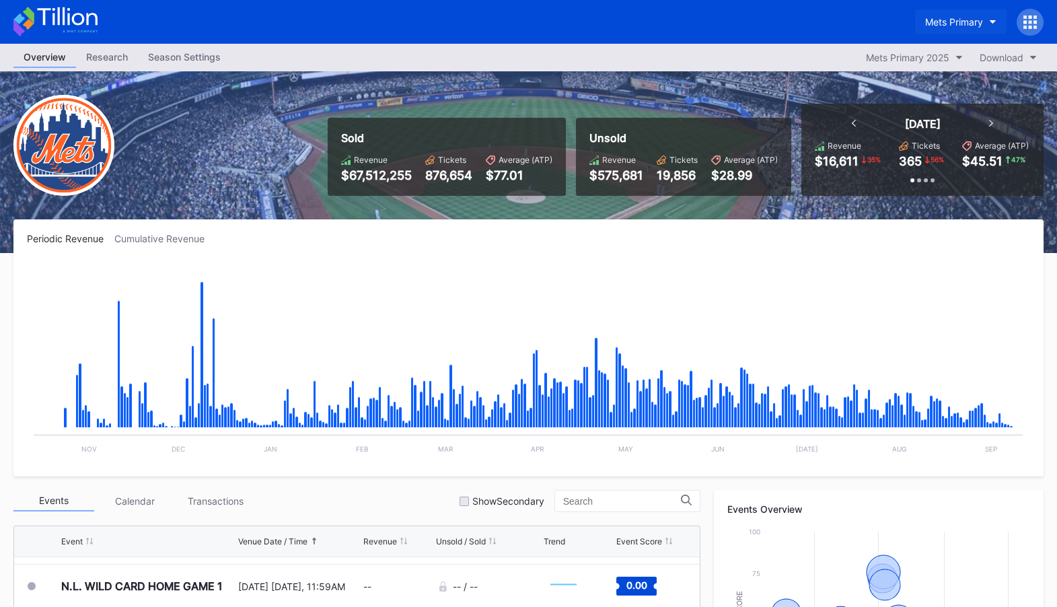
click at [975, 15] on button "Mets Primary" at bounding box center [960, 21] width 91 height 25
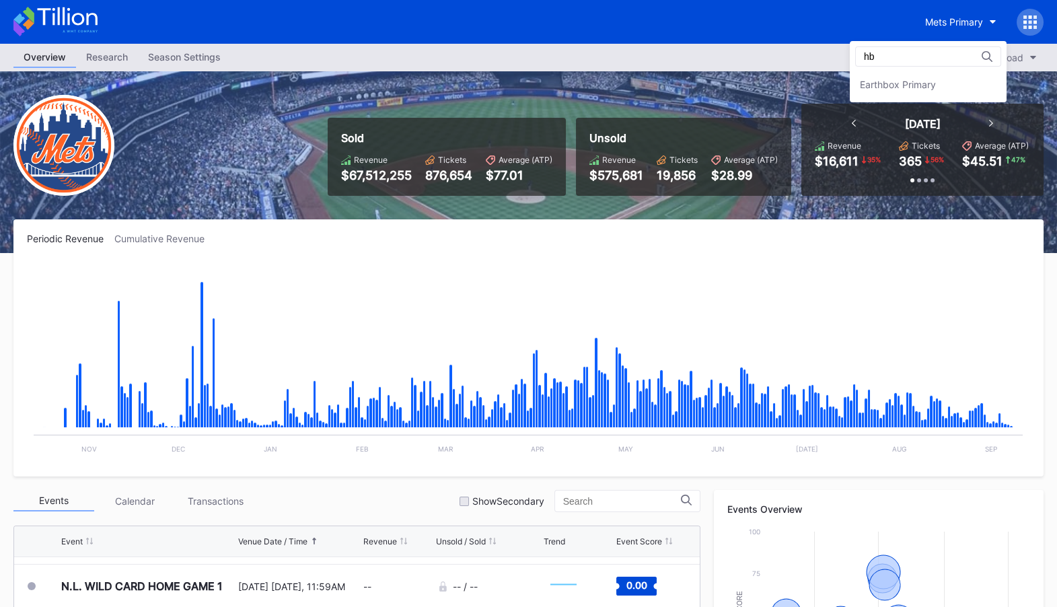
type input "h"
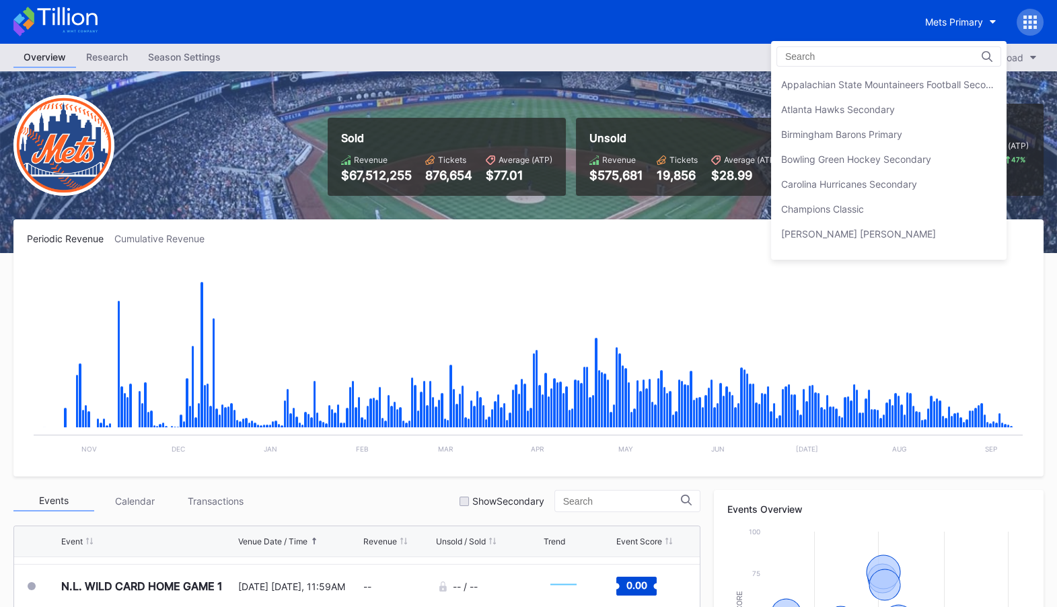
scroll to position [2081, 0]
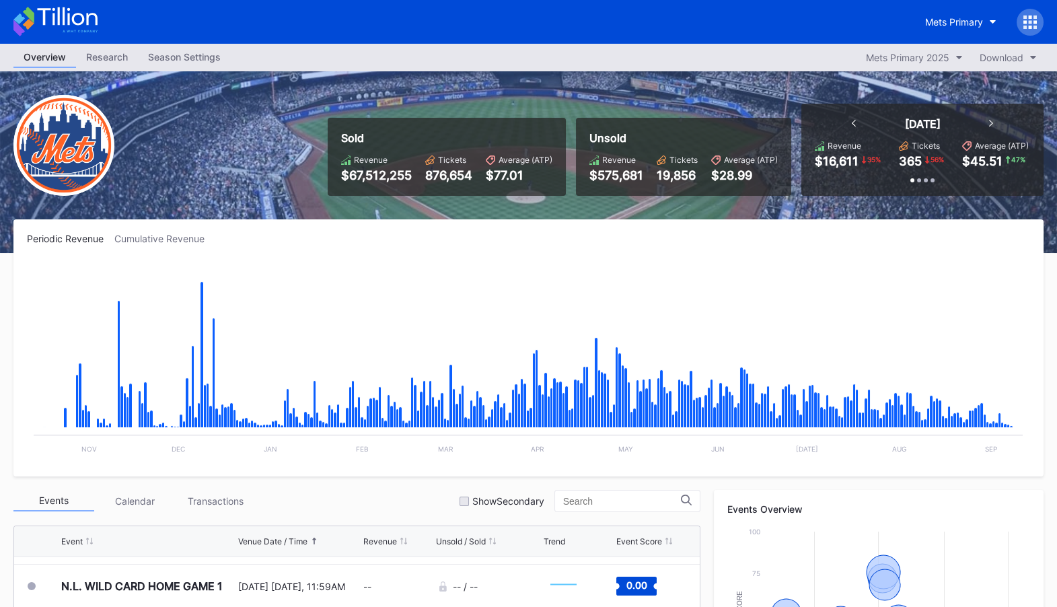
click at [1045, 20] on div "Mets Primary" at bounding box center [528, 22] width 1057 height 44
click at [1029, 21] on icon at bounding box center [1030, 21] width 3 height 3
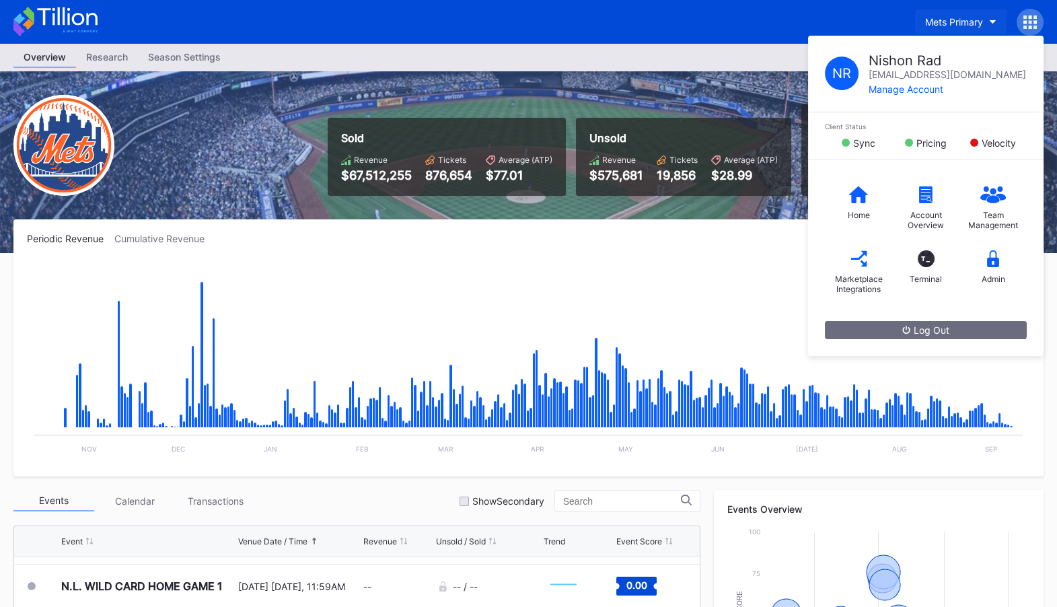
click at [982, 16] on div "Mets Primary" at bounding box center [954, 21] width 58 height 11
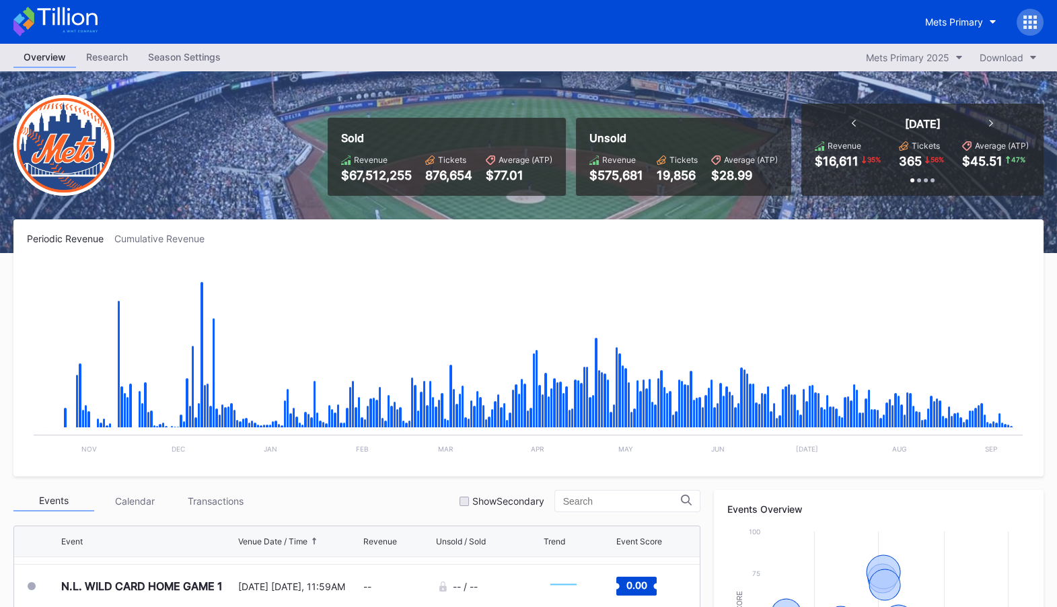
click at [986, 18] on button "Mets Primary" at bounding box center [960, 21] width 91 height 25
click at [986, 19] on button "Mets Primary" at bounding box center [960, 21] width 91 height 25
click at [1032, 24] on icon at bounding box center [1029, 21] width 13 height 13
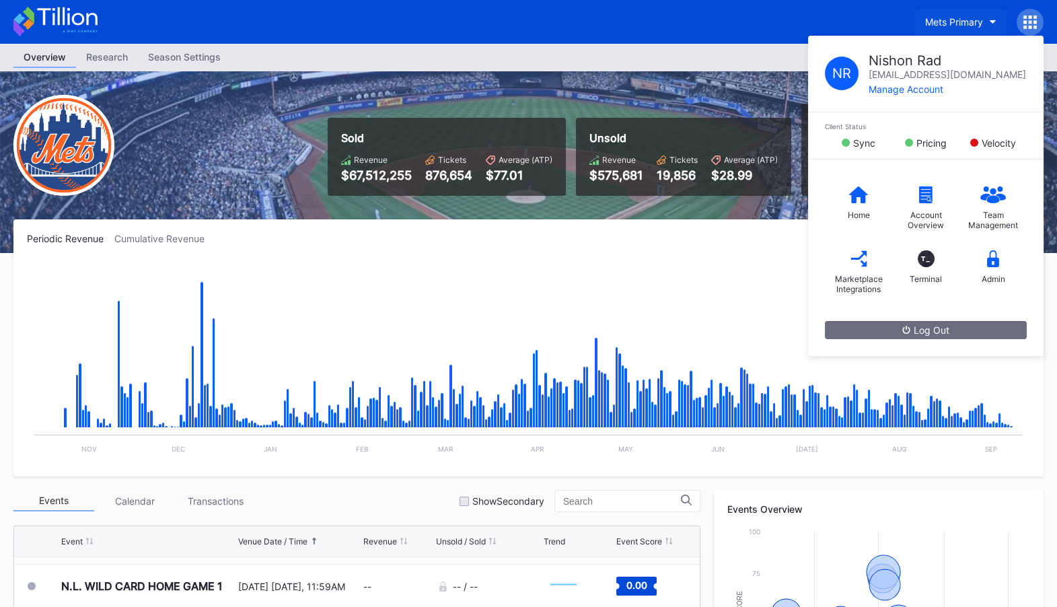
click at [965, 24] on div "Mets Primary" at bounding box center [954, 21] width 58 height 11
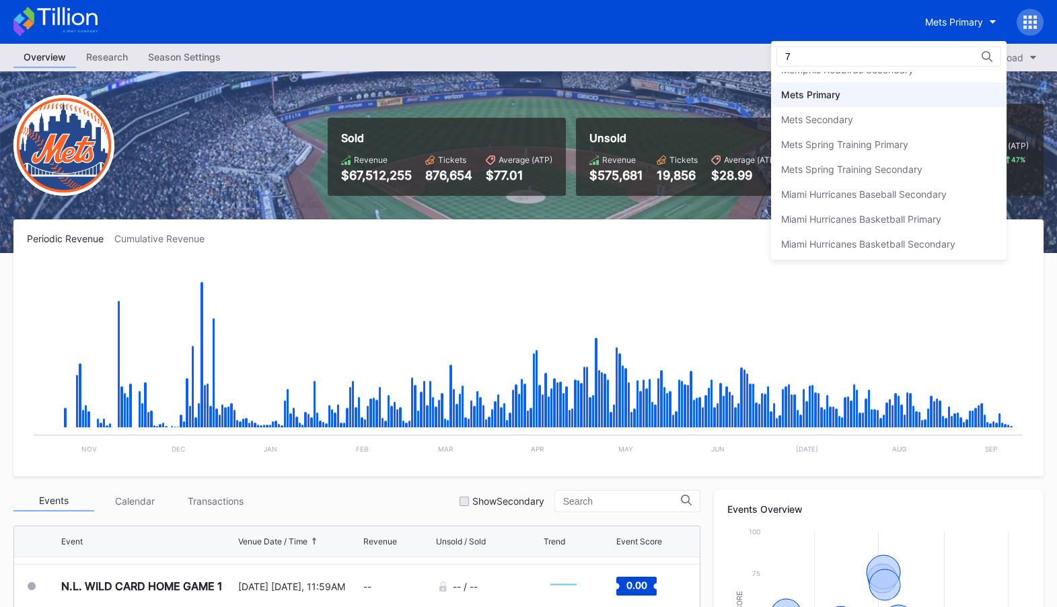
scroll to position [0, 0]
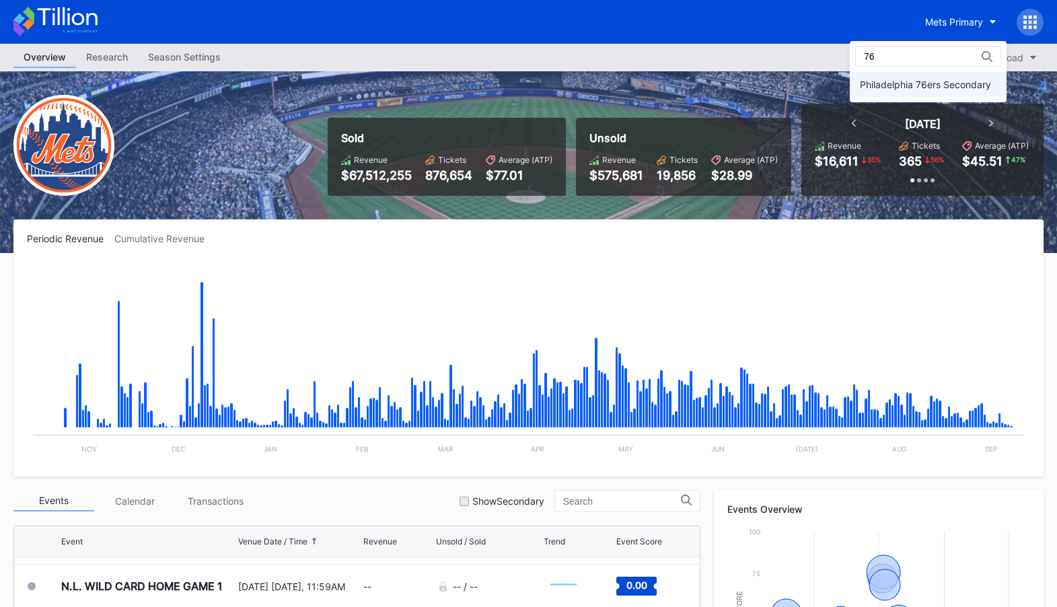
type input "76"
click at [917, 83] on div "Philadelphia 76ers Secondary" at bounding box center [925, 84] width 131 height 11
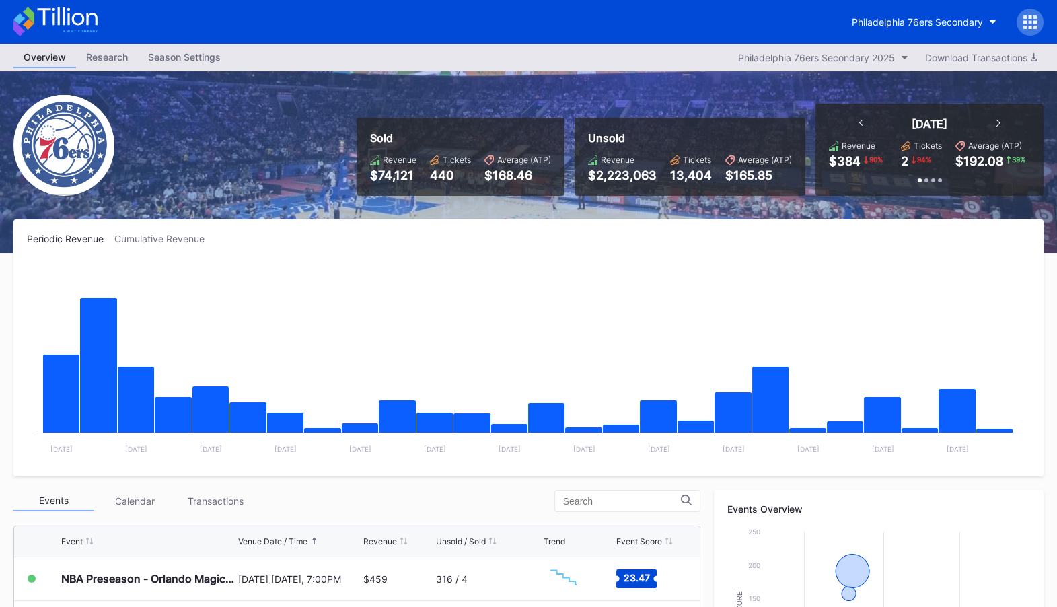
click at [1033, 28] on icon at bounding box center [1034, 27] width 3 height 3
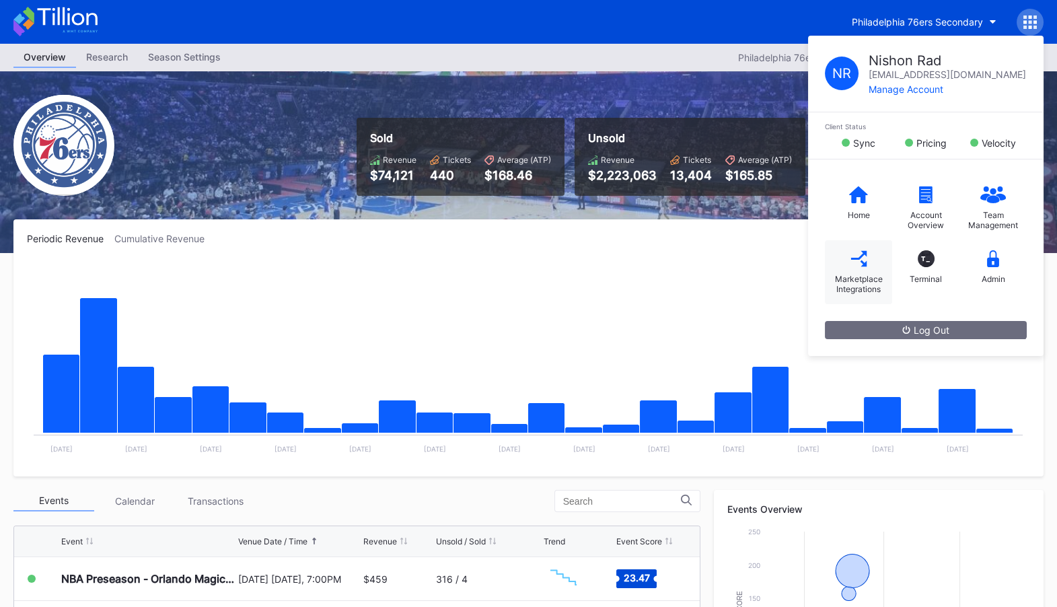
click at [856, 258] on icon at bounding box center [858, 258] width 17 height 17
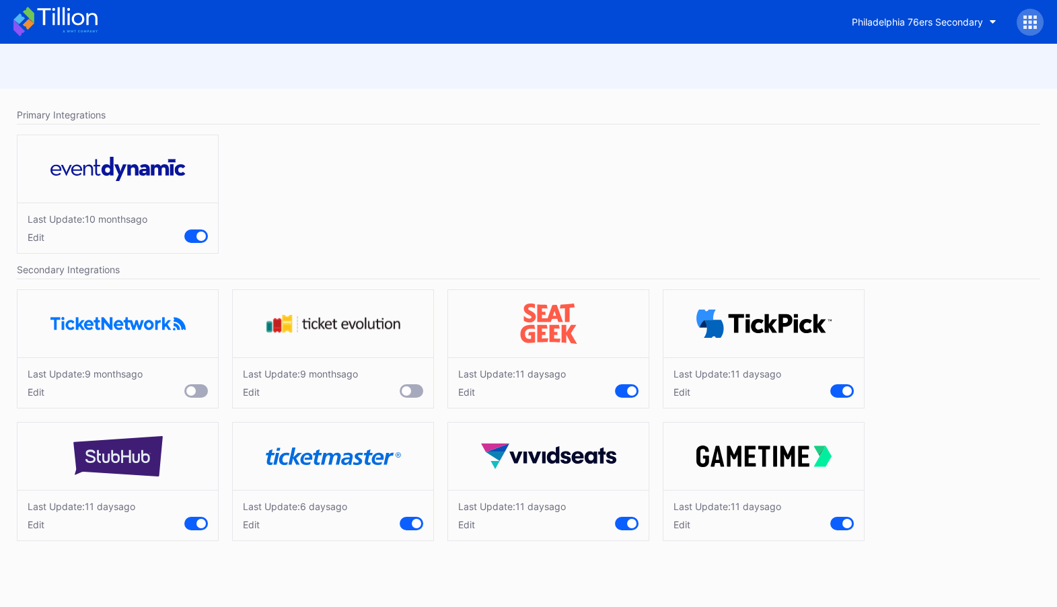
click at [31, 525] on div "Edit" at bounding box center [82, 524] width 108 height 11
click at [248, 521] on div "Edit" at bounding box center [295, 524] width 104 height 11
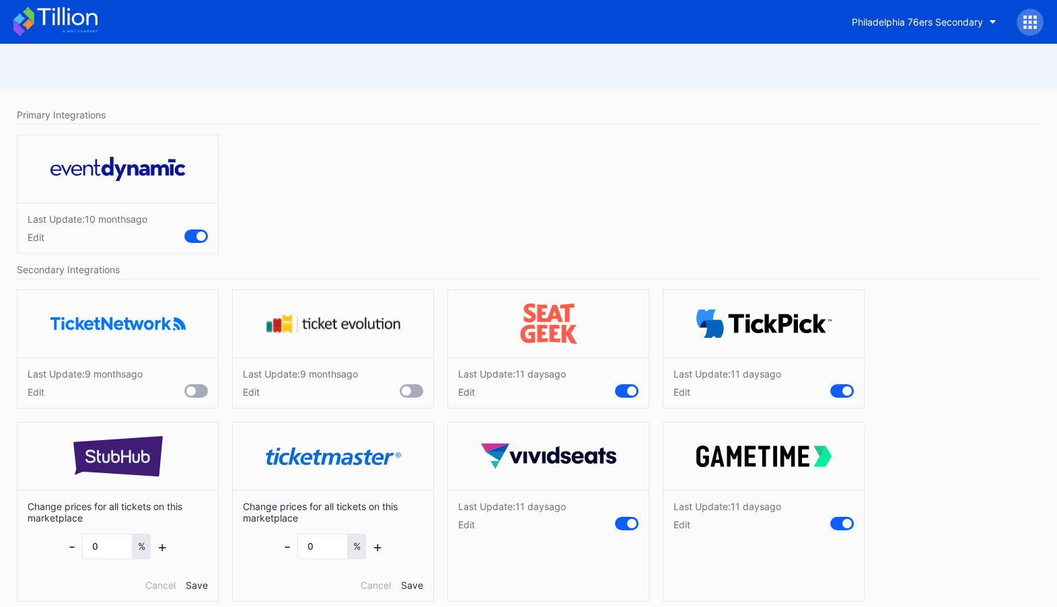
click at [463, 525] on div "Edit" at bounding box center [512, 524] width 108 height 11
click at [687, 522] on div "Edit" at bounding box center [727, 524] width 108 height 11
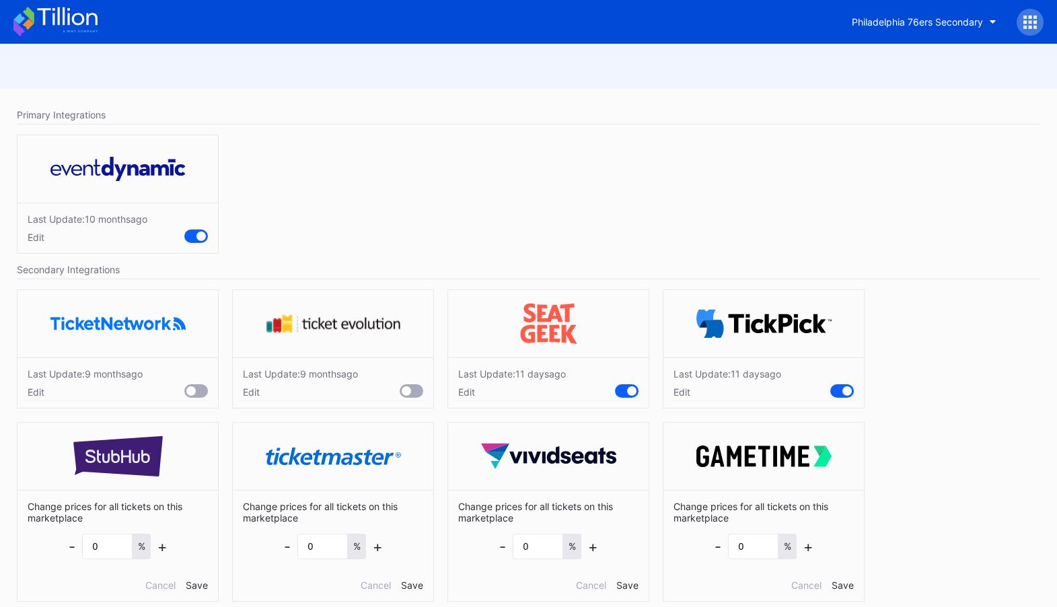
click at [683, 393] on div "Edit" at bounding box center [727, 391] width 108 height 11
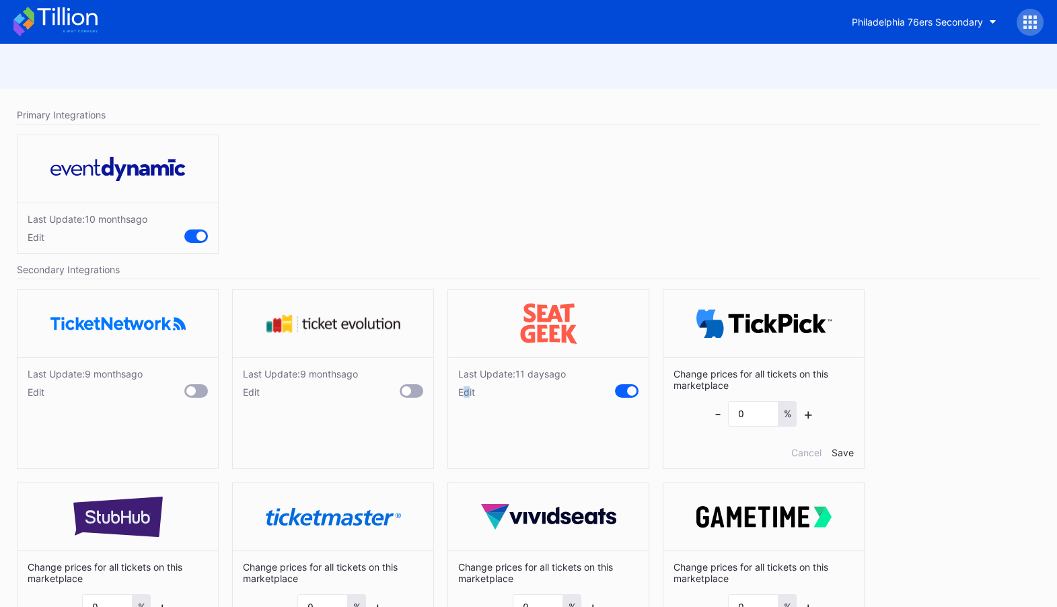
click at [466, 390] on div "Edit" at bounding box center [512, 391] width 108 height 11
click at [244, 389] on div "Edit" at bounding box center [300, 391] width 115 height 11
click at [36, 389] on div "Edit" at bounding box center [85, 391] width 115 height 11
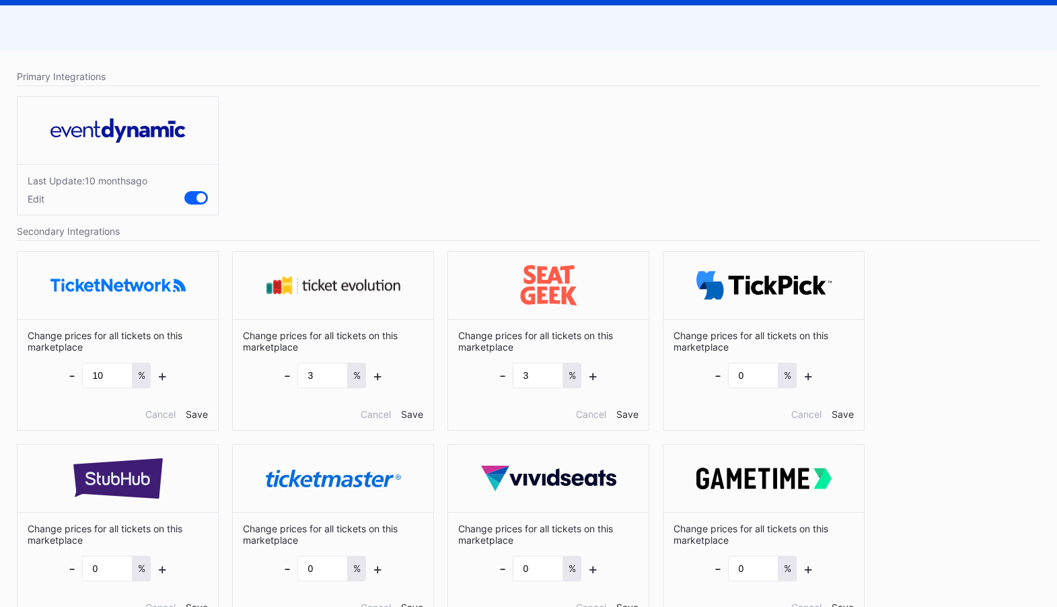
scroll to position [77, 0]
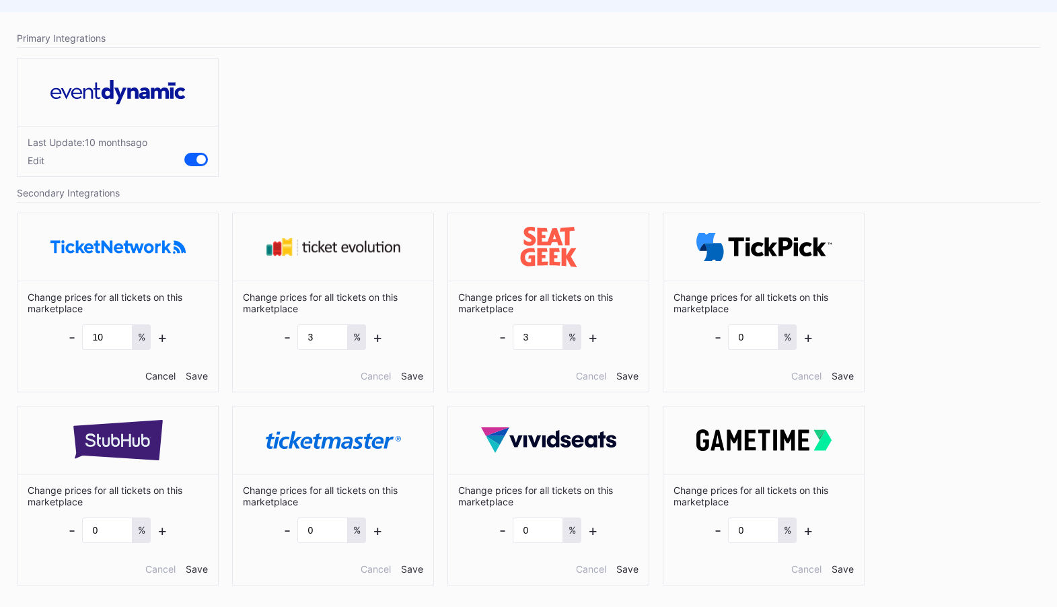
click at [162, 377] on div "Cancel" at bounding box center [160, 375] width 30 height 11
click at [365, 372] on div "Cancel" at bounding box center [376, 375] width 30 height 11
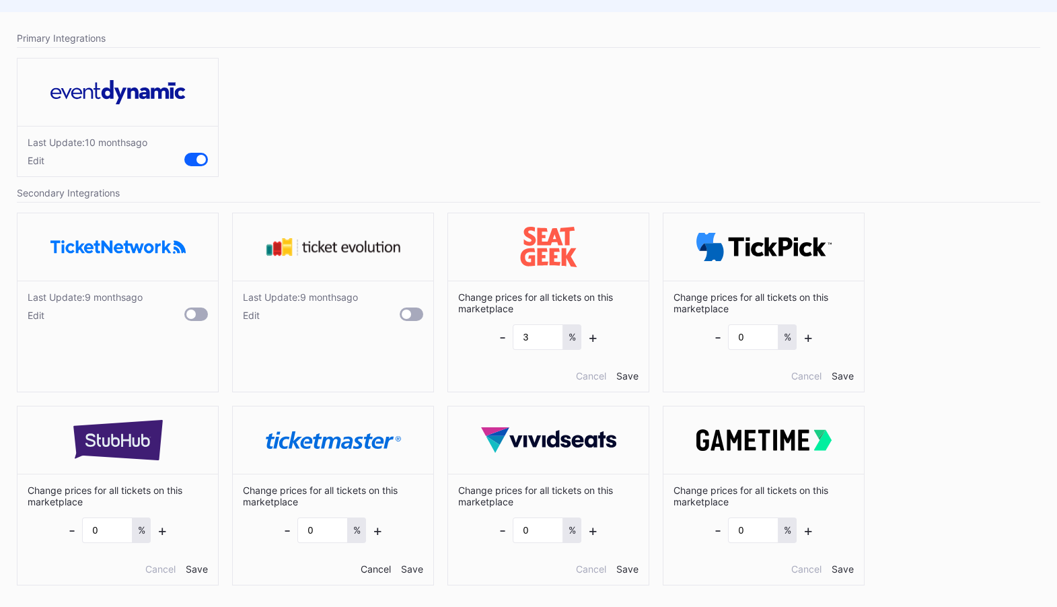
click at [379, 570] on div "Cancel" at bounding box center [376, 568] width 30 height 11
click at [589, 571] on div "Cancel" at bounding box center [591, 568] width 30 height 11
click at [806, 565] on div "Cancel" at bounding box center [806, 568] width 30 height 11
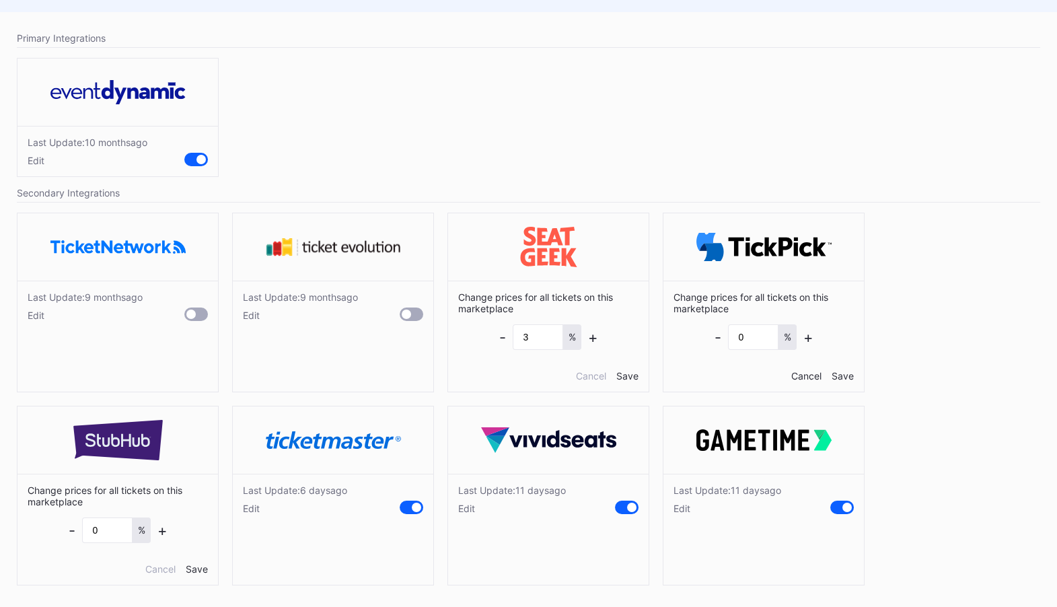
click at [794, 371] on div "Cancel" at bounding box center [806, 375] width 30 height 11
click at [573, 368] on div "Change prices for all tickets on this marketplace - 3 % + Cancel Save" at bounding box center [548, 336] width 200 height 111
click at [589, 377] on div "Cancel" at bounding box center [591, 375] width 30 height 11
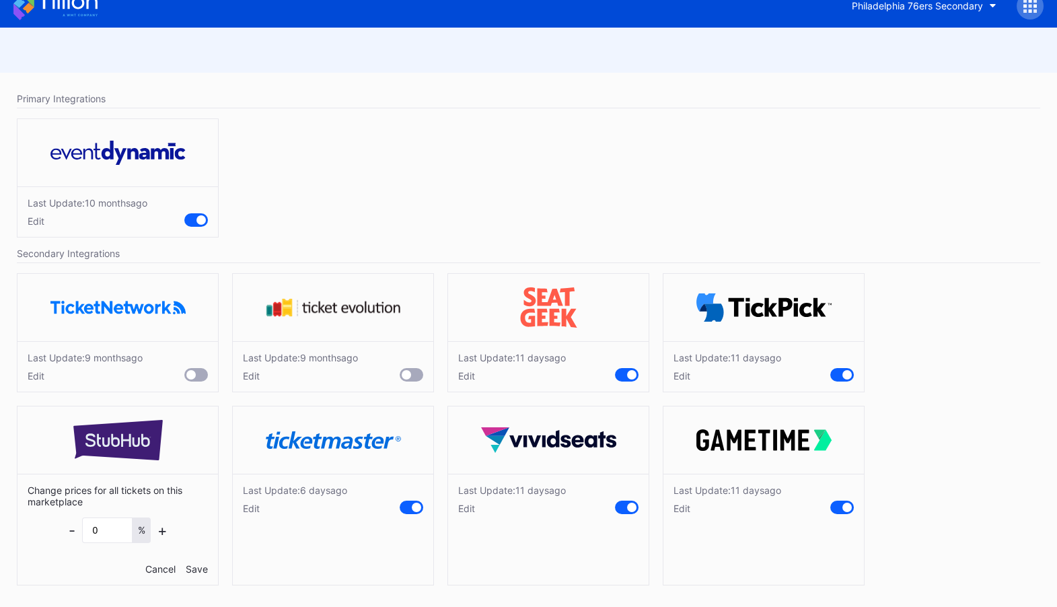
click at [151, 568] on div "Cancel" at bounding box center [160, 568] width 30 height 11
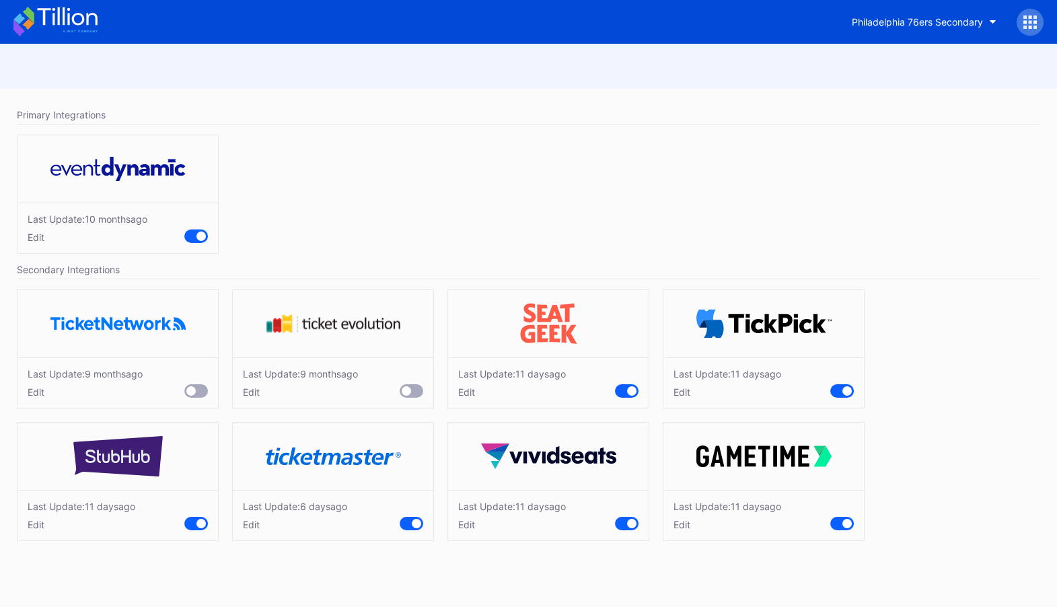
click at [34, 525] on div "Edit" at bounding box center [82, 524] width 108 height 11
click at [250, 522] on div "Edit" at bounding box center [295, 524] width 104 height 11
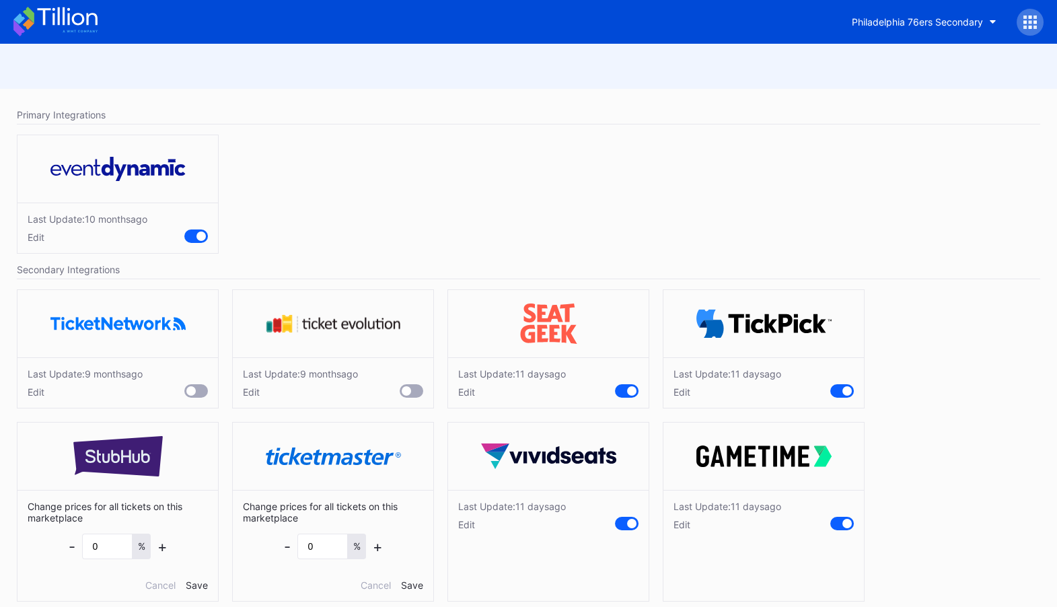
click at [469, 519] on div "Edit" at bounding box center [512, 524] width 108 height 11
click at [473, 394] on div "Edit" at bounding box center [512, 391] width 108 height 11
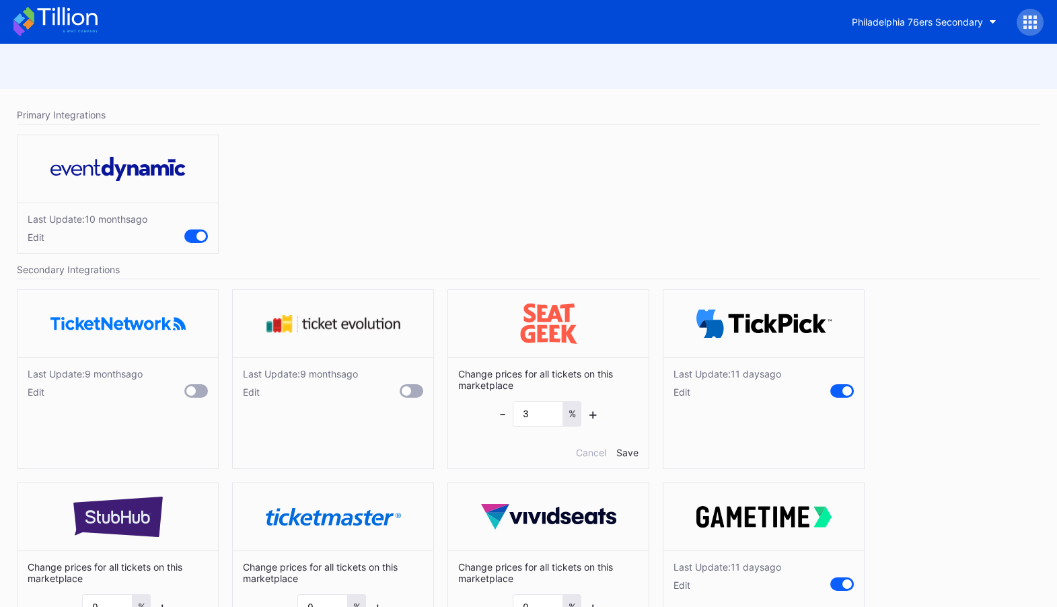
scroll to position [77, 0]
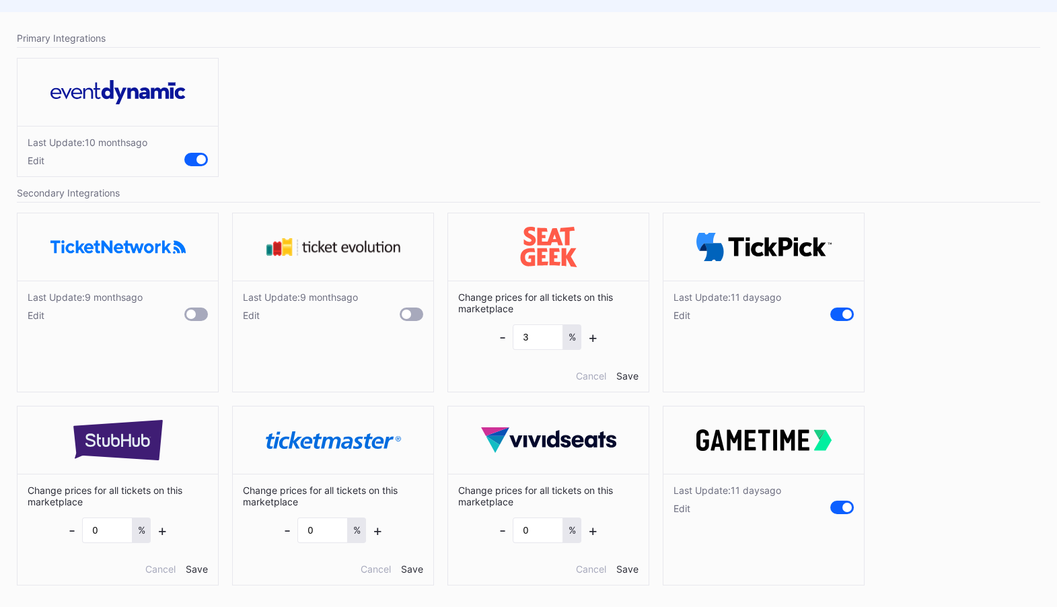
click at [677, 505] on div "Edit" at bounding box center [727, 507] width 108 height 11
click at [683, 315] on div "Edit" at bounding box center [727, 314] width 108 height 11
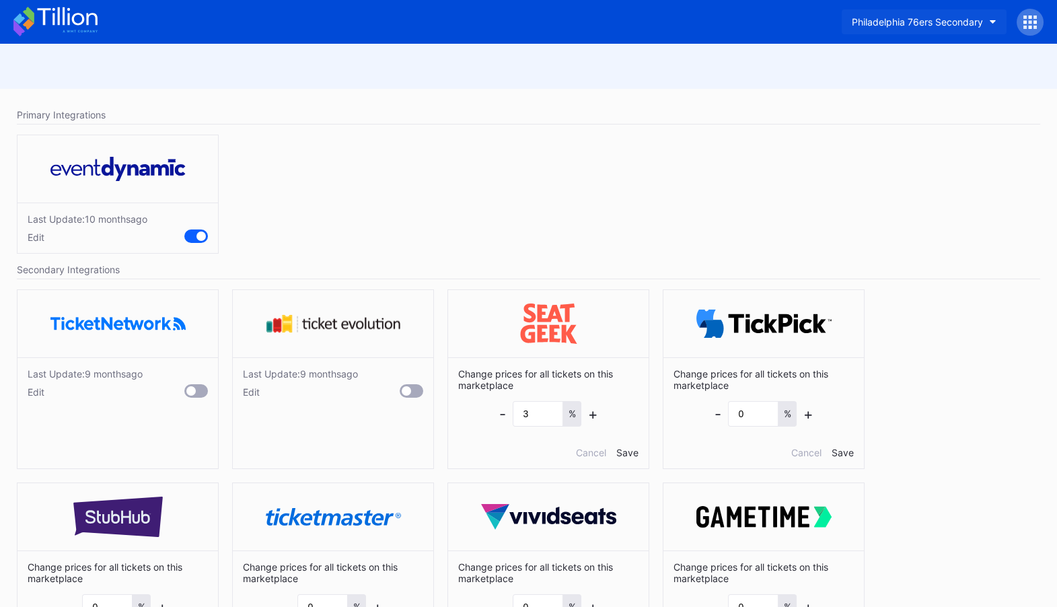
click at [963, 17] on div "Philadelphia 76ers Secondary" at bounding box center [917, 21] width 131 height 11
type input "devil"
click at [926, 84] on div "NJ Devils Hockey Secondary" at bounding box center [924, 84] width 128 height 11
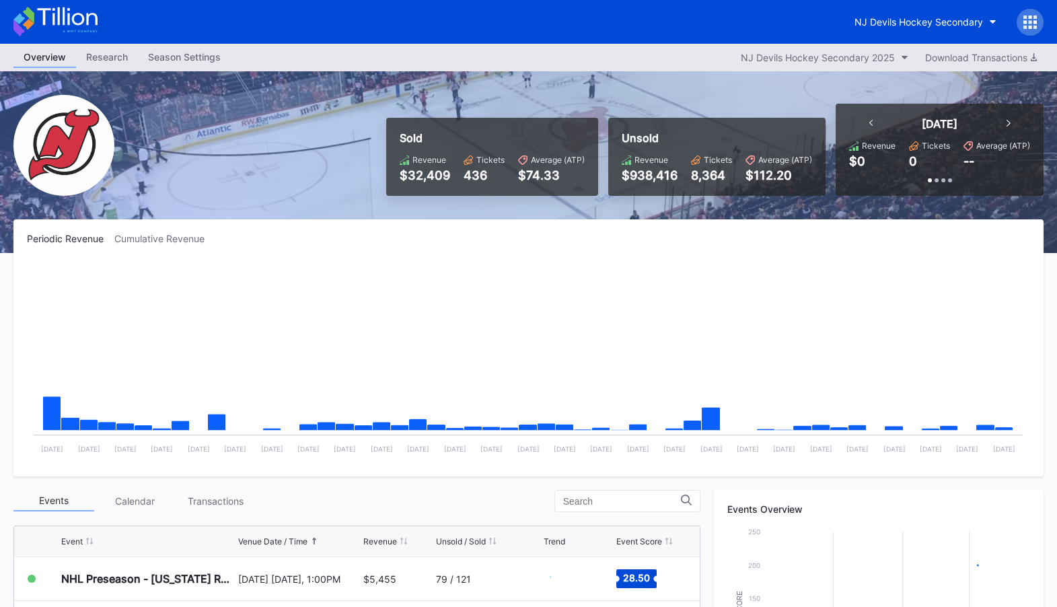
click at [1035, 20] on icon at bounding box center [1034, 21] width 3 height 3
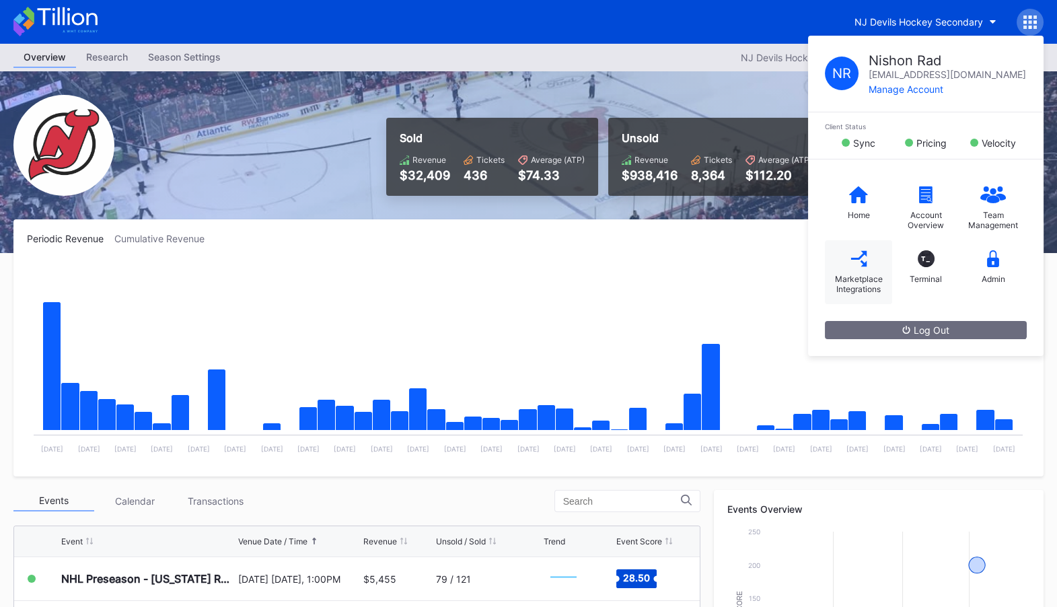
click at [870, 271] on div "Marketplace Integrations" at bounding box center [858, 272] width 67 height 64
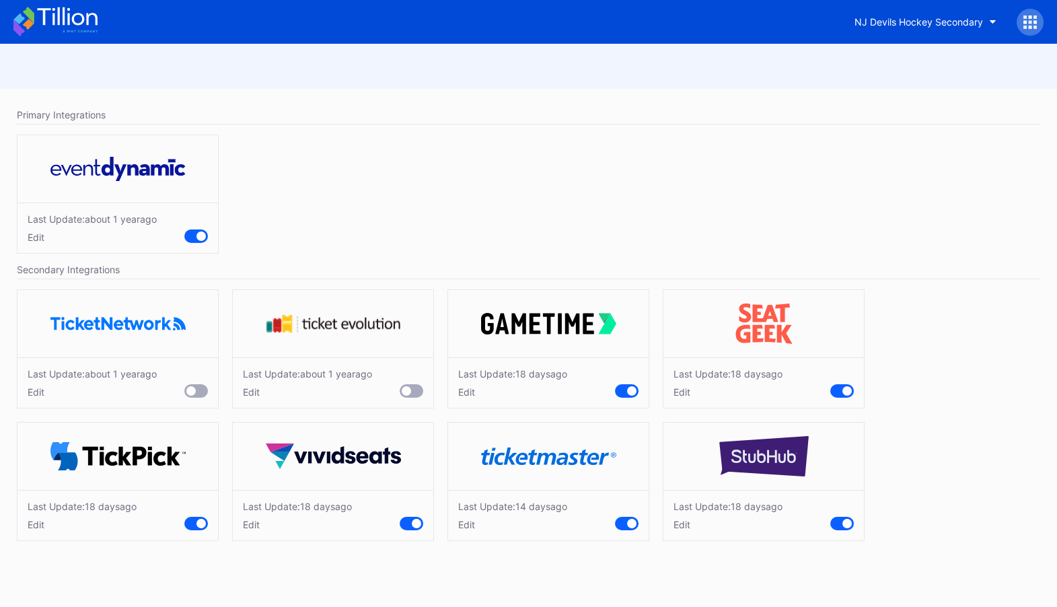
click at [30, 523] on div "Edit" at bounding box center [82, 524] width 109 height 11
click at [246, 523] on div "Edit" at bounding box center [297, 524] width 109 height 11
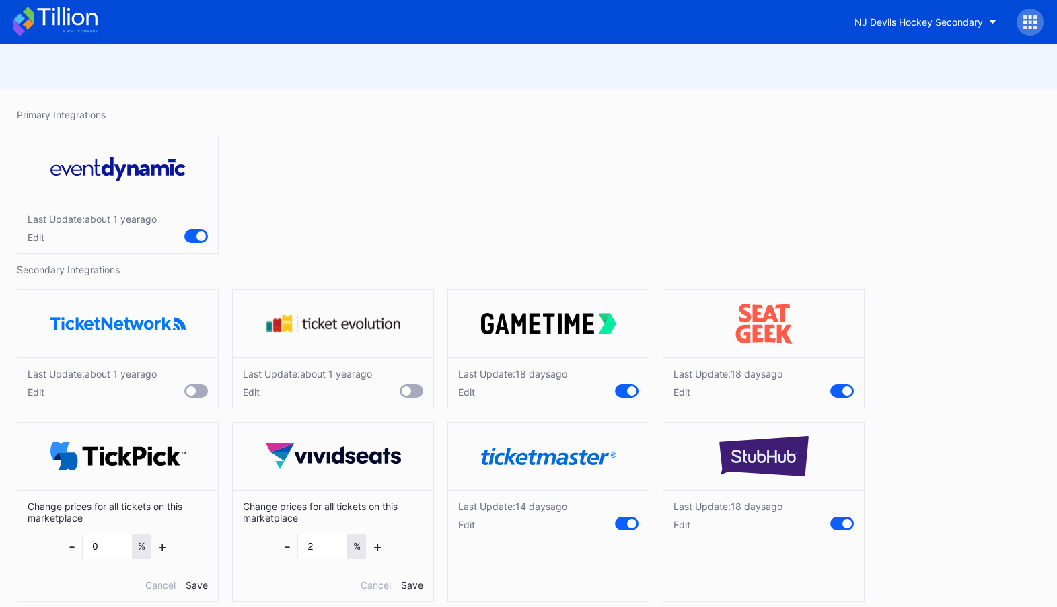
scroll to position [16, 0]
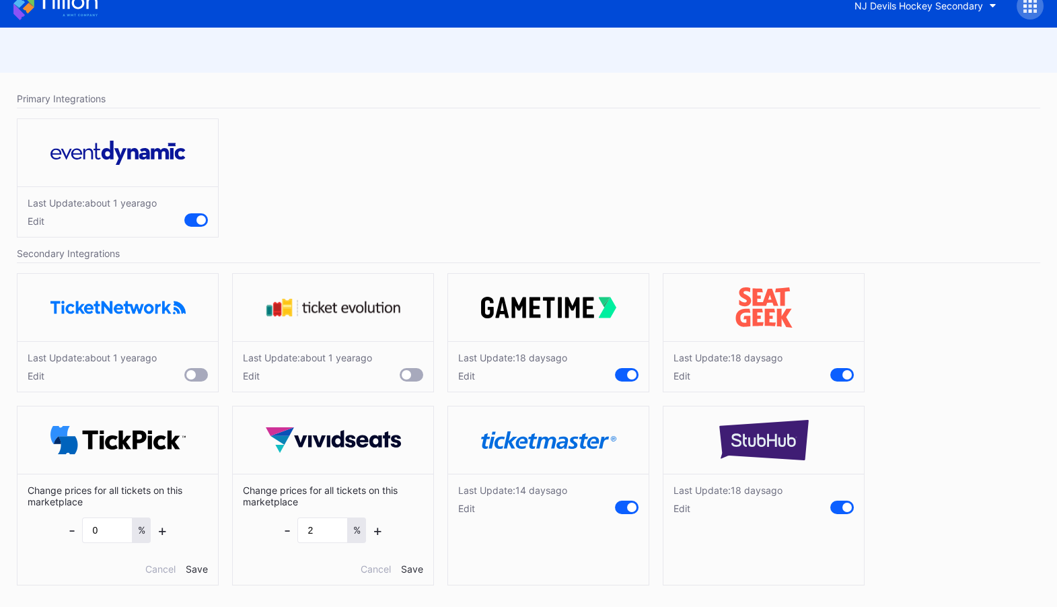
click at [464, 507] on div "Edit" at bounding box center [512, 507] width 109 height 11
click at [684, 507] on div "Edit" at bounding box center [727, 507] width 109 height 11
click at [816, 568] on div "Cancel" at bounding box center [806, 568] width 30 height 11
click at [586, 563] on div "Cancel" at bounding box center [591, 568] width 30 height 11
click at [366, 567] on div "Cancel" at bounding box center [376, 568] width 30 height 11
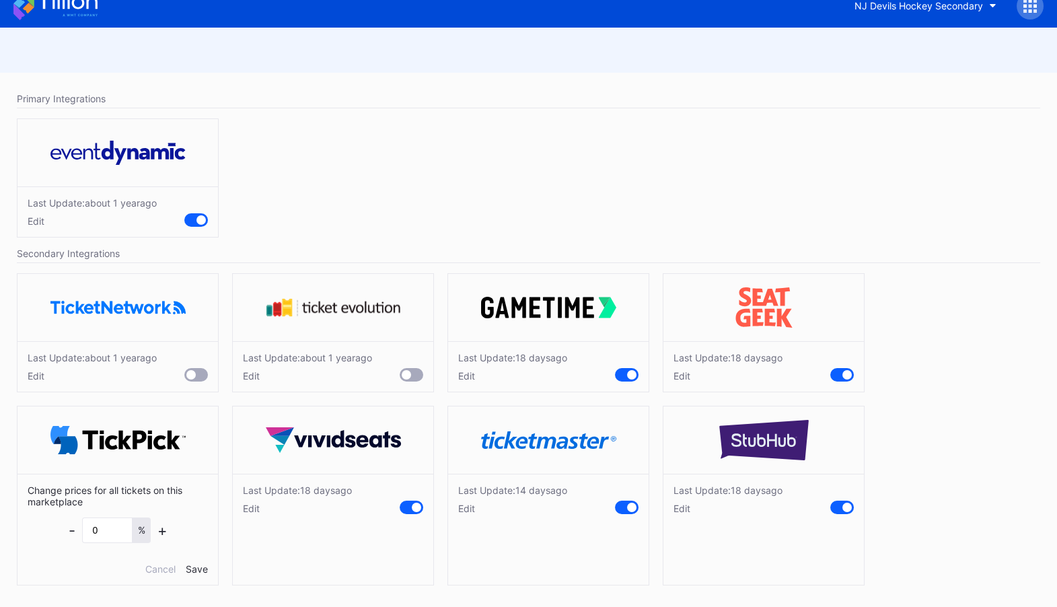
click at [180, 567] on div "Cancel Save" at bounding box center [176, 568] width 63 height 11
click at [156, 564] on div "Cancel" at bounding box center [160, 568] width 30 height 11
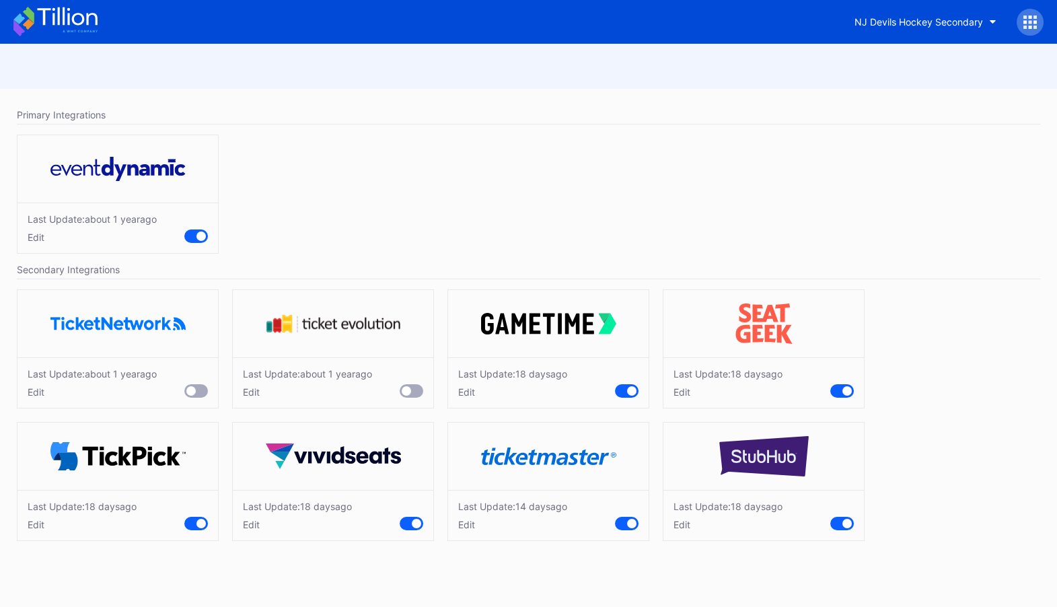
click at [35, 521] on div "Edit" at bounding box center [82, 524] width 109 height 11
click at [254, 521] on div "Edit" at bounding box center [297, 524] width 109 height 11
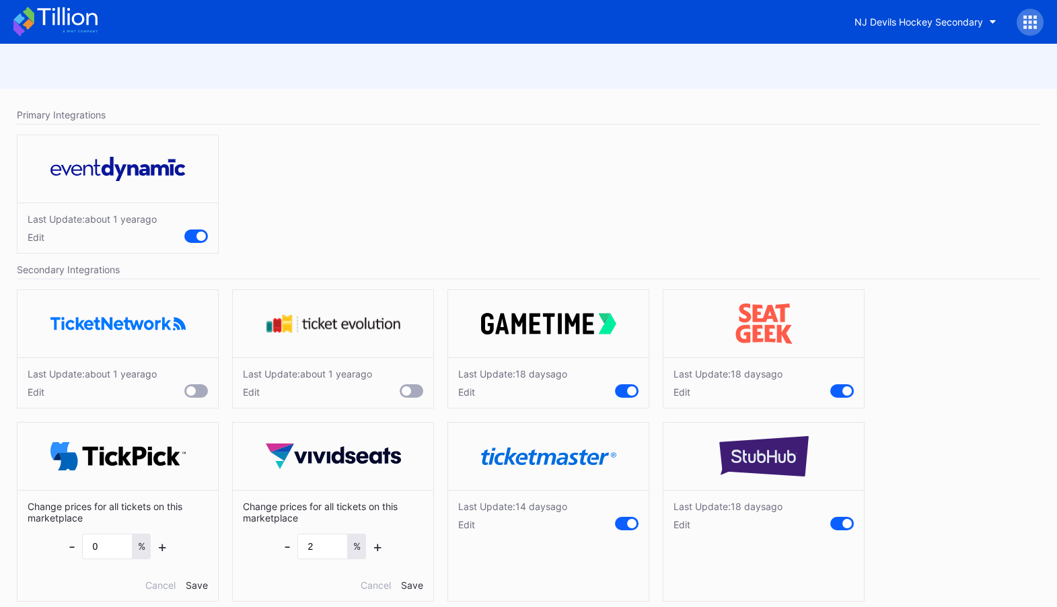
click at [468, 524] on div "Edit" at bounding box center [512, 524] width 109 height 11
click at [681, 521] on div "Edit" at bounding box center [727, 524] width 109 height 11
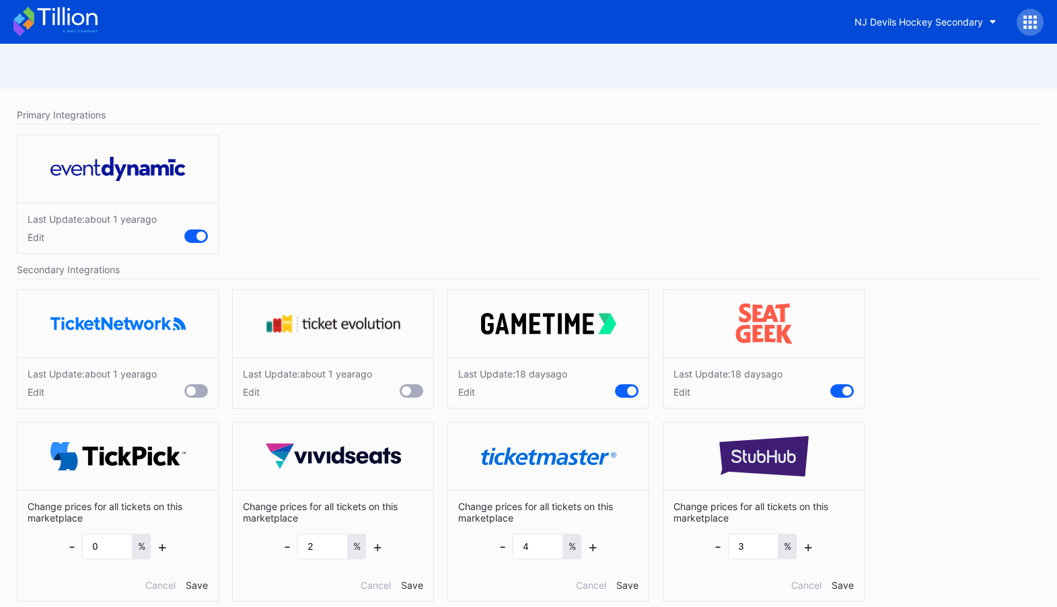
click at [681, 389] on div "Edit" at bounding box center [727, 391] width 109 height 11
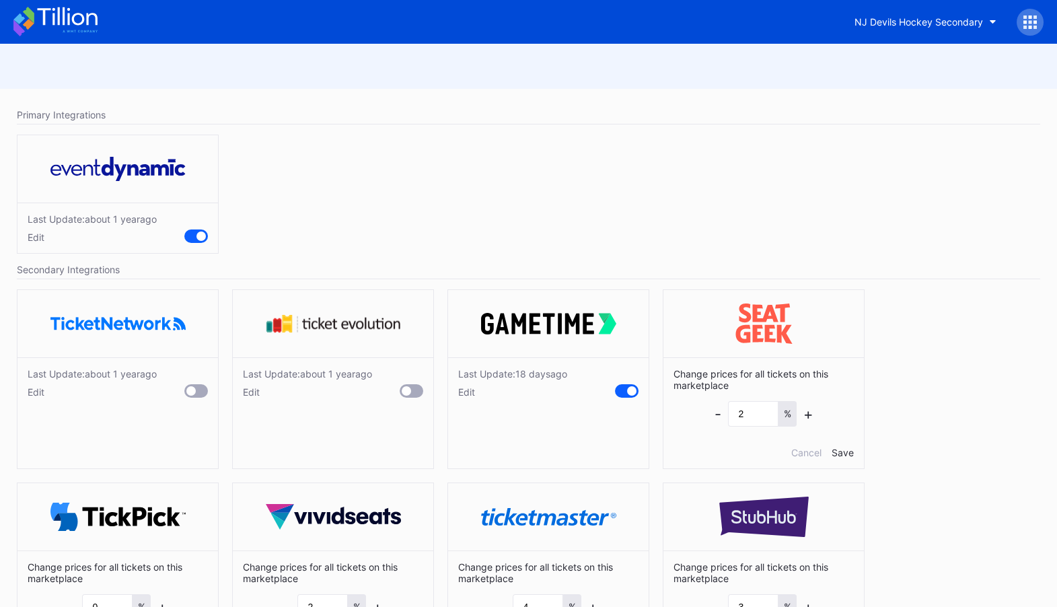
click at [471, 392] on div "Edit" at bounding box center [512, 391] width 109 height 11
click at [961, 20] on div "NJ Devils Hockey Secondary" at bounding box center [918, 21] width 128 height 11
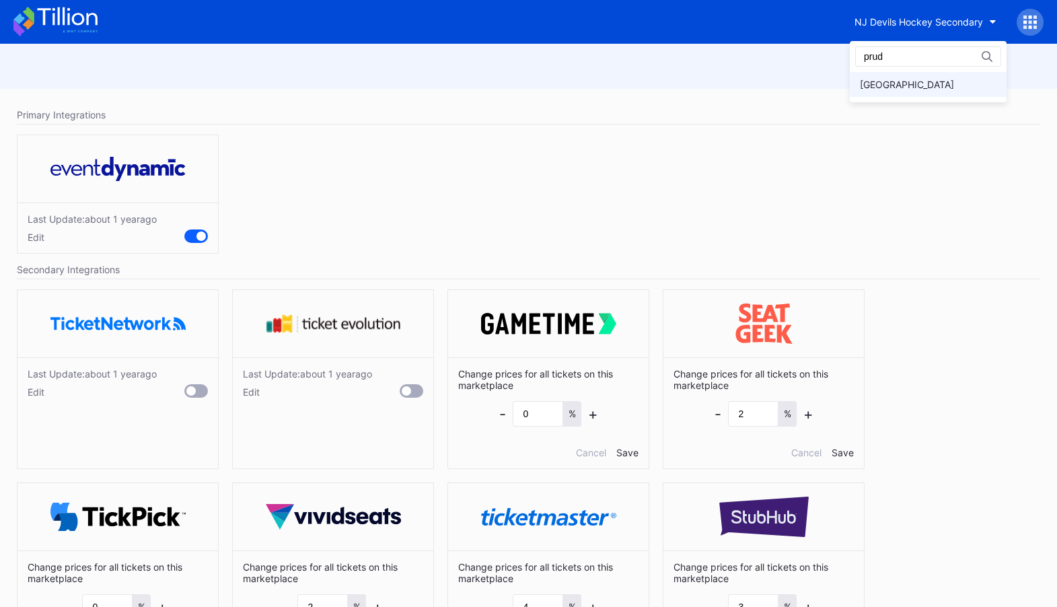
type input "prud"
click at [934, 84] on div "[GEOGRAPHIC_DATA]" at bounding box center [907, 84] width 94 height 11
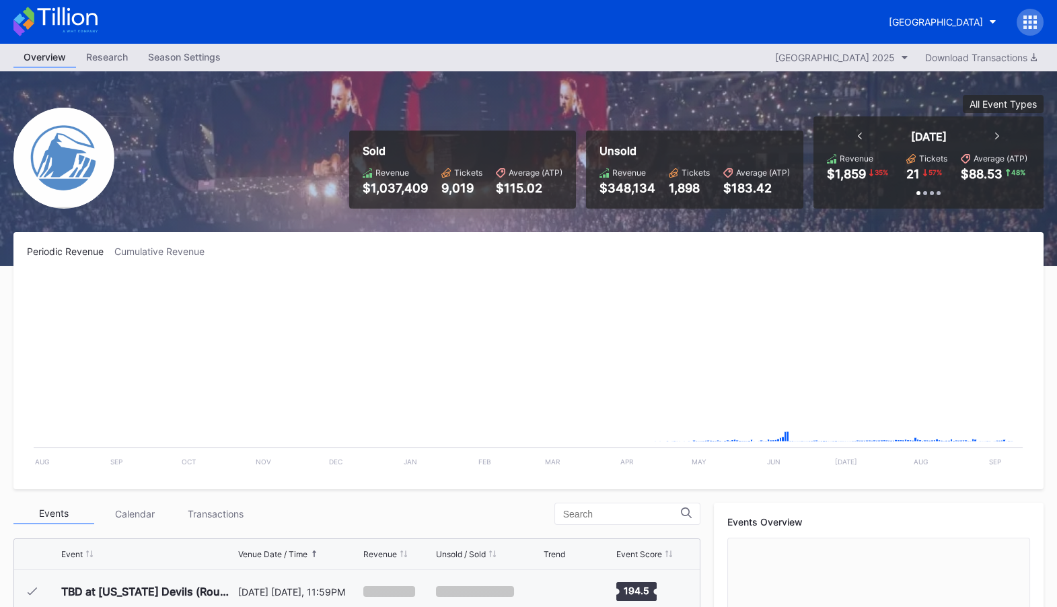
scroll to position [1749, 0]
click at [1033, 22] on icon at bounding box center [1034, 21] width 3 height 3
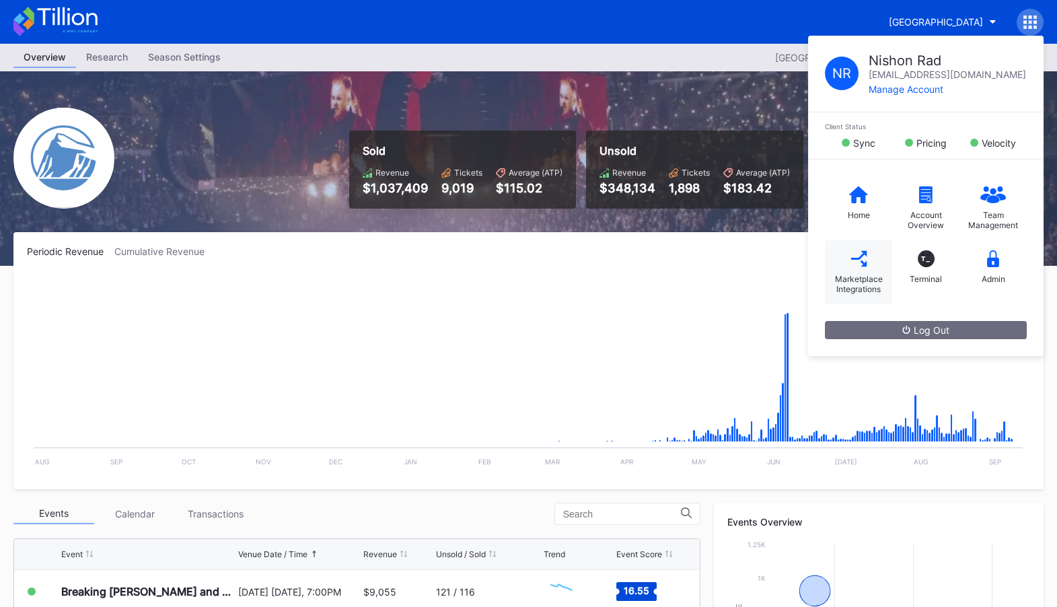
click at [854, 262] on icon at bounding box center [858, 258] width 17 height 17
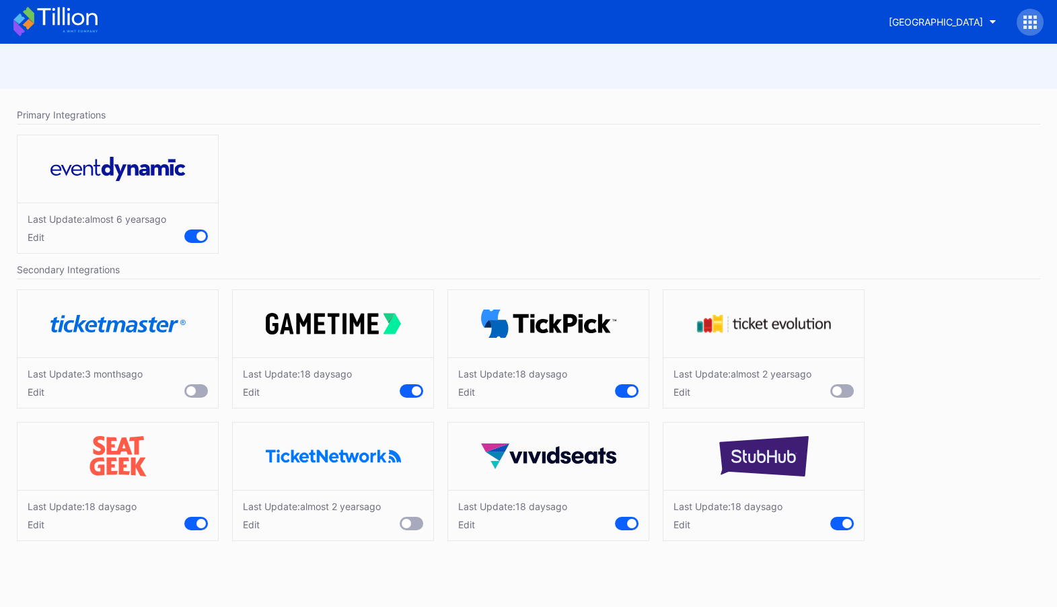
click at [40, 523] on div "Edit" at bounding box center [82, 524] width 109 height 11
click at [468, 519] on div "Edit" at bounding box center [512, 524] width 109 height 11
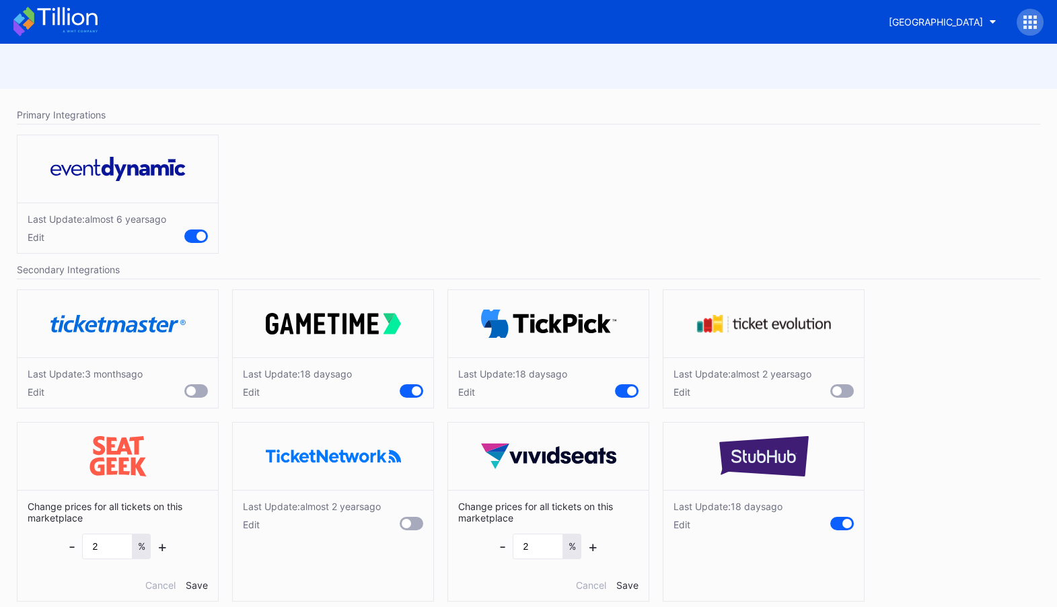
click at [683, 523] on div "Edit" at bounding box center [727, 524] width 109 height 11
click at [463, 391] on div "Edit" at bounding box center [512, 391] width 109 height 11
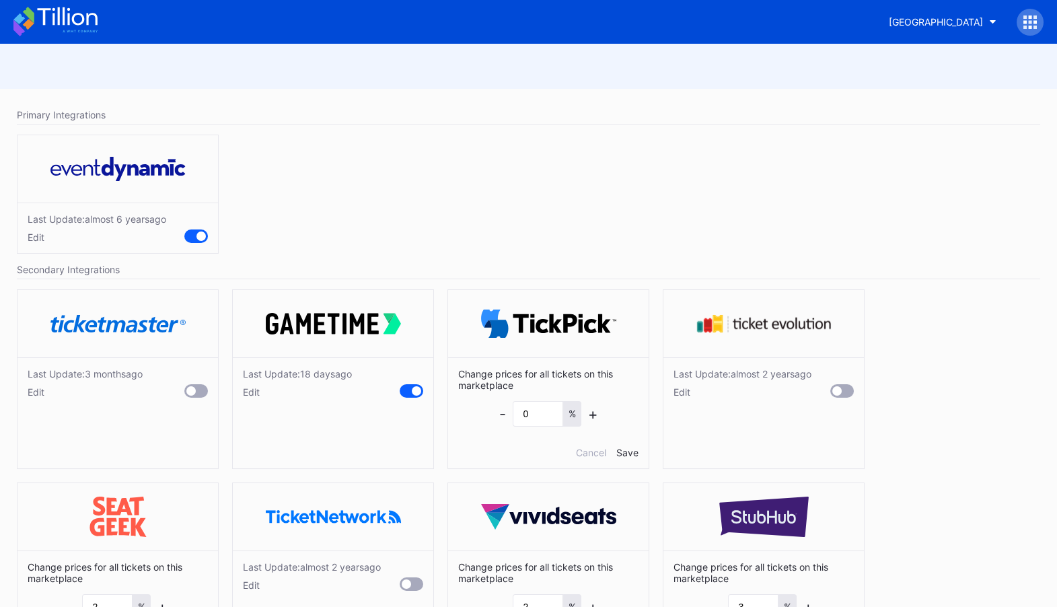
click at [254, 391] on div "Edit" at bounding box center [297, 391] width 109 height 11
